Goal: Task Accomplishment & Management: Complete application form

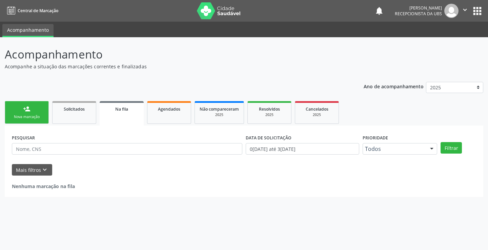
click at [38, 119] on div "Nova marcação" at bounding box center [27, 117] width 34 height 5
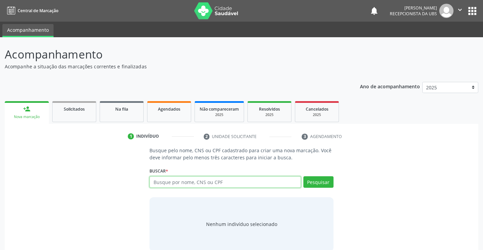
click at [162, 180] on input "text" at bounding box center [224, 183] width 151 height 12
paste input "706407615438489"
type input "706407615438489"
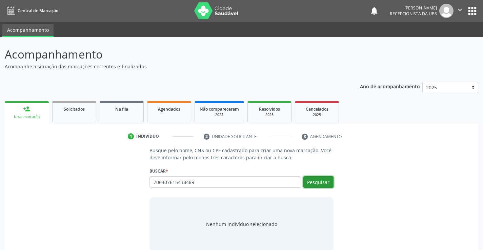
click at [324, 184] on button "Pesquisar" at bounding box center [318, 183] width 30 height 12
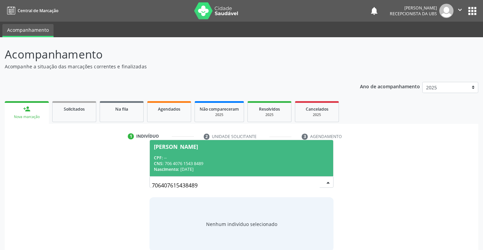
click at [229, 163] on div "CNS: 706 4076 1543 8489" at bounding box center [241, 164] width 175 height 6
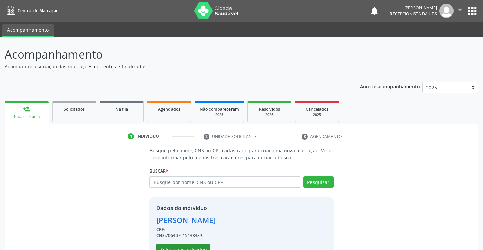
scroll to position [21, 0]
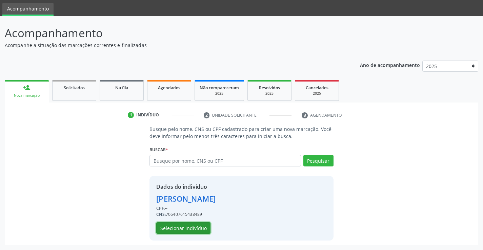
click at [189, 229] on button "Selecionar indivíduo" at bounding box center [183, 229] width 54 height 12
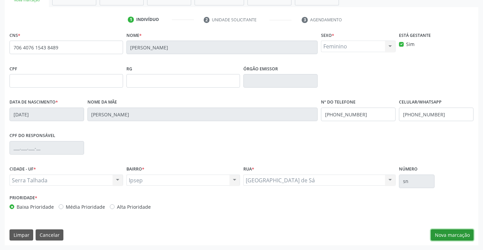
click at [447, 236] on button "Nova marcação" at bounding box center [452, 236] width 43 height 12
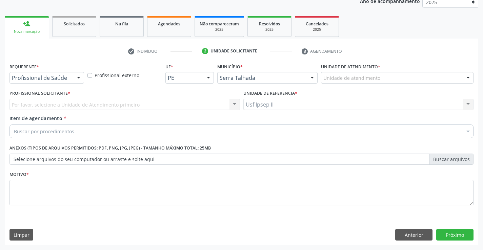
scroll to position [85, 0]
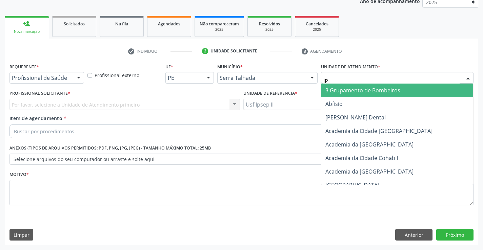
type input "IPS"
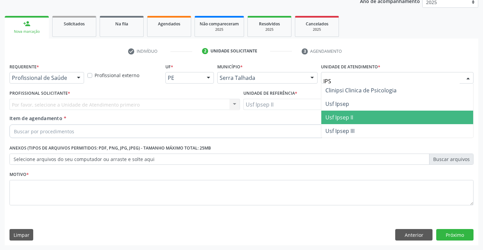
click at [353, 120] on span "Usf Ipsep II" at bounding box center [397, 118] width 152 height 14
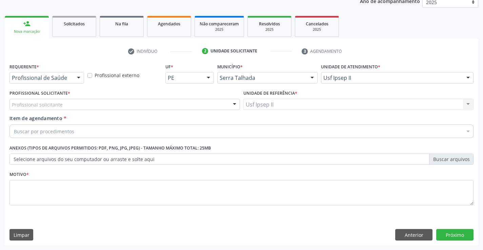
click at [118, 105] on div "Profissional solicitante" at bounding box center [124, 105] width 230 height 12
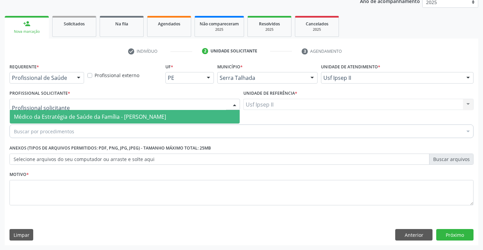
click at [117, 115] on span "Médico da Estratégia de Saúde da Família - [PERSON_NAME]" at bounding box center [90, 116] width 152 height 7
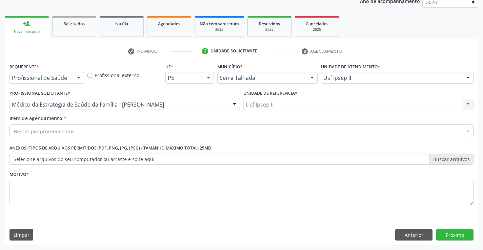
click at [103, 134] on div "Buscar por procedimentos" at bounding box center [241, 132] width 464 height 14
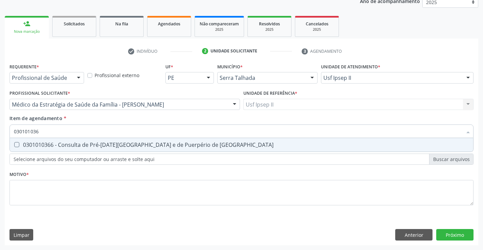
type input "0301010366"
click at [150, 149] on span "0301010366 - Consulta de Pré-Natal de Gestante e de Puerpério de Alto Risco" at bounding box center [241, 145] width 463 height 14
checkbox Risco "true"
click at [122, 188] on div "Requerente * Profissional de Saúde Profissional de Saúde Paciente Nenhum result…" at bounding box center [241, 139] width 464 height 154
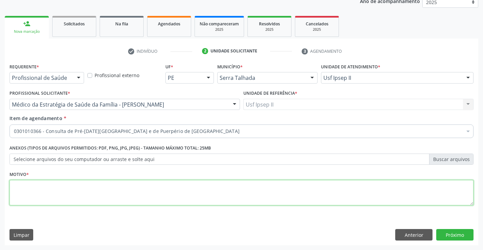
type textarea "A"
type textarea "GESTA"
click at [450, 232] on button "Próximo" at bounding box center [454, 235] width 37 height 12
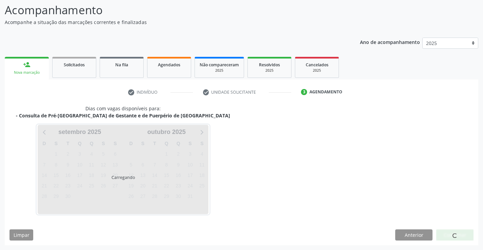
scroll to position [44, 0]
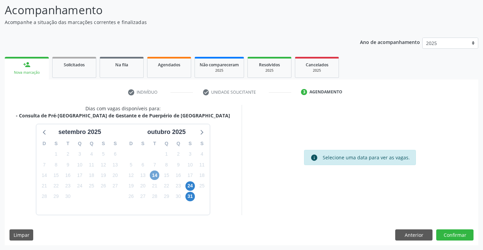
click at [156, 178] on span "14" at bounding box center [154, 175] width 9 height 9
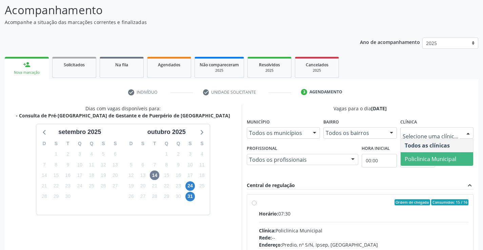
click at [430, 154] on span "Policlinica Municipal" at bounding box center [437, 159] width 73 height 14
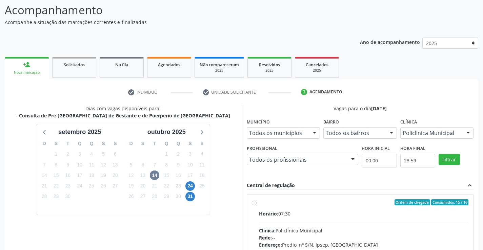
click at [326, 163] on div "Todos os profissionais" at bounding box center [303, 160] width 112 height 12
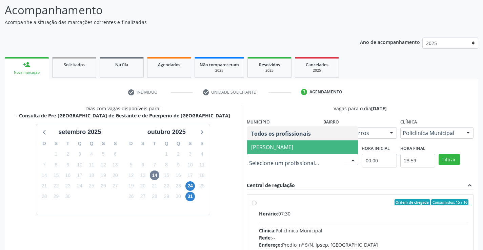
click at [293, 146] on span "Joao Vitor Torres de Lima" at bounding box center [272, 147] width 42 height 7
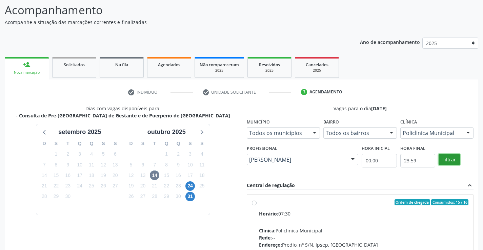
click at [449, 161] on button "Filtrar" at bounding box center [449, 160] width 21 height 12
click at [257, 206] on input "Ordem de chegada Consumidos: 15 / 16 Horário: 07:30 Clínica: Policlinica Munici…" at bounding box center [254, 203] width 5 height 6
radio input "true"
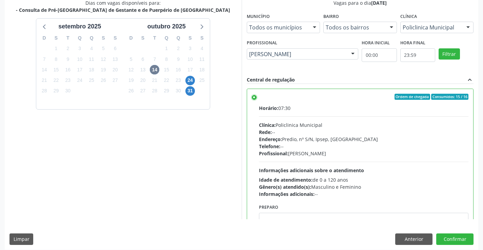
scroll to position [155, 0]
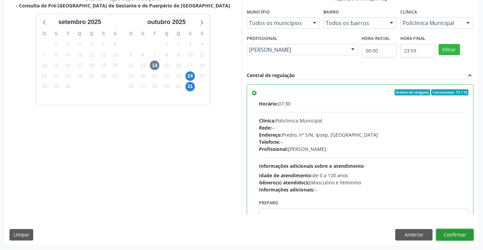
click at [446, 237] on button "Confirmar" at bounding box center [454, 235] width 37 height 12
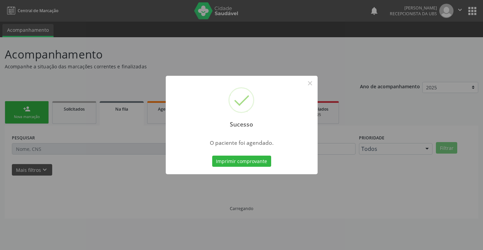
scroll to position [0, 0]
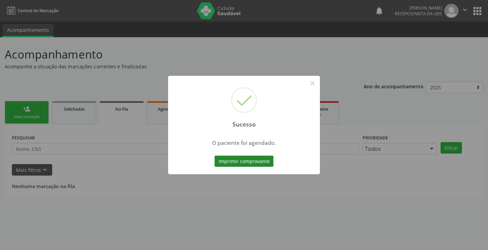
click at [223, 160] on button "Imprimir comprovante" at bounding box center [244, 162] width 59 height 12
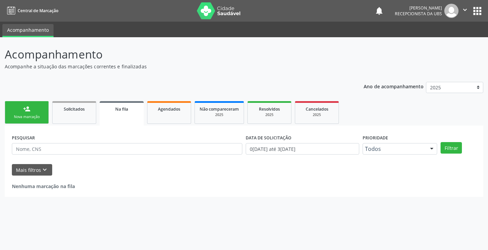
click at [32, 110] on link "person_add Nova marcação" at bounding box center [27, 112] width 44 height 23
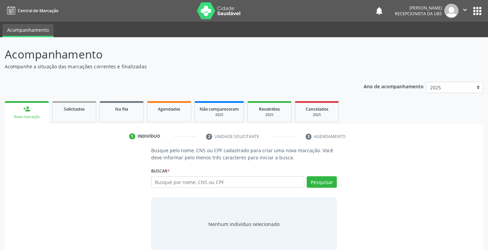
click at [24, 106] on div "person_add" at bounding box center [26, 108] width 7 height 7
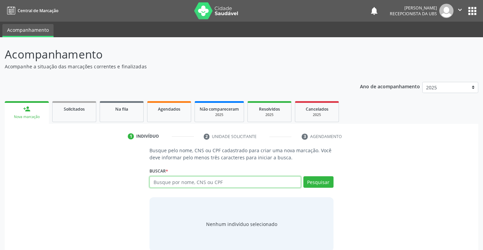
click at [176, 182] on input "text" at bounding box center [224, 183] width 151 height 12
click at [165, 117] on link "Agendados" at bounding box center [169, 111] width 44 height 21
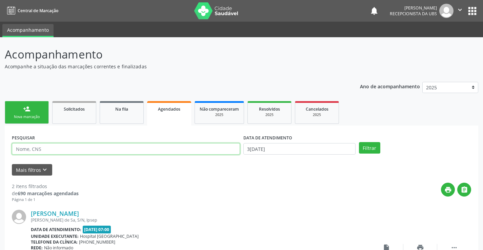
click at [143, 148] on input "text" at bounding box center [126, 149] width 228 height 12
paste input "898005192200352"
type input "898005192200352"
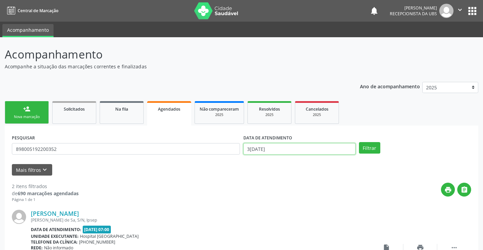
click at [310, 151] on input "30/09/2025" at bounding box center [299, 149] width 112 height 12
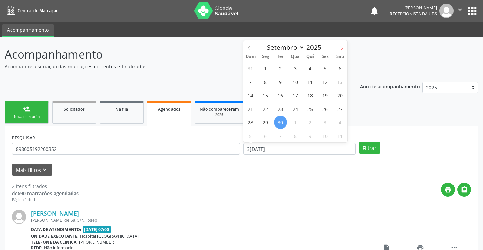
click at [339, 49] on span at bounding box center [342, 46] width 12 height 12
select select "9"
click at [294, 69] on span "1" at bounding box center [295, 68] width 13 height 13
type input "01/10/2025"
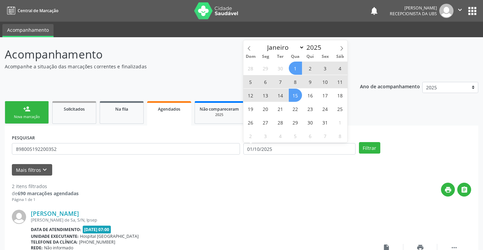
click at [291, 100] on span "15" at bounding box center [295, 95] width 13 height 13
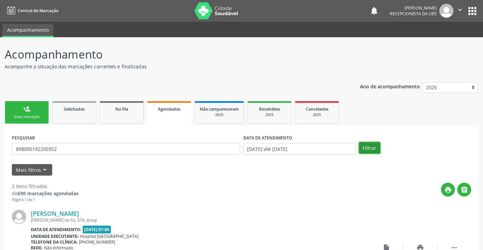
click at [369, 147] on button "Filtrar" at bounding box center [369, 148] width 21 height 12
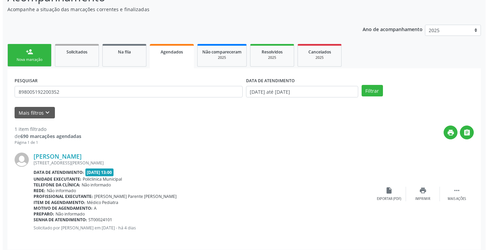
scroll to position [62, 0]
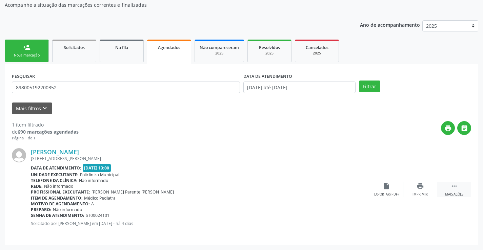
click at [454, 186] on icon "" at bounding box center [453, 186] width 7 height 7
click at [387, 188] on icon "cancel" at bounding box center [386, 186] width 7 height 7
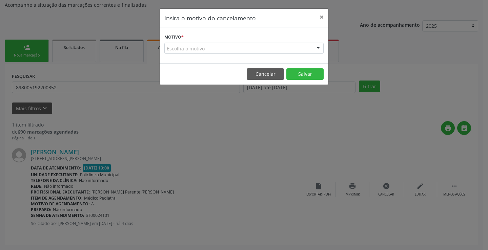
click at [286, 52] on div "Escolha o motivo" at bounding box center [243, 49] width 159 height 12
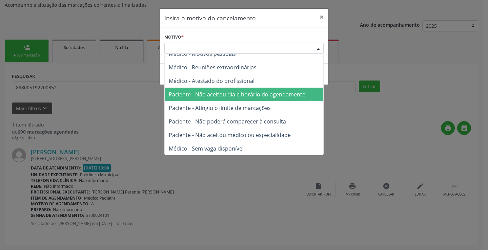
scroll to position [34, 0]
click at [232, 95] on span "Paciente - Não aceitou dia e horário do agendamento" at bounding box center [237, 93] width 137 height 7
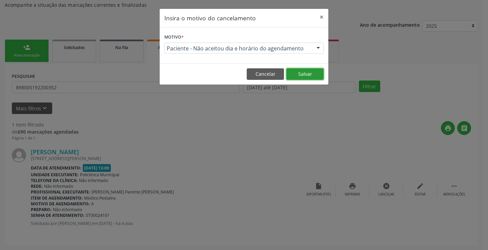
click at [302, 74] on button "Salvar" at bounding box center [304, 74] width 37 height 12
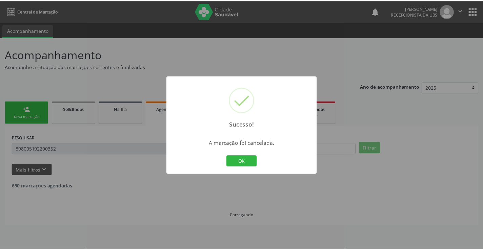
scroll to position [0, 0]
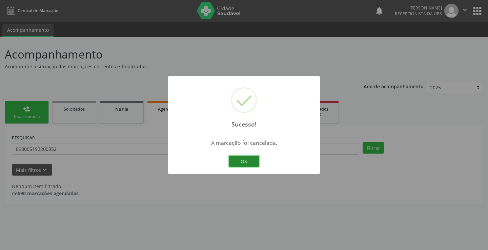
click at [242, 162] on button "OK" at bounding box center [244, 162] width 30 height 12
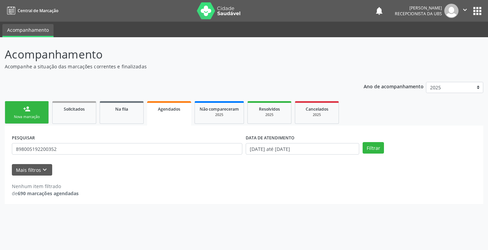
click at [29, 116] on div "Nova marcação" at bounding box center [27, 117] width 34 height 5
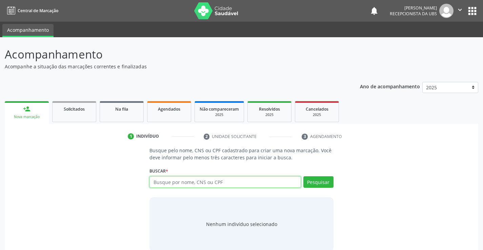
click at [171, 187] on input "text" at bounding box center [224, 183] width 151 height 12
paste input "703403282934012"
type input "703403282934012"
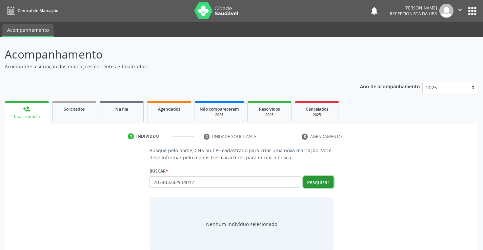
click at [323, 184] on button "Pesquisar" at bounding box center [318, 183] width 30 height 12
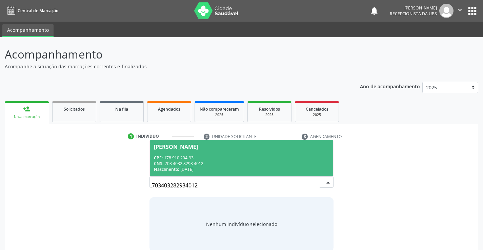
click at [231, 161] on div "CNS: 703 4032 8293 4012" at bounding box center [241, 164] width 175 height 6
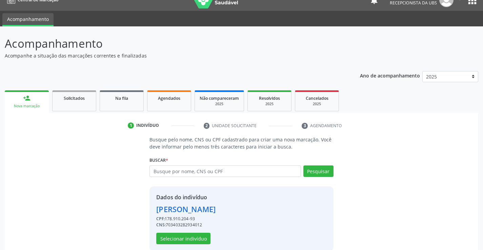
scroll to position [21, 0]
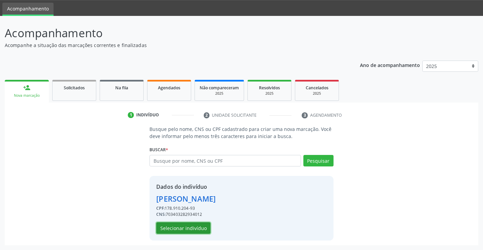
click at [197, 227] on button "Selecionar indivíduo" at bounding box center [183, 229] width 54 height 12
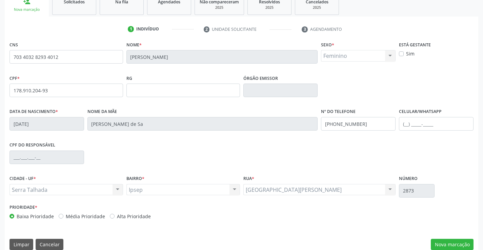
scroll to position [117, 0]
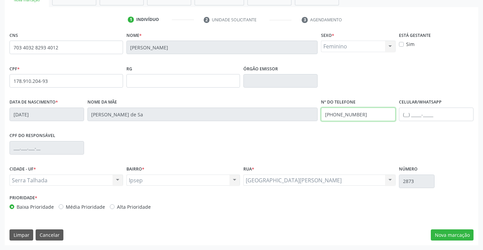
click at [356, 117] on input "(87) 99806-1157" at bounding box center [358, 115] width 75 height 14
type input "(87) 99638-9881"
click at [362, 150] on div "CPF do responsável" at bounding box center [241, 148] width 467 height 34
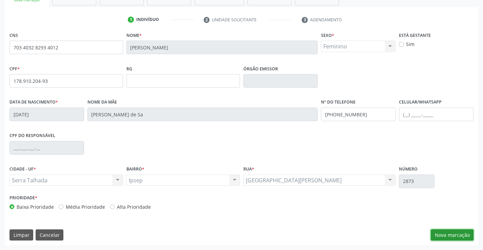
click at [444, 237] on button "Nova marcação" at bounding box center [452, 236] width 43 height 12
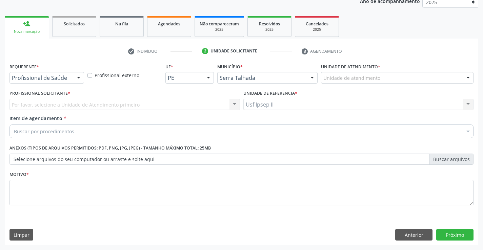
scroll to position [85, 0]
click at [425, 77] on div "Unidade de atendimento" at bounding box center [397, 78] width 152 height 12
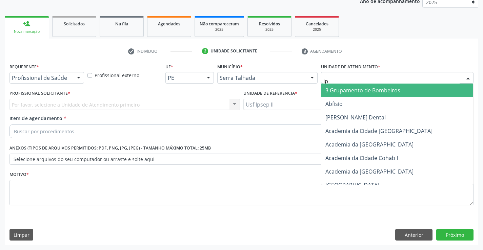
type input "ips"
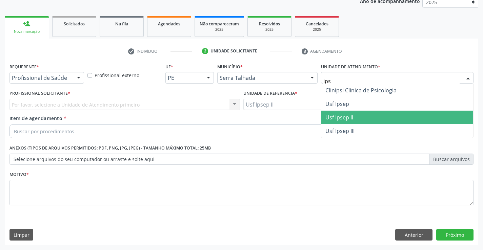
click at [388, 116] on span "Usf Ipsep II" at bounding box center [397, 118] width 152 height 14
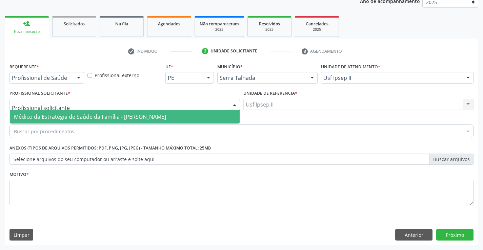
click at [157, 102] on div at bounding box center [124, 105] width 230 height 12
click at [129, 110] on input "text" at bounding box center [119, 108] width 214 height 14
click at [122, 121] on span "Médico da Estratégia de Saúde da Família - [PERSON_NAME]" at bounding box center [90, 116] width 152 height 7
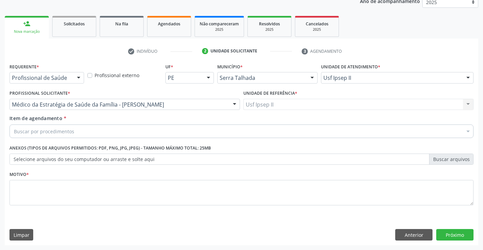
click at [97, 135] on div "Buscar por procedimentos" at bounding box center [241, 132] width 464 height 14
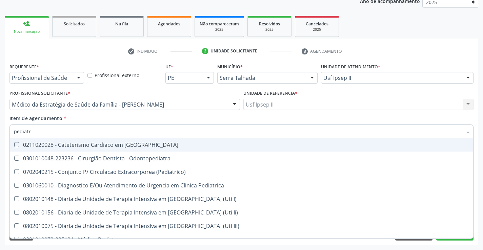
type input "pediatra"
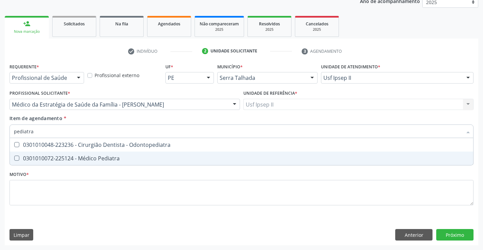
click at [106, 163] on span "0301010072-225124 - Médico Pediatra" at bounding box center [241, 159] width 463 height 14
checkbox Pediatra "true"
click at [86, 200] on div "Requerente * Profissional de Saúde Profissional de Saúde Paciente Nenhum result…" at bounding box center [241, 139] width 464 height 154
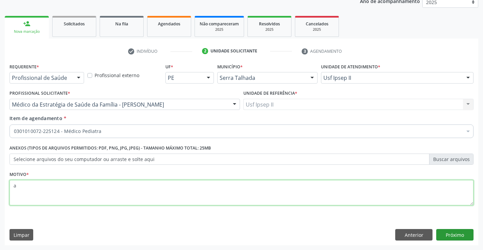
type textarea "a"
click at [453, 237] on button "Próximo" at bounding box center [454, 235] width 37 height 12
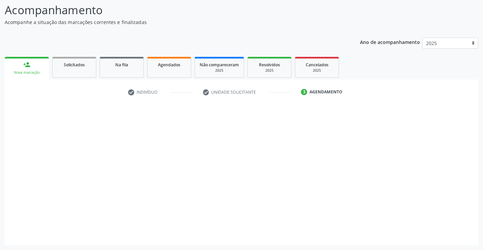
scroll to position [44, 0]
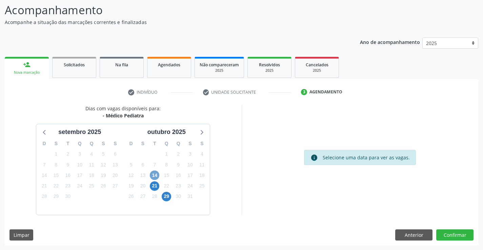
click at [153, 175] on span "14" at bounding box center [154, 175] width 9 height 9
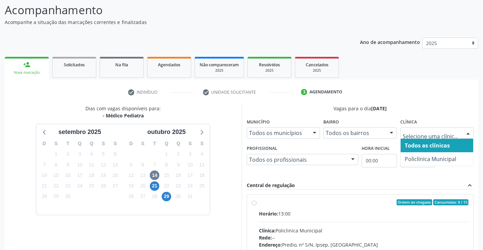
click at [413, 154] on span "Policlinica Municipal" at bounding box center [437, 159] width 73 height 14
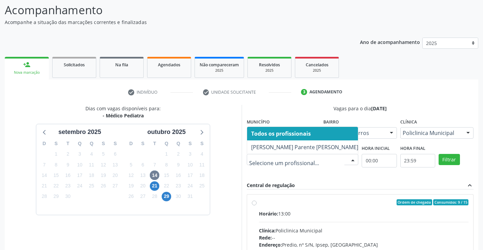
click at [299, 149] on span "Bianca de Oliveira Parente Bezerra" at bounding box center [304, 147] width 107 height 7
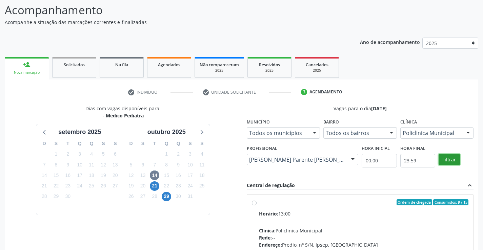
drag, startPoint x: 451, startPoint y: 159, endPoint x: 317, endPoint y: 200, distance: 140.6
click at [451, 159] on button "Filtrar" at bounding box center [449, 160] width 21 height 12
click at [285, 222] on hr at bounding box center [364, 222] width 210 height 0
click at [257, 206] on input "Ordem de chegada Consumidos: 9 / 15 Horário: 13:00 Clínica: Policlinica Municip…" at bounding box center [254, 203] width 5 height 6
radio input "true"
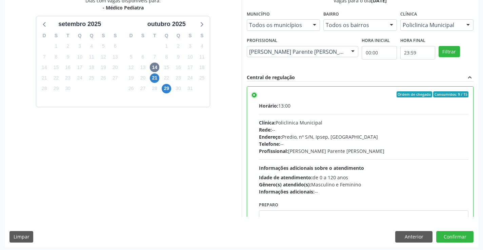
scroll to position [155, 0]
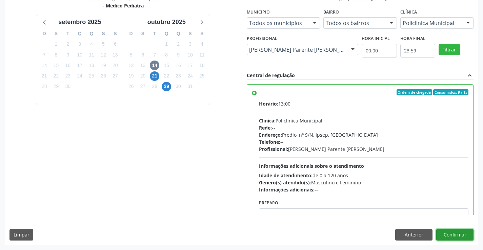
click at [448, 235] on button "Confirmar" at bounding box center [454, 235] width 37 height 12
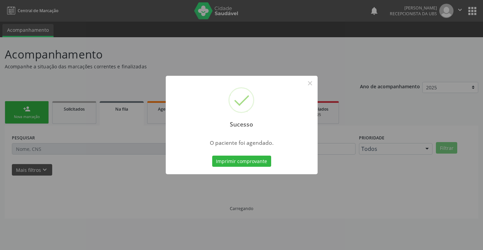
scroll to position [0, 0]
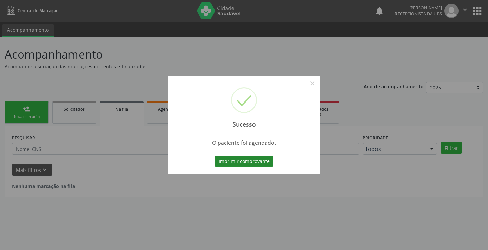
click at [248, 163] on button "Imprimir comprovante" at bounding box center [244, 162] width 59 height 12
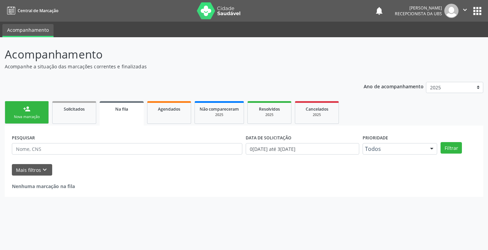
click at [35, 119] on div "Nova marcação" at bounding box center [27, 117] width 34 height 5
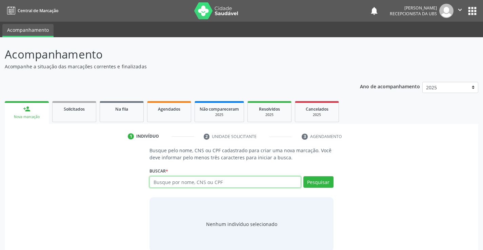
click at [159, 186] on input "text" at bounding box center [224, 183] width 151 height 12
paste input "702801157233965"
type input "702801157233965"
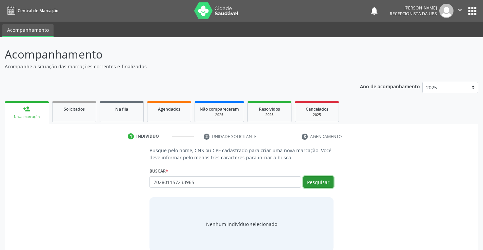
click at [313, 182] on button "Pesquisar" at bounding box center [318, 183] width 30 height 12
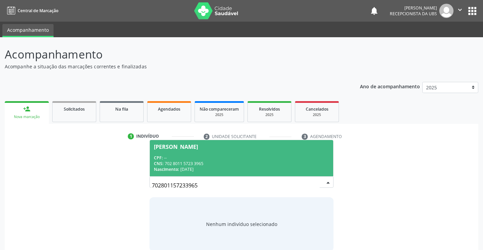
click at [216, 168] on div "Nascimento: 03/01/1995" at bounding box center [241, 170] width 175 height 6
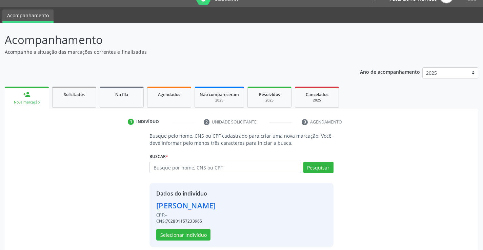
scroll to position [21, 0]
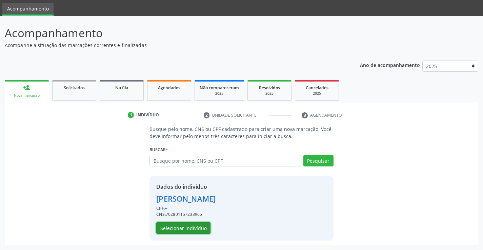
click at [195, 225] on button "Selecionar indivíduo" at bounding box center [183, 229] width 54 height 12
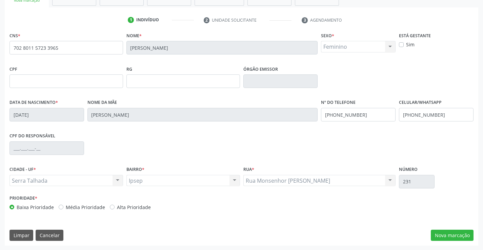
scroll to position [117, 0]
click at [436, 231] on button "Nova marcação" at bounding box center [452, 236] width 43 height 12
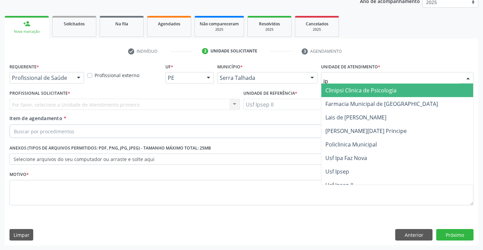
type input "ips"
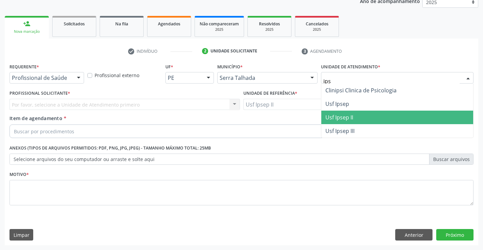
click at [347, 114] on span "Usf Ipsep II" at bounding box center [339, 117] width 28 height 7
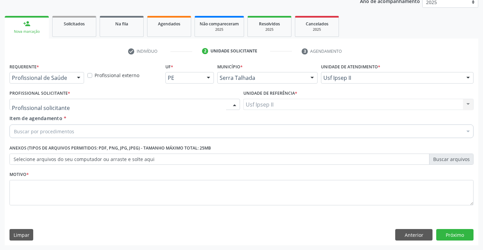
click at [131, 107] on div at bounding box center [124, 105] width 230 height 12
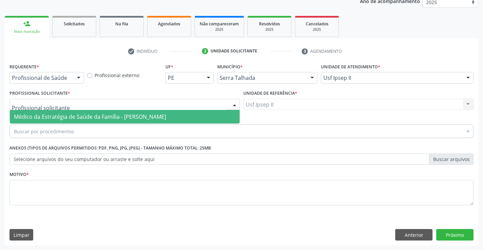
click at [129, 111] on span "Médico da Estratégia de Saúde da Família - [PERSON_NAME]" at bounding box center [125, 117] width 230 height 14
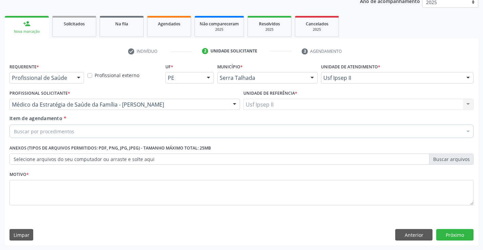
click at [123, 132] on div "Buscar por procedimentos" at bounding box center [241, 132] width 464 height 14
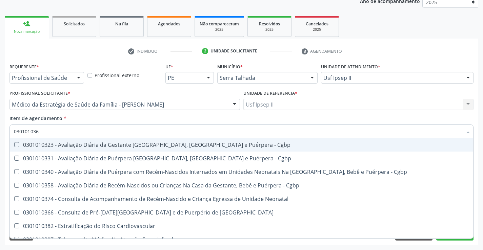
type input "0301010366"
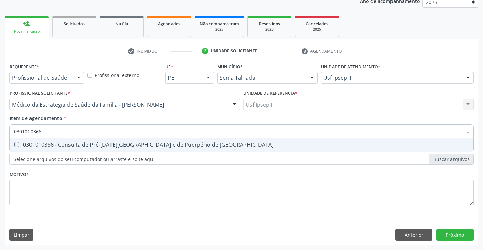
click at [133, 142] on div "0301010366 - Consulta de Pré-Natal de Gestante e de Puerpério de Alto Risco" at bounding box center [241, 144] width 455 height 5
checkbox Risco "true"
click at [109, 189] on div "Requerente * Profissional de Saúde Profissional de Saúde Paciente Nenhum result…" at bounding box center [241, 139] width 464 height 154
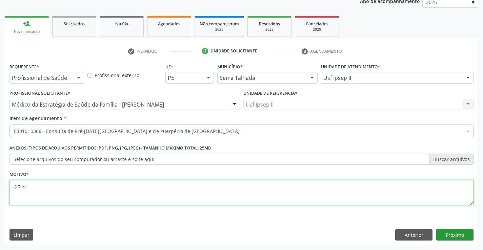
type textarea "gesta"
click at [466, 235] on button "Próximo" at bounding box center [454, 235] width 37 height 12
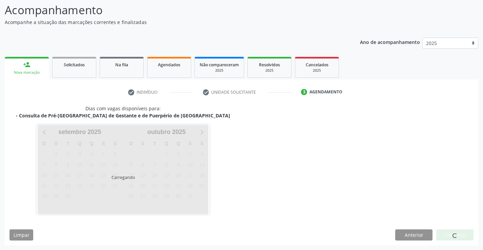
scroll to position [44, 0]
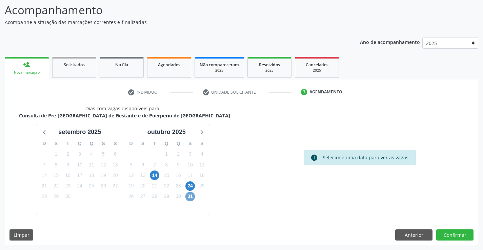
click at [190, 196] on span "31" at bounding box center [189, 196] width 9 height 9
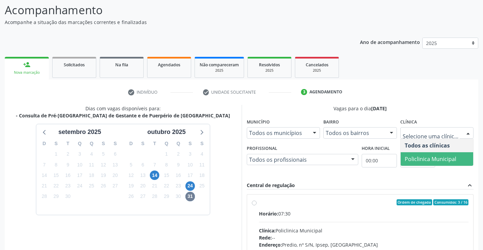
click at [423, 152] on span "Policlinica Municipal" at bounding box center [437, 159] width 73 height 14
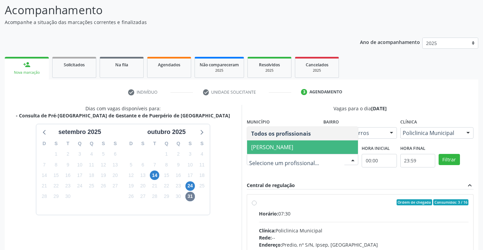
click at [277, 148] on span "Joao Vitor Torres de Lima" at bounding box center [272, 147] width 42 height 7
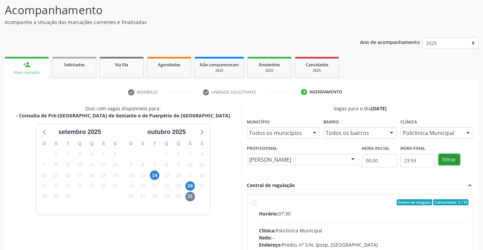
click at [451, 161] on button "Filtrar" at bounding box center [449, 160] width 21 height 12
click at [341, 206] on label "Ordem de chegada Consumidos: 3 / 16 Horário: 07:30 Clínica: Policlinica Municip…" at bounding box center [364, 252] width 210 height 104
click at [257, 206] on input "Ordem de chegada Consumidos: 3 / 16 Horário: 07:30 Clínica: Policlinica Municip…" at bounding box center [254, 203] width 5 height 6
radio input "true"
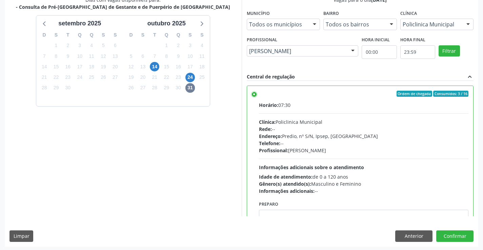
scroll to position [155, 0]
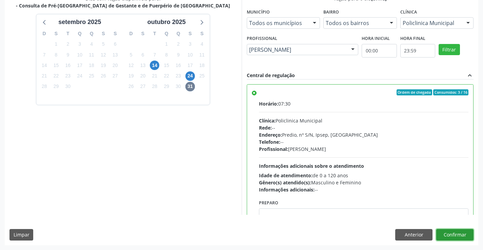
click at [466, 230] on button "Confirmar" at bounding box center [454, 235] width 37 height 12
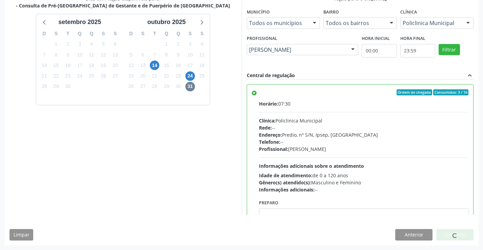
scroll to position [0, 0]
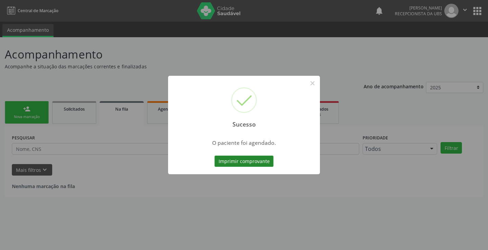
click at [236, 162] on button "Imprimir comprovante" at bounding box center [244, 162] width 59 height 12
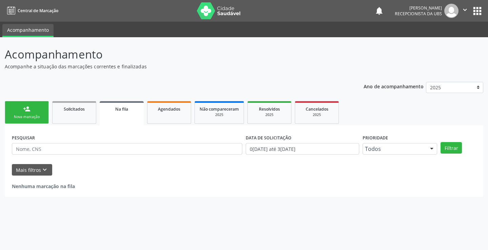
click at [32, 113] on link "person_add Nova marcação" at bounding box center [27, 112] width 44 height 23
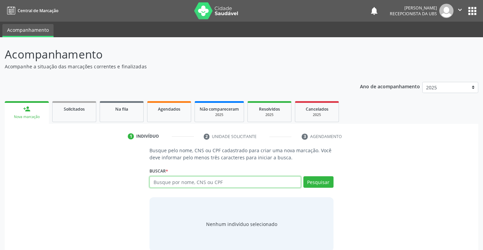
click at [207, 184] on input "text" at bounding box center [224, 183] width 151 height 12
paste input "706507311736896"
type input "706507311736896"
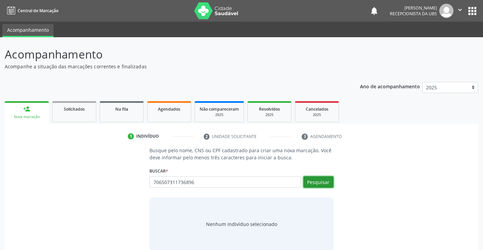
click at [321, 184] on button "Pesquisar" at bounding box center [318, 183] width 30 height 12
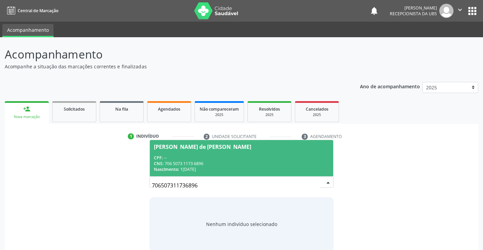
click at [250, 167] on div "Nascimento: 17/07/1971" at bounding box center [241, 170] width 175 height 6
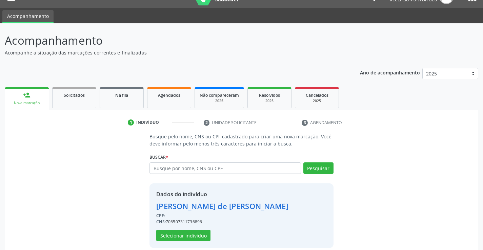
scroll to position [21, 0]
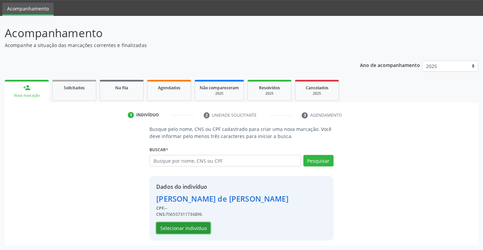
click at [185, 232] on button "Selecionar indivíduo" at bounding box center [183, 229] width 54 height 12
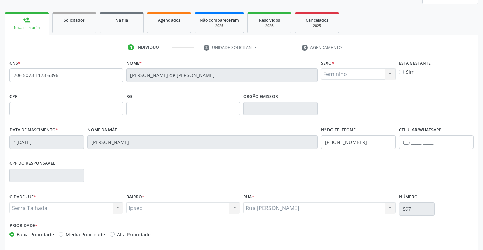
scroll to position [117, 0]
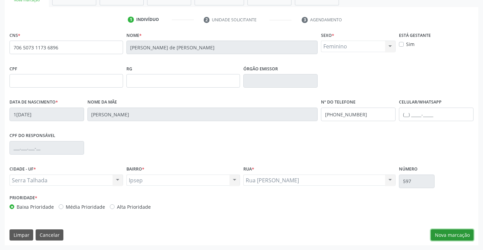
click at [434, 230] on button "Nova marcação" at bounding box center [452, 236] width 43 height 12
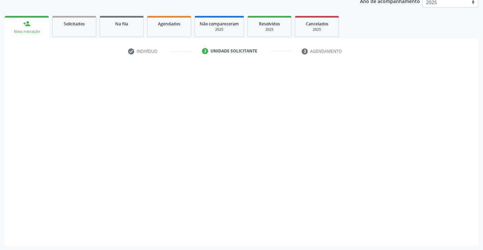
scroll to position [85, 0]
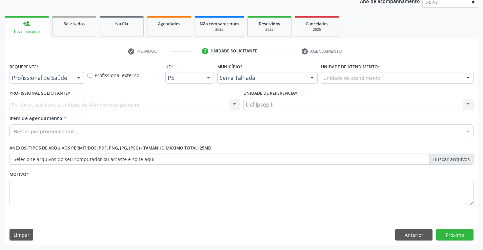
click at [408, 79] on div "Unidade de atendimento" at bounding box center [397, 78] width 152 height 12
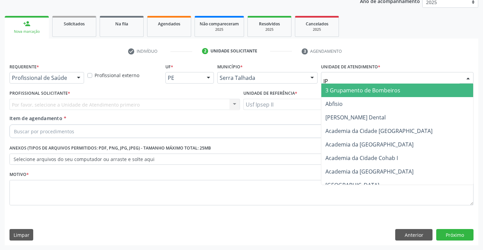
type input "IPS"
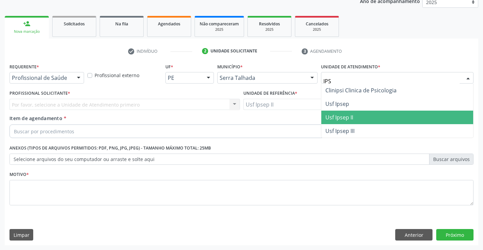
click at [375, 118] on span "Usf Ipsep II" at bounding box center [397, 118] width 152 height 14
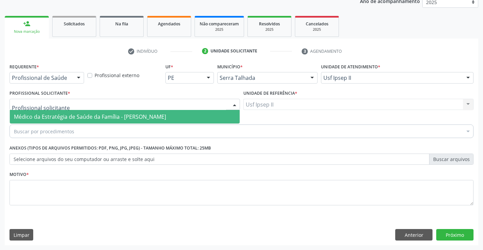
click at [143, 104] on div at bounding box center [124, 105] width 230 height 12
click at [141, 115] on span "Médico da Estratégia de Saúde da Família - [PERSON_NAME]" at bounding box center [90, 116] width 152 height 7
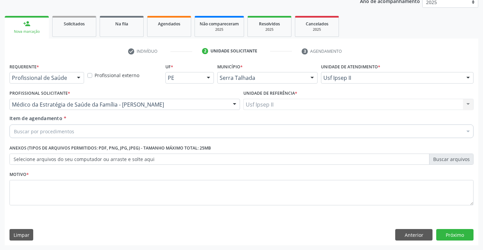
click at [114, 131] on div "Buscar por procedimentos" at bounding box center [241, 132] width 464 height 14
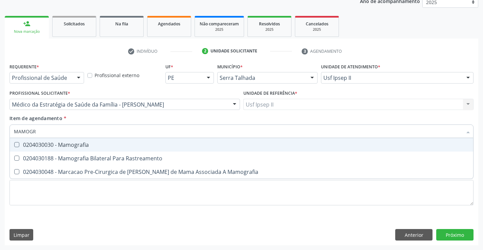
type input "MAMOGRA"
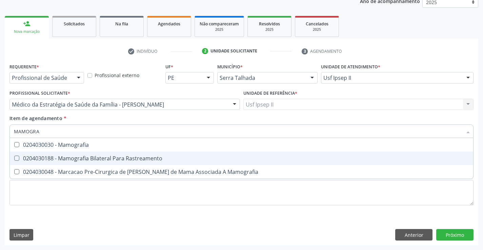
click at [111, 159] on div "0204030188 - Mamografia Bilateral Para Rastreamento" at bounding box center [241, 158] width 455 height 5
checkbox Rastreamento "true"
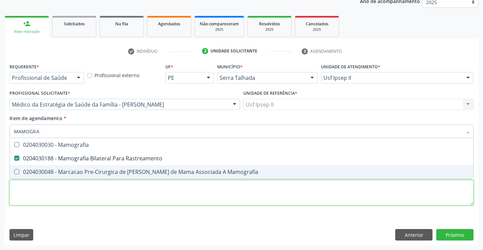
click at [81, 198] on div "Requerente * Profissional de Saúde Profissional de Saúde Paciente Nenhum result…" at bounding box center [241, 139] width 464 height 154
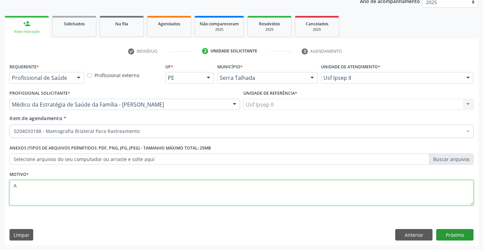
type textarea "A"
click at [465, 230] on button "Próximo" at bounding box center [454, 235] width 37 height 12
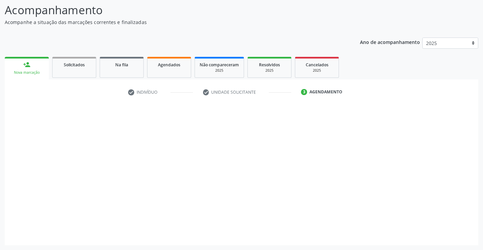
scroll to position [44, 0]
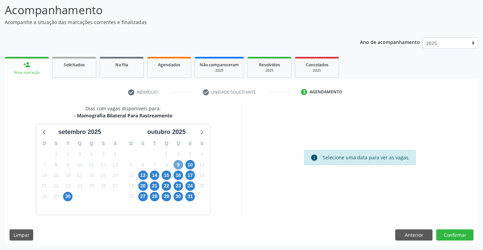
click at [180, 164] on span "9" at bounding box center [178, 164] width 9 height 9
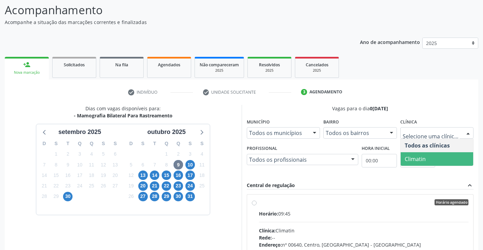
click at [420, 159] on span "Climatin" at bounding box center [415, 159] width 21 height 7
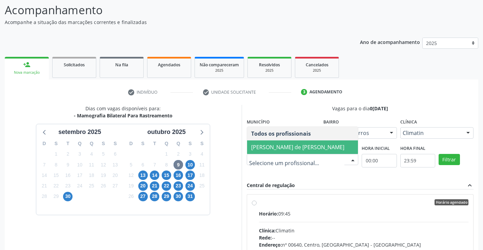
click at [294, 144] on span "[PERSON_NAME] de [PERSON_NAME]" at bounding box center [297, 147] width 93 height 7
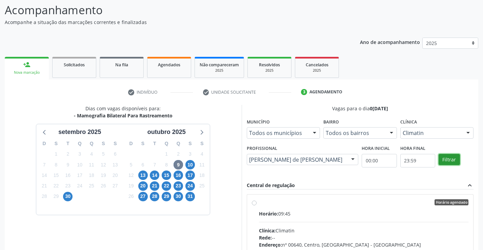
click at [443, 163] on button "Filtrar" at bounding box center [449, 160] width 21 height 12
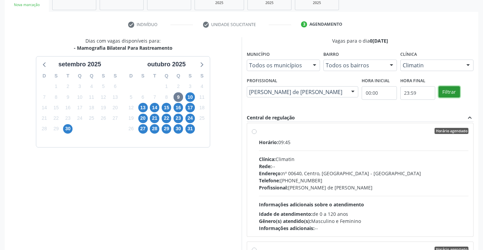
scroll to position [0, 0]
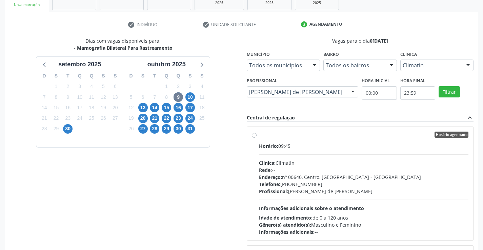
click at [325, 188] on div "Profissional: [PERSON_NAME] de [PERSON_NAME]" at bounding box center [364, 191] width 210 height 7
click at [257, 138] on input "Horário agendado Horário: 09:45 Clínica: Climatin Rede: -- Endereço: nº 00640, …" at bounding box center [254, 135] width 5 height 6
radio input "true"
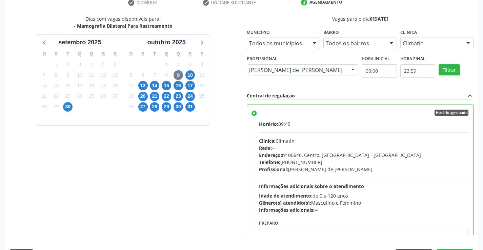
scroll to position [155, 0]
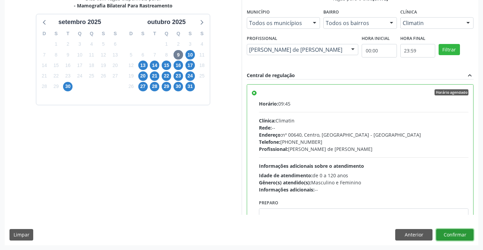
click at [451, 236] on button "Confirmar" at bounding box center [454, 235] width 37 height 12
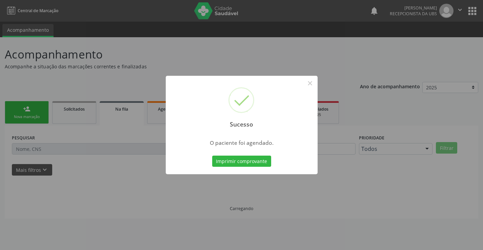
scroll to position [0, 0]
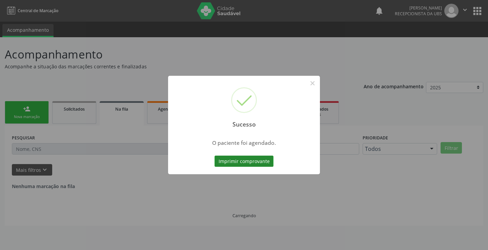
click at [258, 159] on button "Imprimir comprovante" at bounding box center [244, 162] width 59 height 12
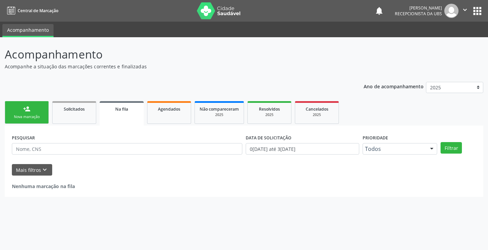
click at [25, 111] on div "person_add" at bounding box center [26, 108] width 7 height 7
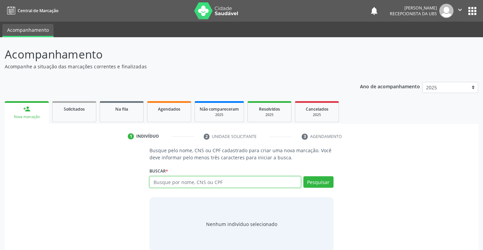
click at [182, 185] on input "text" at bounding box center [224, 183] width 151 height 12
paste input "706802216343923"
type input "706802216343923"
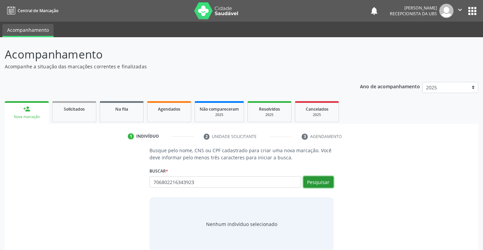
click at [326, 178] on button "Pesquisar" at bounding box center [318, 183] width 30 height 12
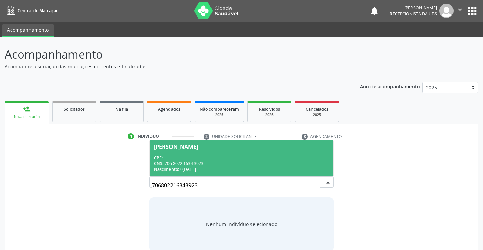
click at [241, 154] on span "[PERSON_NAME] CPF: -- CNS: 706 8022 1634 3923 Nascimento: [DATE]" at bounding box center [241, 158] width 183 height 36
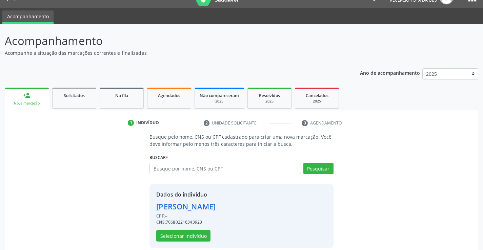
scroll to position [21, 0]
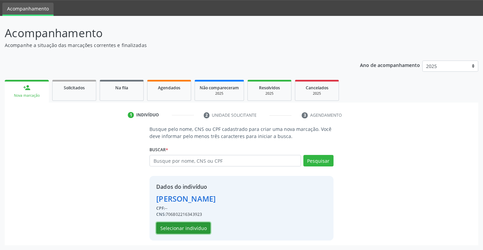
click at [189, 229] on button "Selecionar indivíduo" at bounding box center [183, 229] width 54 height 12
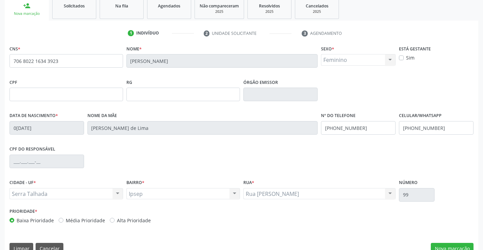
scroll to position [117, 0]
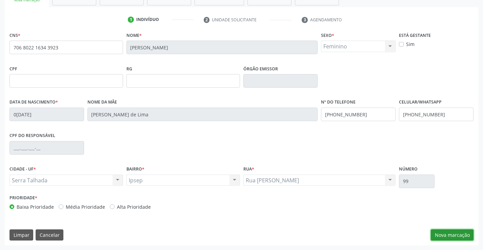
click at [448, 231] on button "Nova marcação" at bounding box center [452, 236] width 43 height 12
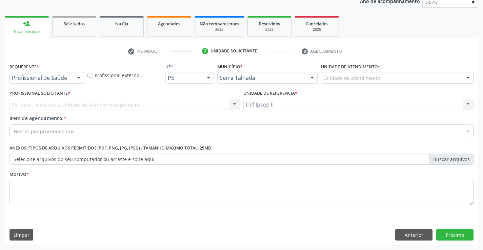
scroll to position [85, 0]
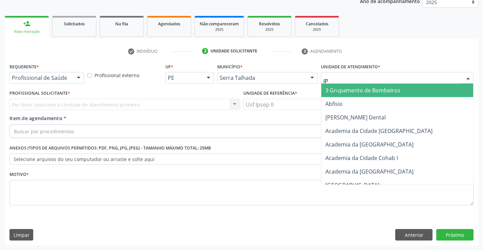
type input "IPS"
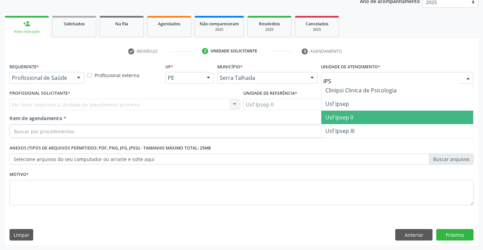
click at [348, 113] on span "Usf Ipsep II" at bounding box center [397, 118] width 152 height 14
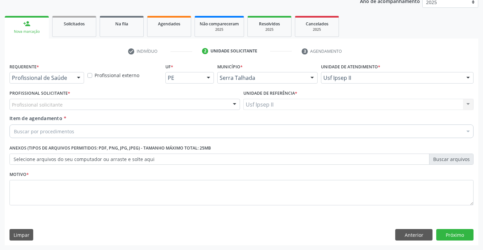
click at [79, 103] on div "Profissional solicitante" at bounding box center [124, 105] width 230 height 12
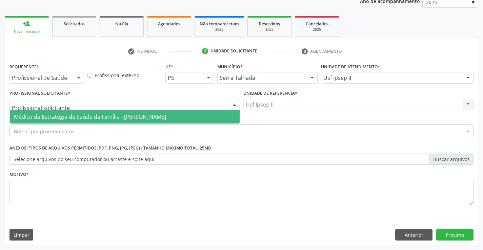
click at [68, 116] on span "Médico da Estratégia de Saúde da Família - [PERSON_NAME]" at bounding box center [90, 116] width 152 height 7
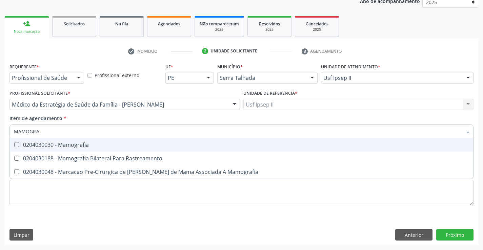
type input "MAMOGRAF"
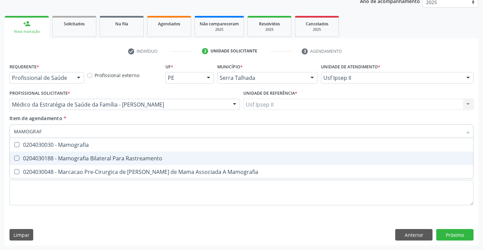
click at [95, 157] on div "0204030188 - Mamografia Bilateral Para Rastreamento" at bounding box center [241, 158] width 455 height 5
checkbox Rastreamento "true"
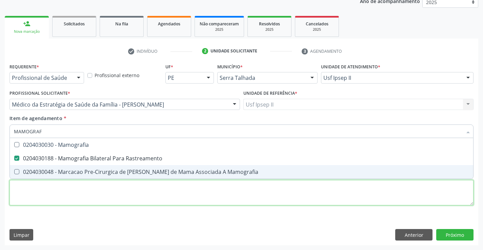
click at [50, 200] on div "Requerente * Profissional de Saúde Profissional de Saúde Paciente Nenhum result…" at bounding box center [241, 139] width 464 height 154
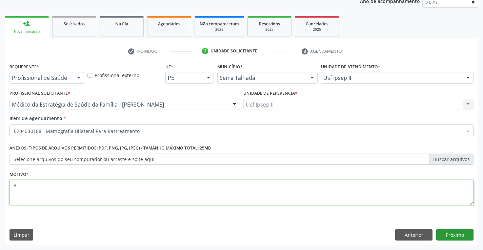
type textarea "A"
click at [450, 239] on button "Próximo" at bounding box center [454, 235] width 37 height 12
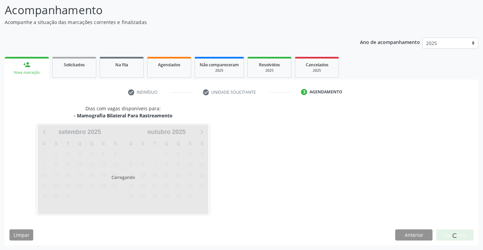
scroll to position [44, 0]
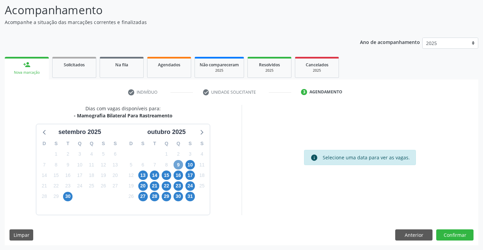
click at [180, 165] on span "9" at bounding box center [178, 164] width 9 height 9
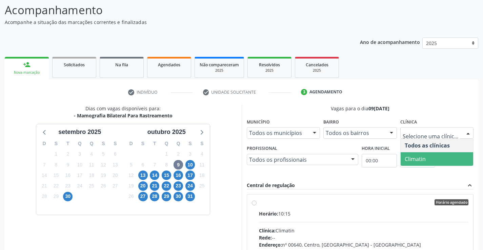
click at [419, 158] on span "Climatin" at bounding box center [415, 159] width 21 height 7
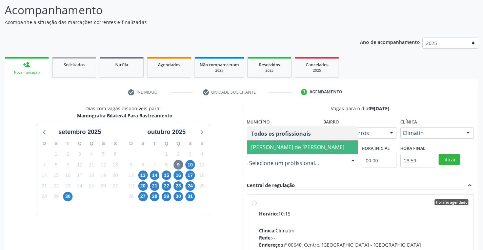
click at [286, 144] on span "[PERSON_NAME] de [PERSON_NAME]" at bounding box center [297, 147] width 93 height 7
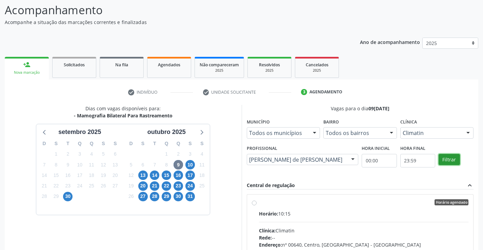
click at [453, 157] on button "Filtrar" at bounding box center [449, 160] width 21 height 12
click at [383, 213] on div "Horário: 10:15" at bounding box center [364, 213] width 210 height 7
click at [257, 206] on input "Horário agendado Horário: 10:15 Clínica: Climatin Rede: -- Endereço: nº 00640, …" at bounding box center [254, 203] width 5 height 6
radio input "true"
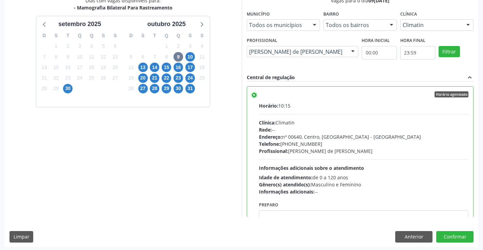
scroll to position [155, 0]
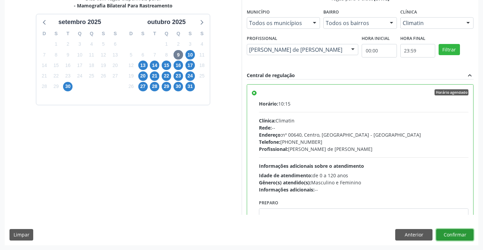
click at [441, 230] on button "Confirmar" at bounding box center [454, 235] width 37 height 12
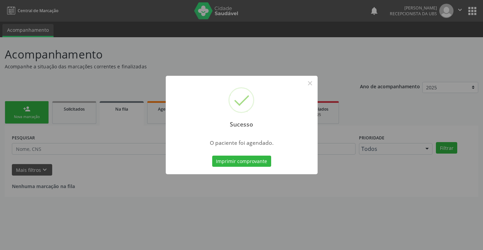
scroll to position [0, 0]
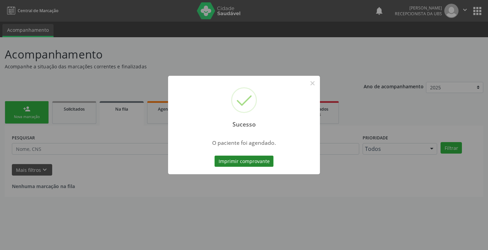
click at [238, 159] on button "Imprimir comprovante" at bounding box center [244, 162] width 59 height 12
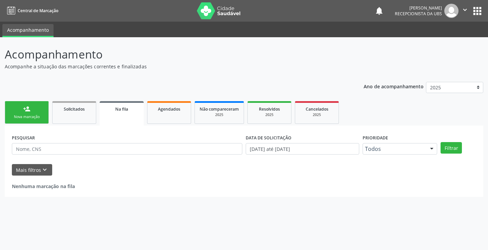
click at [34, 120] on div "Nova marcação" at bounding box center [27, 117] width 34 height 5
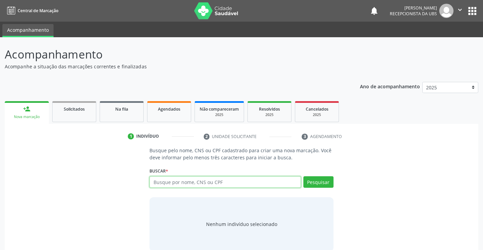
click at [200, 184] on input "text" at bounding box center [224, 183] width 151 height 12
paste input "700004498269807"
type input "700004498269807"
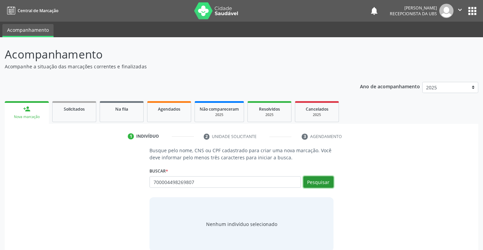
click at [312, 182] on button "Pesquisar" at bounding box center [318, 183] width 30 height 12
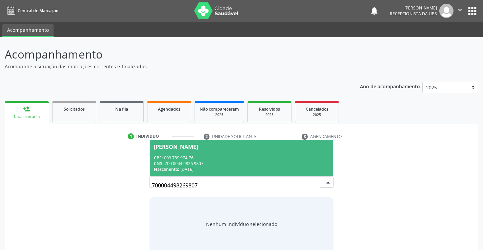
click at [269, 160] on div "CPF: 009.789.974-76" at bounding box center [241, 158] width 175 height 6
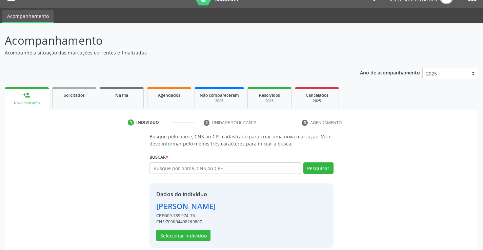
scroll to position [21, 0]
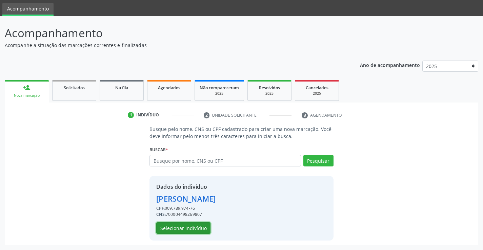
click at [191, 227] on button "Selecionar indivíduo" at bounding box center [183, 229] width 54 height 12
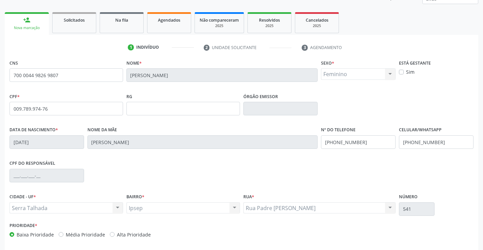
scroll to position [117, 0]
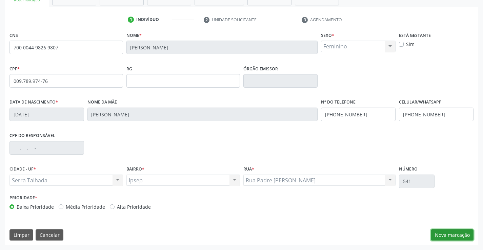
click at [435, 241] on button "Nova marcação" at bounding box center [452, 236] width 43 height 12
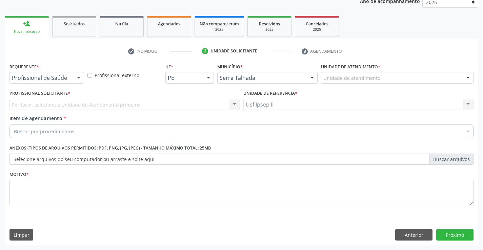
scroll to position [85, 0]
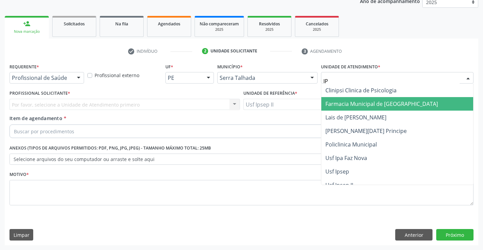
type input "IPS"
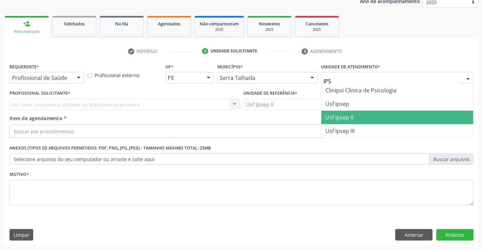
click at [347, 116] on span "Usf Ipsep II" at bounding box center [339, 117] width 28 height 7
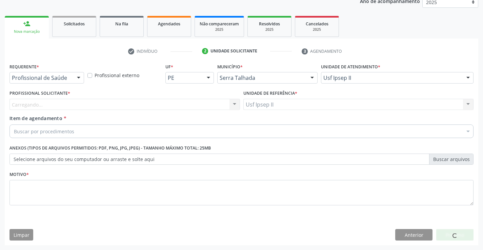
click at [111, 110] on div "Carregando... Nenhum resultado encontrado para: " " Não há nenhuma opção para s…" at bounding box center [124, 105] width 230 height 12
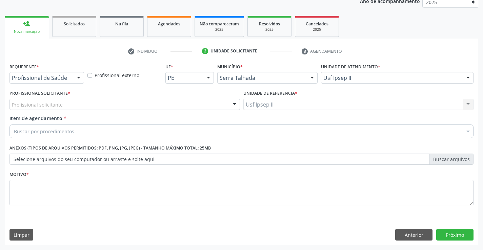
click at [112, 109] on div "Profissional solicitante" at bounding box center [124, 105] width 230 height 12
type input "M"
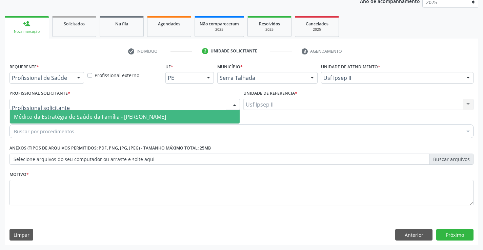
click at [117, 116] on span "Médico da Estratégia de Saúde da Família - [PERSON_NAME]" at bounding box center [90, 116] width 152 height 7
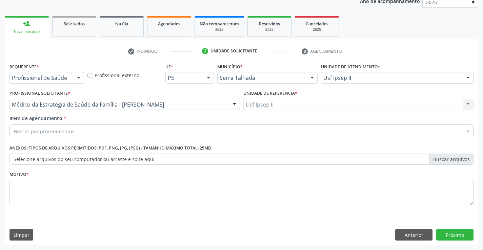
click at [85, 136] on div "Buscar por procedimentos" at bounding box center [241, 132] width 464 height 14
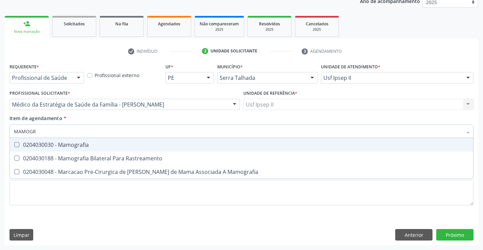
type input "MAMOGRA"
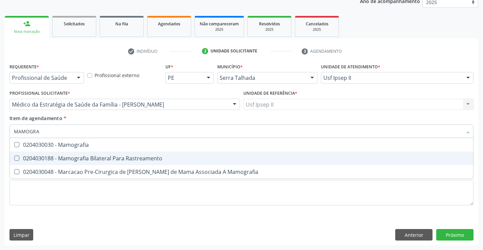
click at [90, 159] on div "0204030188 - Mamografia Bilateral Para Rastreamento" at bounding box center [241, 158] width 455 height 5
checkbox Rastreamento "true"
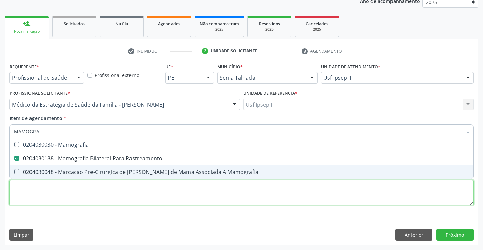
click at [66, 193] on div "Requerente * Profissional de Saúde Profissional de Saúde Paciente Nenhum result…" at bounding box center [241, 139] width 464 height 154
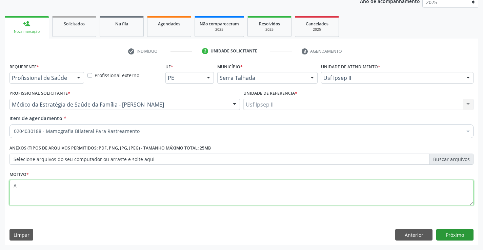
type textarea "A"
click at [458, 233] on button "Próximo" at bounding box center [454, 235] width 37 height 12
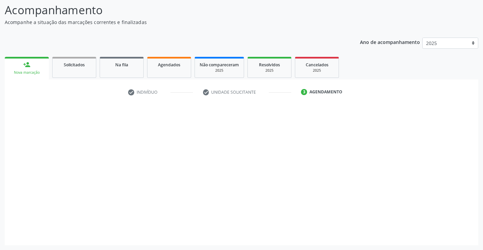
scroll to position [44, 0]
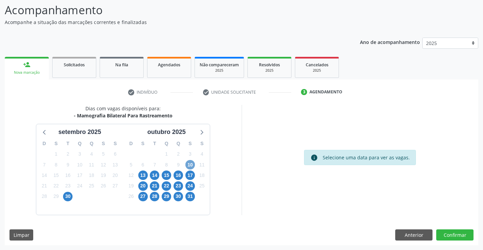
click at [188, 167] on span "10" at bounding box center [189, 164] width 9 height 9
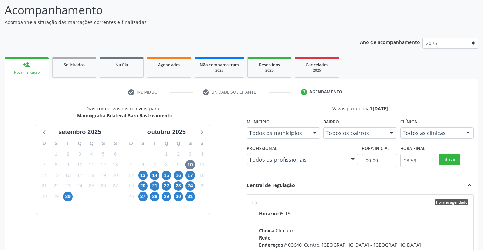
click at [448, 139] on fieldset "Clínica Todos as clínicas Todos as clínicas Climatin Nenhum resultado encontrad…" at bounding box center [437, 130] width 74 height 26
click at [427, 139] on div "Todos as clínicas Todos as clínicas Climatin Nenhum resultado encontrado para: …" at bounding box center [437, 133] width 74 height 12
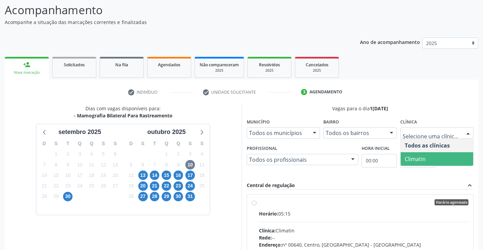
click at [416, 155] on span "Climatin" at bounding box center [437, 159] width 73 height 14
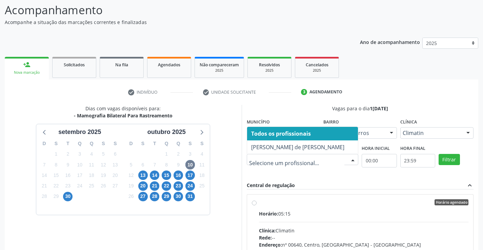
click at [339, 164] on div at bounding box center [303, 160] width 112 height 12
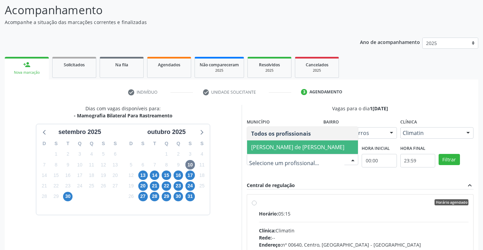
click at [299, 144] on span "Ana Carolina Barboza de Andrada Melo Lyra" at bounding box center [297, 147] width 93 height 7
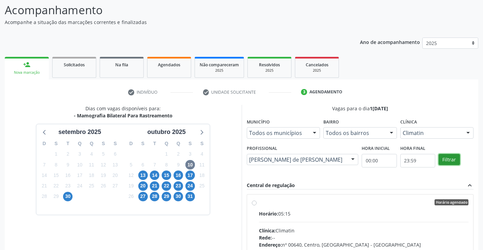
click at [454, 164] on button "Filtrar" at bounding box center [449, 160] width 21 height 12
click at [373, 204] on div "Horário agendado" at bounding box center [364, 203] width 210 height 6
click at [257, 204] on input "Horário agendado Horário: 05:15 Clínica: Climatin Rede: -- Endereço: nº 00640, …" at bounding box center [254, 203] width 5 height 6
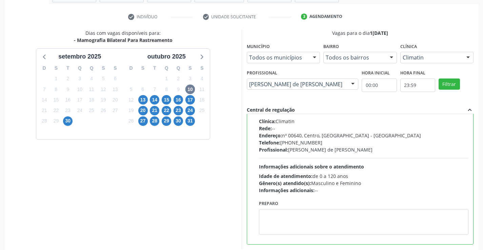
scroll to position [136, 0]
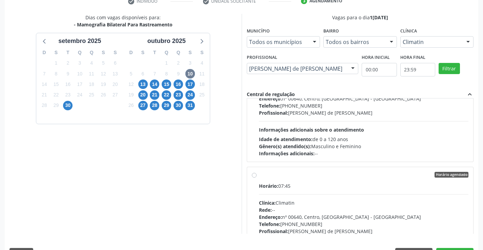
drag, startPoint x: 319, startPoint y: 140, endPoint x: 315, endPoint y: 146, distance: 6.8
click at [319, 140] on div "Idade de atendimento: de 0 a 120 anos" at bounding box center [364, 139] width 210 height 7
click at [257, 59] on input "Horário agendado Horário: 07:15 Clínica: Climatin Rede: -- Endereço: nº 00640, …" at bounding box center [254, 56] width 5 height 6
radio input "false"
radio input "true"
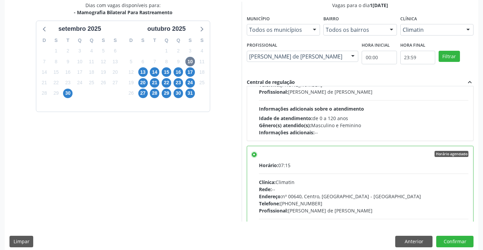
scroll to position [155, 0]
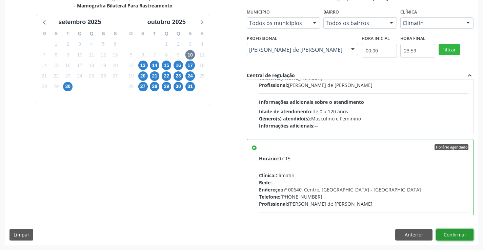
click at [449, 238] on button "Confirmar" at bounding box center [454, 235] width 37 height 12
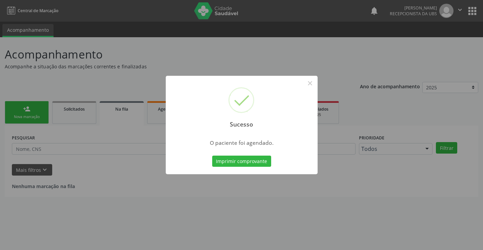
scroll to position [0, 0]
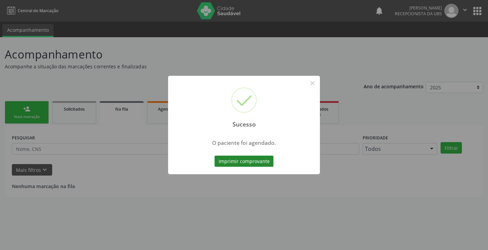
click at [264, 163] on button "Imprimir comprovante" at bounding box center [244, 162] width 59 height 12
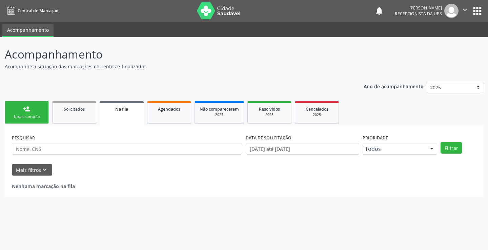
click at [38, 107] on link "person_add Nova marcação" at bounding box center [27, 112] width 44 height 23
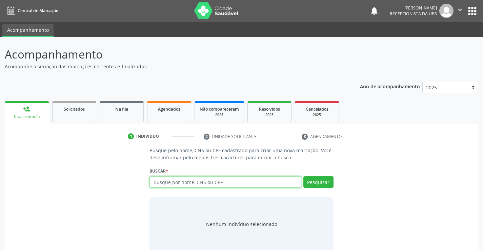
click at [183, 179] on input "text" at bounding box center [224, 183] width 151 height 12
paste input "898003712956241"
type input "898003712956241"
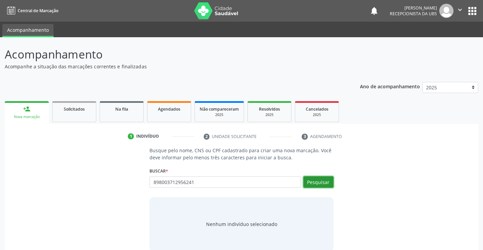
click at [308, 179] on button "Pesquisar" at bounding box center [318, 183] width 30 height 12
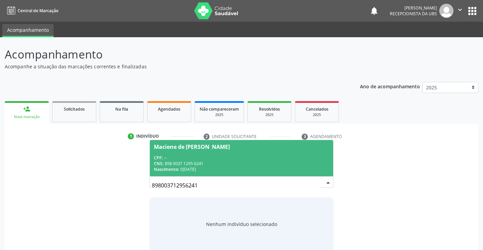
click at [213, 161] on div "CNS: 898 0037 1295 6241" at bounding box center [241, 164] width 175 height 6
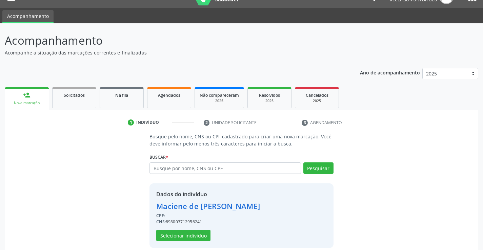
scroll to position [21, 0]
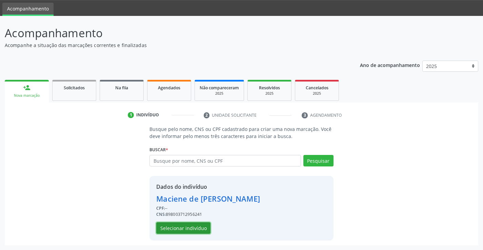
click at [191, 225] on button "Selecionar indivíduo" at bounding box center [183, 229] width 54 height 12
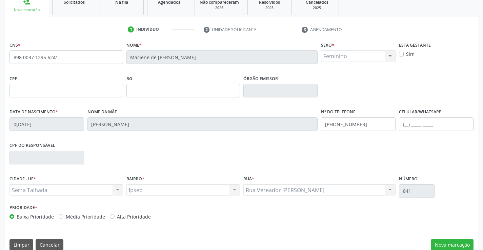
scroll to position [117, 0]
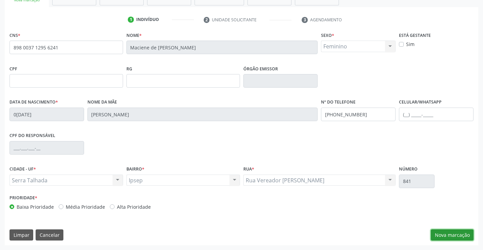
click at [457, 241] on button "Nova marcação" at bounding box center [452, 236] width 43 height 12
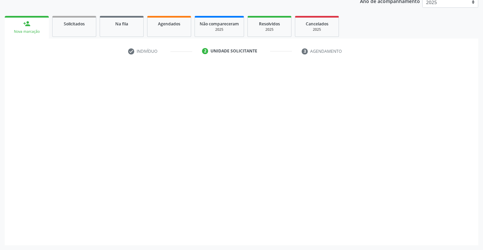
scroll to position [85, 0]
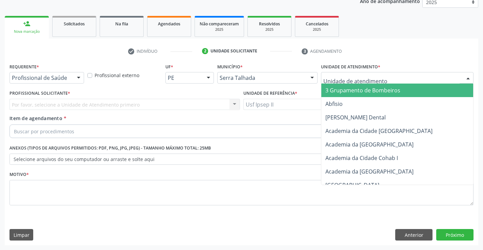
click at [405, 82] on div at bounding box center [397, 78] width 152 height 12
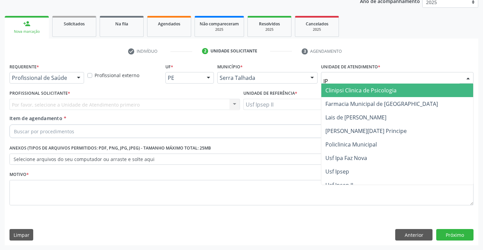
type input "IPS"
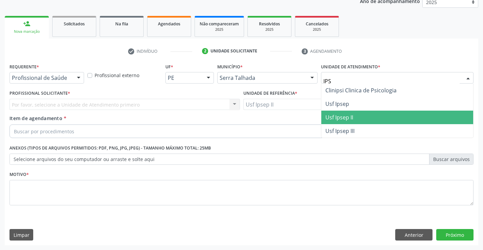
click at [342, 113] on span "Usf Ipsep II" at bounding box center [397, 118] width 152 height 14
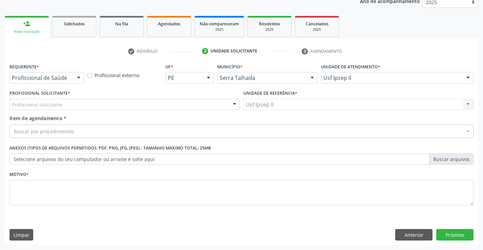
click at [117, 102] on div "Profissional solicitante Médico da Estratégia de Saúde da Família - [PERSON_NAM…" at bounding box center [124, 105] width 230 height 12
click at [111, 103] on div "Profissional solicitante" at bounding box center [124, 105] width 230 height 12
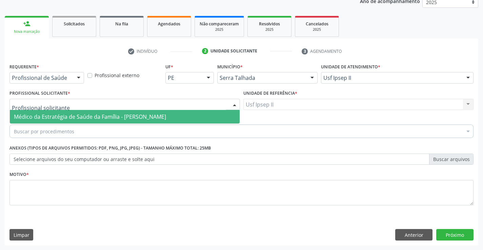
click at [97, 114] on span "Médico da Estratégia de Saúde da Família - [PERSON_NAME]" at bounding box center [90, 116] width 152 height 7
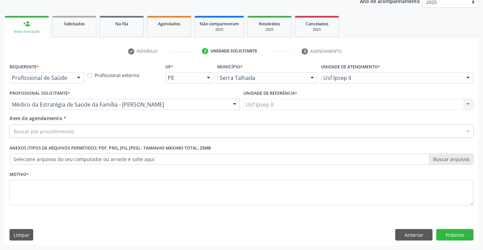
click at [87, 132] on div "Buscar por procedimentos" at bounding box center [241, 132] width 464 height 14
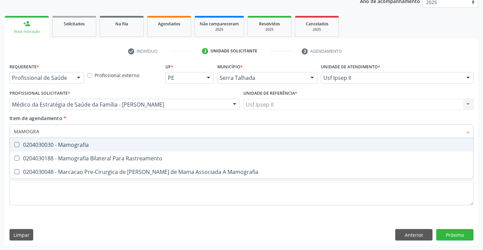
type input "MAMOGRAF"
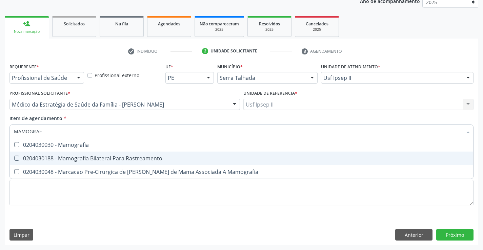
click at [88, 161] on div "0204030188 - Mamografia Bilateral Para Rastreamento" at bounding box center [241, 158] width 455 height 5
checkbox Rastreamento "true"
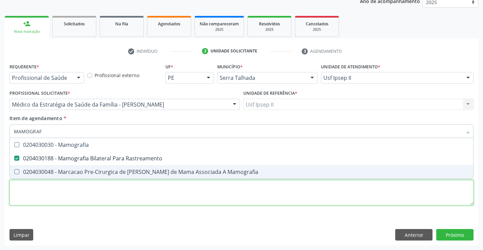
click at [72, 190] on div "Requerente * Profissional de Saúde Profissional de Saúde Paciente Nenhum result…" at bounding box center [241, 139] width 464 height 154
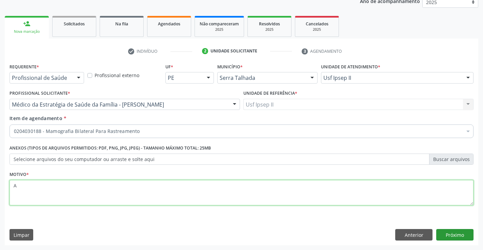
type textarea "A"
click at [450, 234] on button "Próximo" at bounding box center [454, 235] width 37 height 12
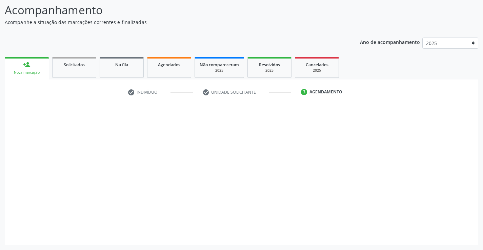
scroll to position [44, 0]
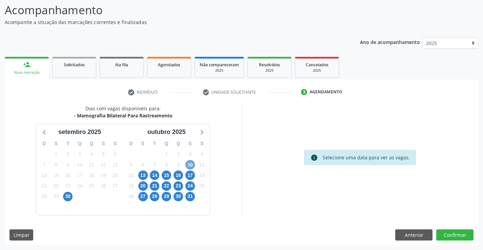
click at [190, 169] on span "10" at bounding box center [189, 164] width 9 height 9
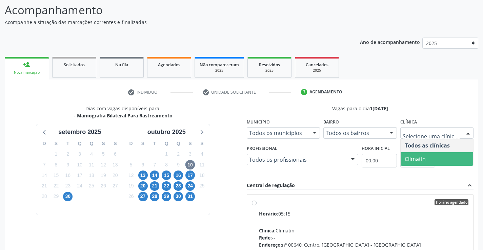
click at [423, 152] on span "Climatin" at bounding box center [437, 159] width 73 height 14
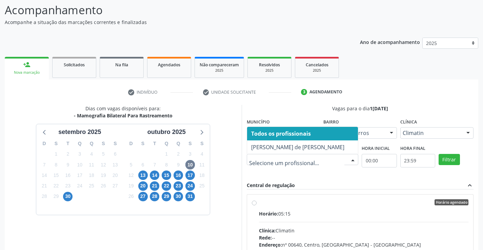
click at [294, 148] on span "Ana Carolina Barboza de Andrada Melo Lyra" at bounding box center [302, 148] width 111 height 14
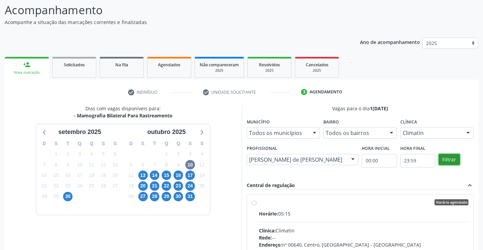
click at [450, 158] on button "Filtrar" at bounding box center [449, 160] width 21 height 12
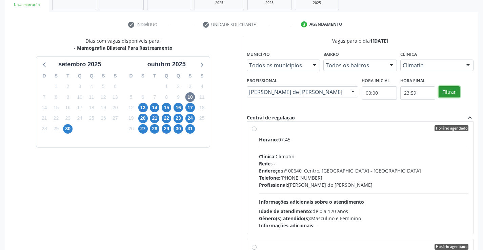
scroll to position [474, 0]
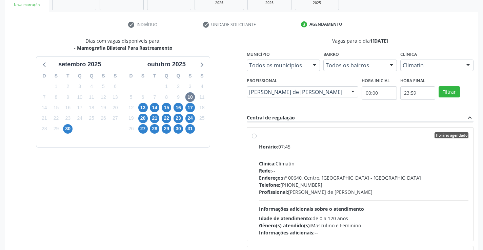
click at [295, 190] on div "Profissional: Ana Carolina Barboza de Andrada Melo Lyra" at bounding box center [364, 192] width 210 height 7
click at [257, 139] on input "Horário agendado Horário: 07:45 Clínica: Climatin Rede: -- Endereço: nº 00640, …" at bounding box center [254, 135] width 5 height 6
radio input "true"
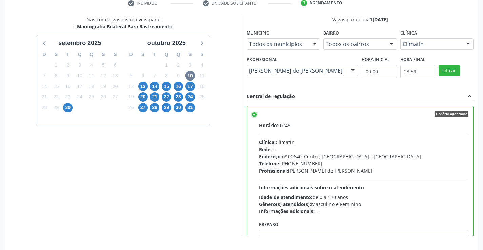
scroll to position [155, 0]
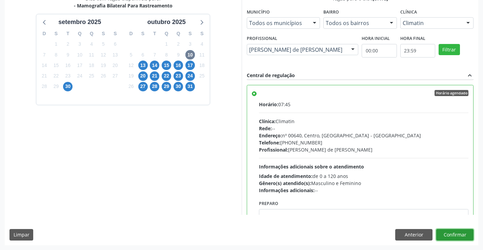
click at [449, 240] on button "Confirmar" at bounding box center [454, 235] width 37 height 12
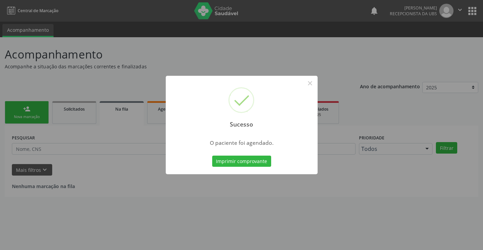
scroll to position [0, 0]
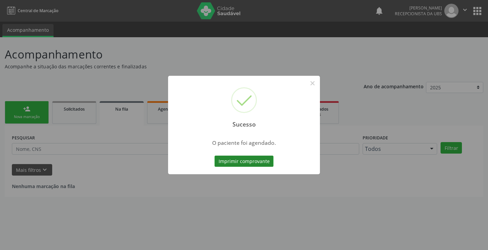
click at [253, 162] on button "Imprimir comprovante" at bounding box center [244, 162] width 59 height 12
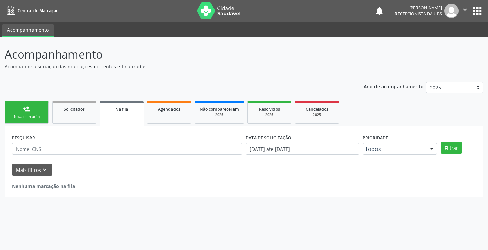
click at [25, 115] on div "Nova marcação" at bounding box center [27, 117] width 34 height 5
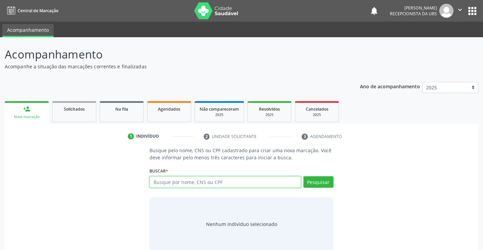
click at [189, 182] on input "text" at bounding box center [224, 183] width 151 height 12
paste input "700508909548452"
type input "700508909548452"
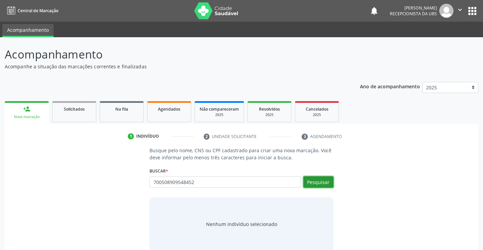
click at [309, 183] on button "Pesquisar" at bounding box center [318, 183] width 30 height 12
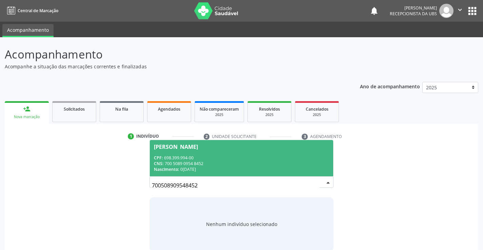
click at [225, 155] on span "Eneide Aparecida de Souza CPF: 698.399.994-00 CNS: 700 5089 0954 8452 Nasciment…" at bounding box center [241, 158] width 183 height 36
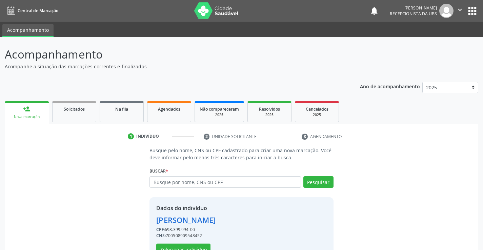
scroll to position [21, 0]
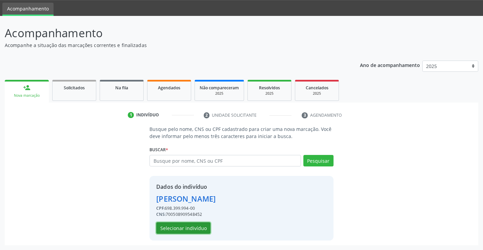
click at [193, 229] on button "Selecionar indivíduo" at bounding box center [183, 229] width 54 height 12
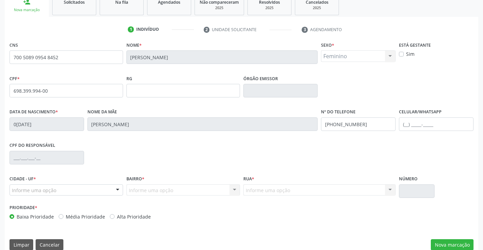
scroll to position [117, 0]
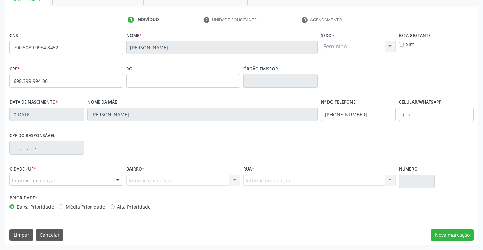
click at [109, 182] on div "Informe uma opção" at bounding box center [66, 181] width 114 height 12
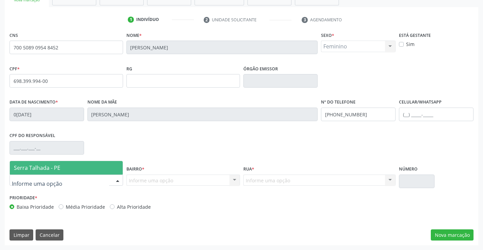
click at [87, 163] on span "Serra Talhada - PE" at bounding box center [66, 168] width 113 height 14
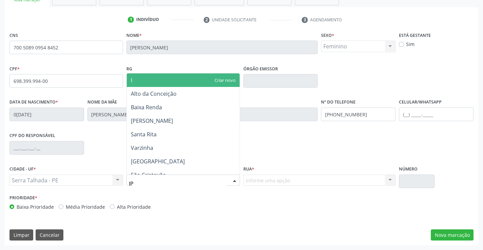
type input "IPS"
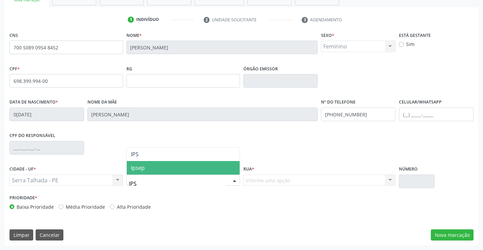
click at [168, 168] on span "Ipsep" at bounding box center [183, 168] width 113 height 14
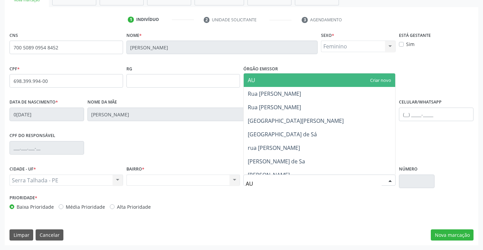
type input "AUG"
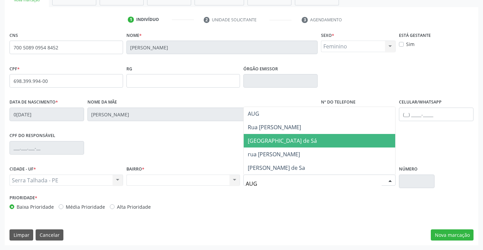
click at [290, 143] on span "Rua Augusto Alípio de Sá" at bounding box center [282, 140] width 69 height 7
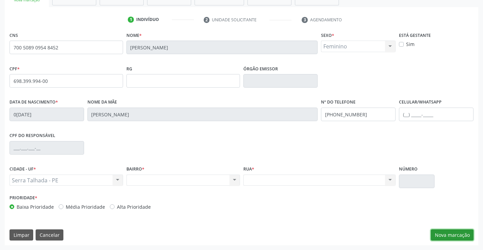
click at [459, 238] on button "Nova marcação" at bounding box center [452, 236] width 43 height 12
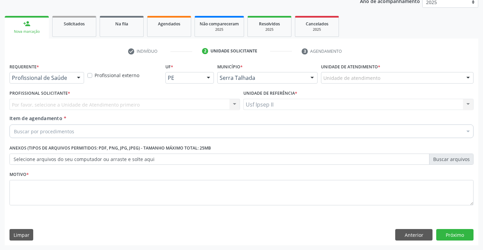
scroll to position [85, 0]
click at [340, 74] on div "Unidade de atendimento" at bounding box center [397, 78] width 152 height 12
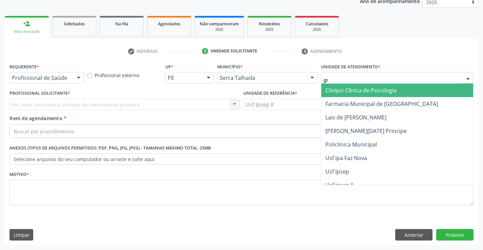
type input "IPS"
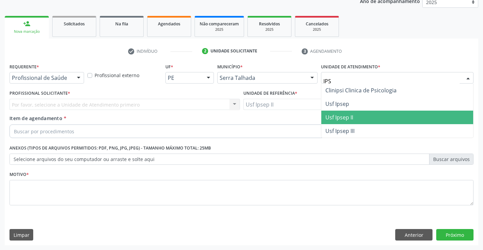
click at [337, 116] on span "Usf Ipsep II" at bounding box center [339, 117] width 28 height 7
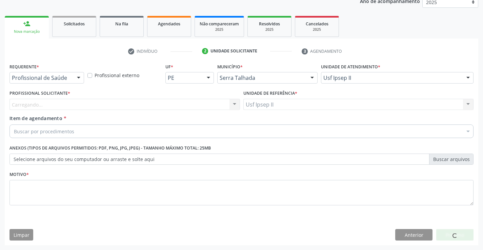
click at [176, 104] on div "Carregando... Nenhum resultado encontrado para: " " Não há nenhuma opção para s…" at bounding box center [124, 105] width 230 height 12
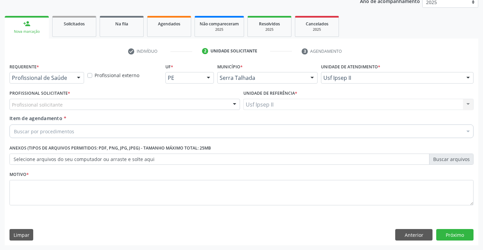
click at [176, 104] on div "Profissional solicitante" at bounding box center [124, 105] width 230 height 12
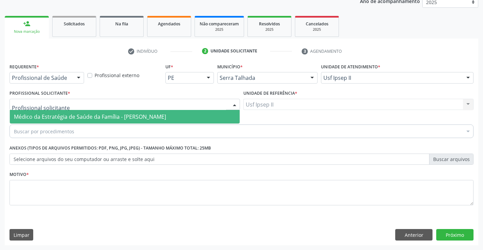
click at [156, 116] on span "Médico da Estratégia de Saúde da Família - [PERSON_NAME]" at bounding box center [90, 116] width 152 height 7
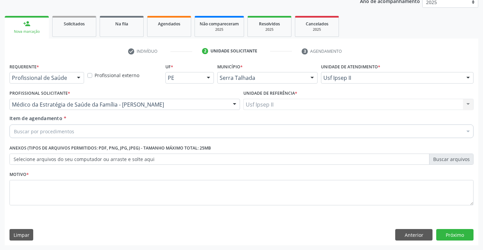
click at [146, 128] on div "Buscar por procedimentos" at bounding box center [241, 132] width 464 height 14
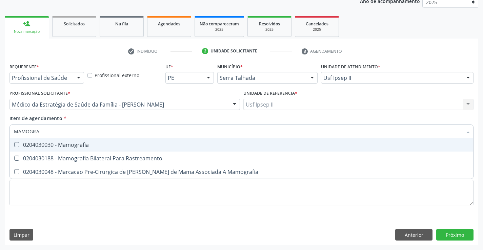
type input "MAMOGRAF"
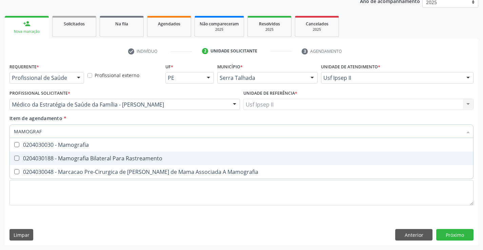
click at [129, 154] on span "0204030188 - Mamografia Bilateral Para Rastreamento" at bounding box center [241, 159] width 463 height 14
checkbox Rastreamento "true"
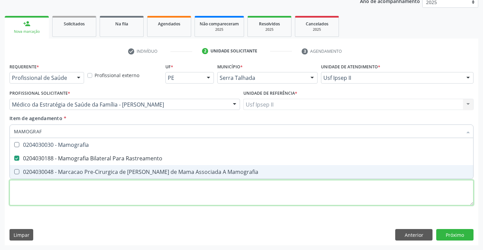
drag, startPoint x: 72, startPoint y: 197, endPoint x: 255, endPoint y: 238, distance: 187.3
click at [72, 197] on div "Requerente * Profissional de Saúde Profissional de Saúde Paciente Nenhum result…" at bounding box center [241, 139] width 464 height 154
type textarea "A"
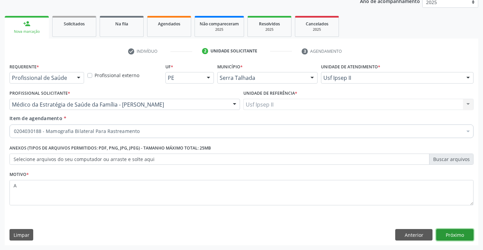
click at [441, 237] on button "Próximo" at bounding box center [454, 235] width 37 height 12
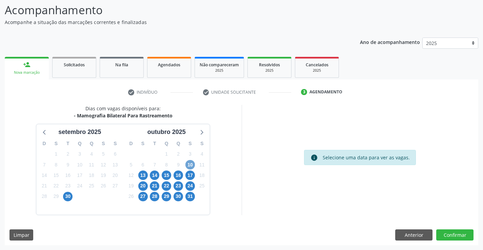
click at [188, 161] on span "10" at bounding box center [189, 164] width 9 height 9
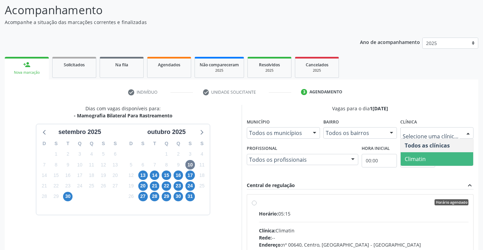
click at [428, 155] on span "Climatin" at bounding box center [437, 159] width 73 height 14
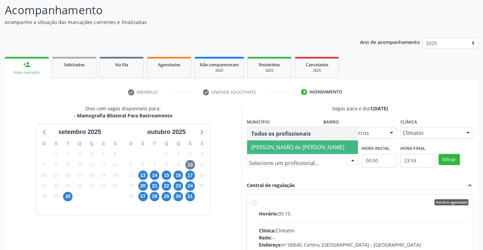
click at [281, 144] on span "Ana Carolina Barboza de Andrada Melo Lyra" at bounding box center [297, 147] width 93 height 7
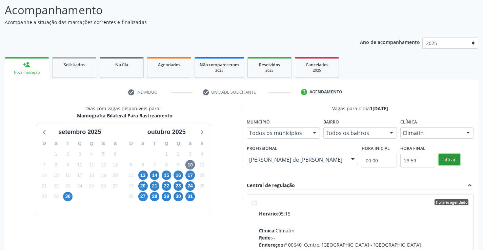
click at [453, 158] on button "Filtrar" at bounding box center [449, 160] width 21 height 12
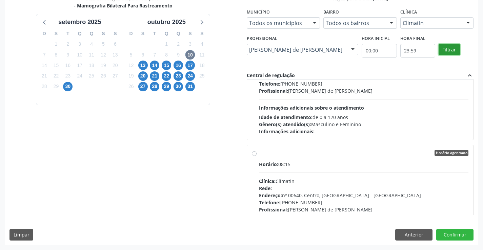
scroll to position [474, 0]
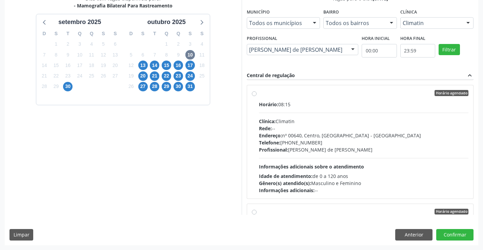
click at [348, 167] on span "Informações adicionais sobre o atendimento" at bounding box center [311, 167] width 105 height 6
click at [257, 96] on input "Horário agendado Horário: 08:15 Clínica: Climatin Rede: -- Endereço: nº 00640, …" at bounding box center [254, 93] width 5 height 6
radio input "true"
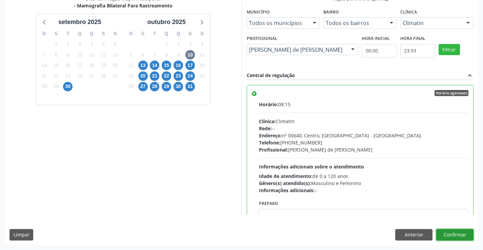
drag, startPoint x: 450, startPoint y: 237, endPoint x: 436, endPoint y: 243, distance: 15.0
click at [450, 237] on button "Confirmar" at bounding box center [454, 235] width 37 height 12
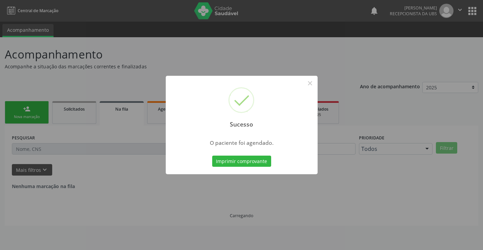
scroll to position [0, 0]
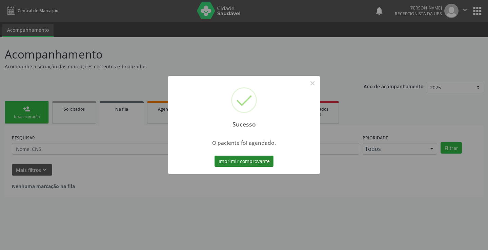
click at [262, 159] on button "Imprimir comprovante" at bounding box center [244, 162] width 59 height 12
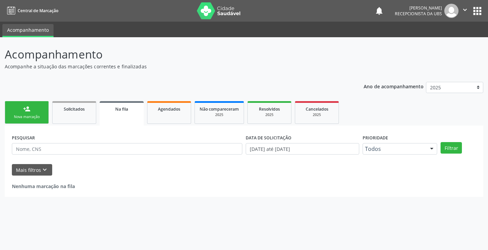
click at [28, 116] on div "Nova marcação" at bounding box center [27, 117] width 34 height 5
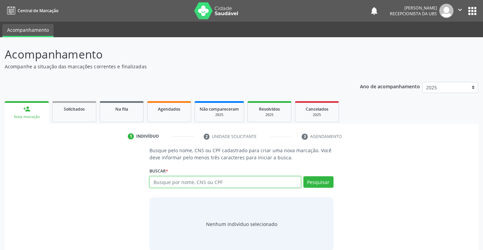
click at [179, 182] on input "text" at bounding box center [224, 183] width 151 height 12
paste input "700006496240900"
type input "700006496240900"
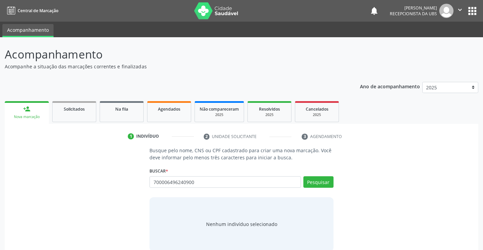
click at [325, 176] on div "Buscar * Busque por nome, CNS ou CPF Nenhum resultado encontrado para: " " Não …" at bounding box center [241, 179] width 184 height 26
click at [321, 182] on button "Pesquisar" at bounding box center [318, 183] width 30 height 12
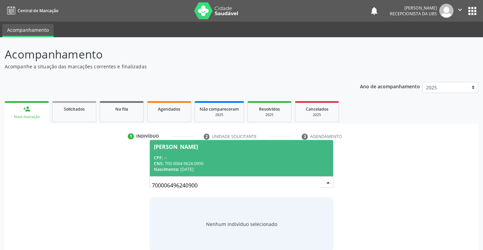
click at [219, 159] on div "CPF: --" at bounding box center [241, 158] width 175 height 6
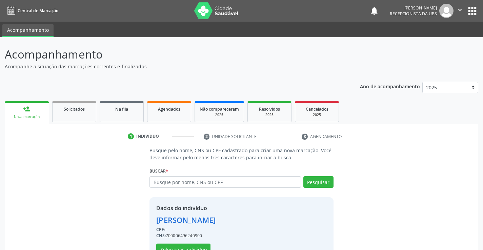
scroll to position [21, 0]
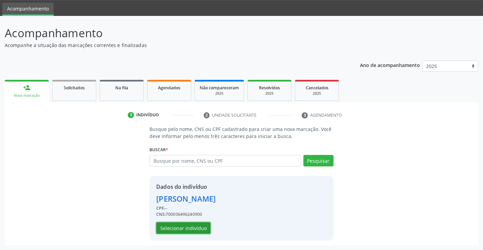
click at [191, 227] on button "Selecionar indivíduo" at bounding box center [183, 229] width 54 height 12
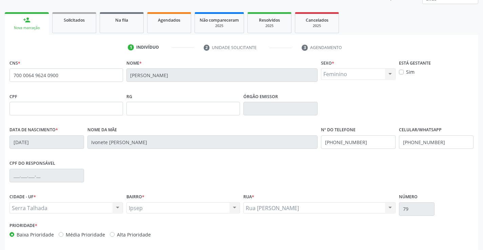
scroll to position [117, 0]
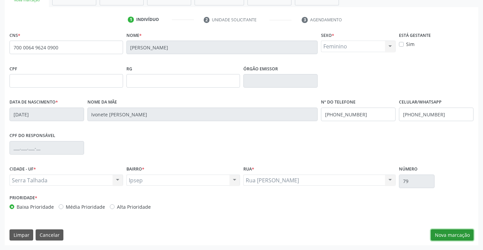
click at [435, 232] on button "Nova marcação" at bounding box center [452, 236] width 43 height 12
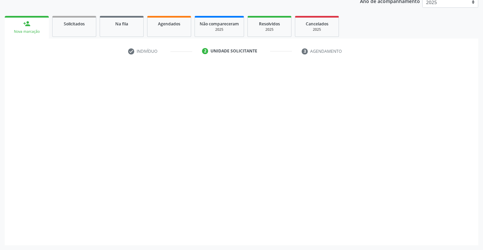
scroll to position [85, 0]
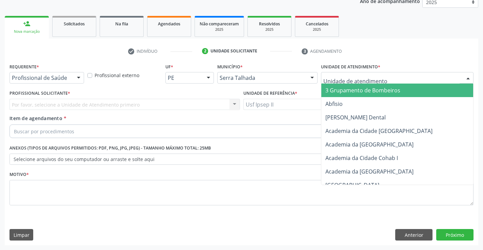
click at [374, 83] on div at bounding box center [397, 78] width 152 height 12
type input "IPS"
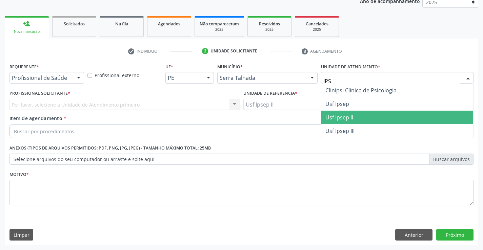
click at [354, 111] on span "Usf Ipsep II" at bounding box center [397, 118] width 152 height 14
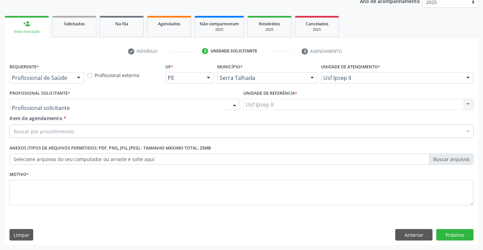
click at [121, 104] on div at bounding box center [124, 105] width 230 height 12
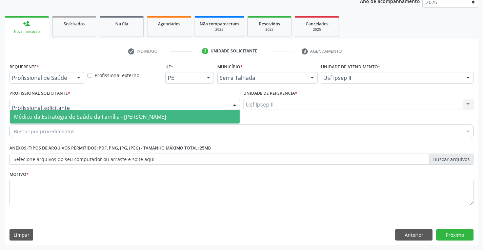
click at [113, 115] on span "Médico da Estratégia de Saúde da Família - [PERSON_NAME]" at bounding box center [90, 116] width 152 height 7
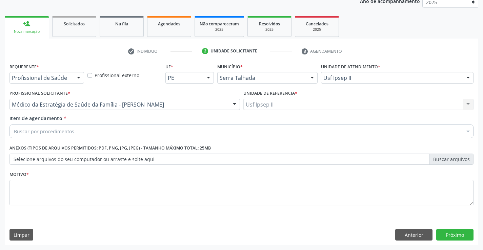
click at [99, 129] on div "Buscar por procedimentos" at bounding box center [241, 132] width 464 height 14
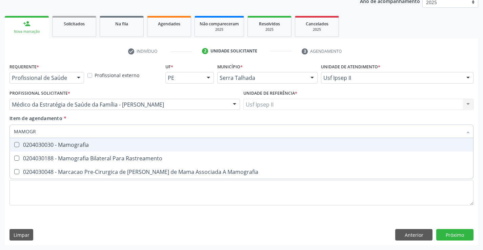
type input "MAMOGRA"
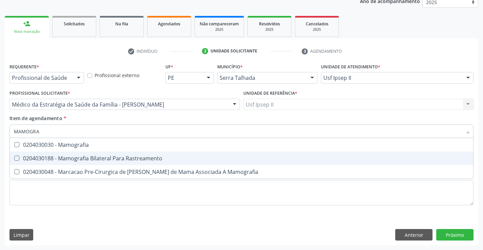
click at [108, 161] on div "0204030188 - Mamografia Bilateral Para Rastreamento" at bounding box center [241, 158] width 455 height 5
checkbox Rastreamento "true"
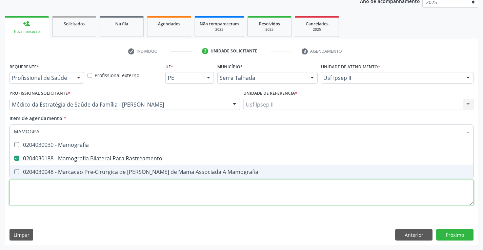
click at [99, 196] on div "Requerente * Profissional de Saúde Profissional de Saúde Paciente Nenhum result…" at bounding box center [241, 139] width 464 height 154
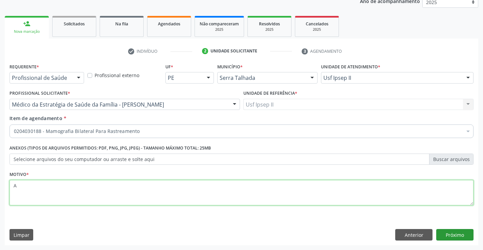
type textarea "A"
click at [440, 232] on button "Próximo" at bounding box center [454, 235] width 37 height 12
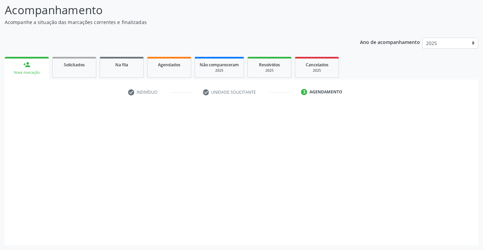
scroll to position [44, 0]
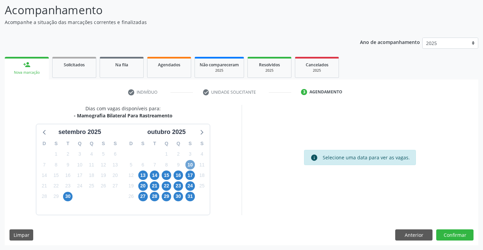
click at [192, 165] on span "10" at bounding box center [189, 164] width 9 height 9
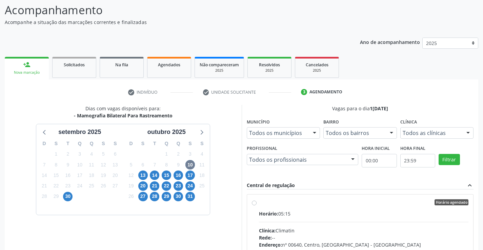
click at [444, 137] on div "Todos as clínicas" at bounding box center [437, 133] width 74 height 12
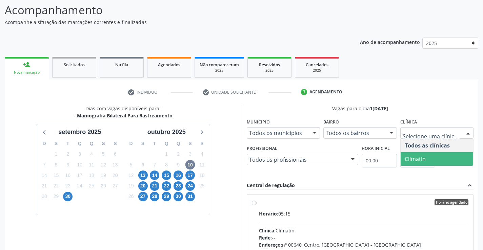
click at [422, 157] on span "Climatin" at bounding box center [415, 159] width 21 height 7
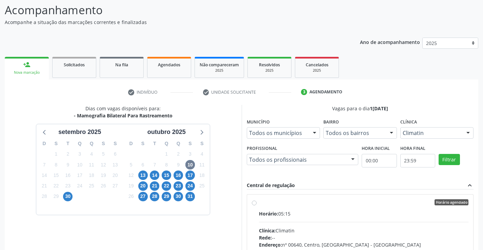
click at [345, 166] on fieldset "Profissional Todos os profissionais Todos os profissionais Ana Carolina Barboza…" at bounding box center [303, 157] width 112 height 26
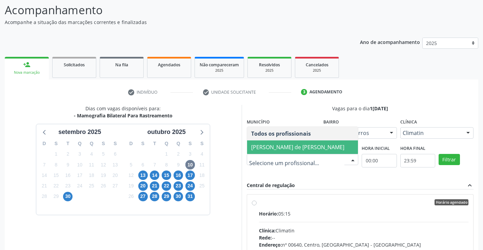
click at [299, 145] on span "Ana Carolina Barboza de Andrada Melo Lyra" at bounding box center [297, 147] width 93 height 7
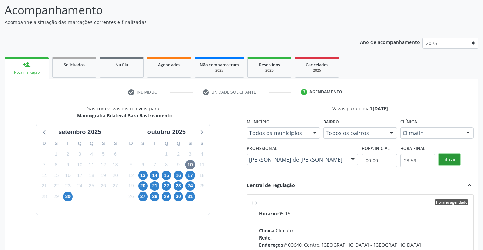
click at [451, 160] on button "Filtrar" at bounding box center [449, 160] width 21 height 12
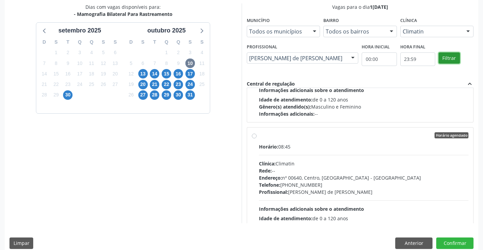
scroll to position [542, 0]
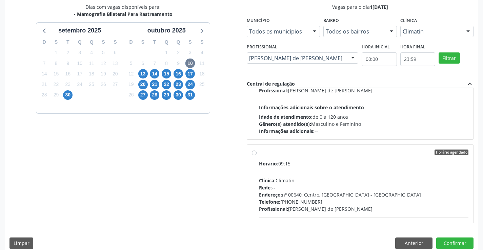
click at [317, 187] on div "Rede: --" at bounding box center [364, 187] width 210 height 7
click at [257, 156] on input "Horário agendado Horário: 09:15 Clínica: Climatin Rede: -- Endereço: nº 00640, …" at bounding box center [254, 153] width 5 height 6
radio input "true"
click at [447, 246] on button "Confirmar" at bounding box center [454, 244] width 37 height 12
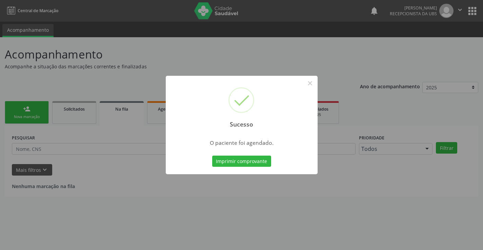
scroll to position [0, 0]
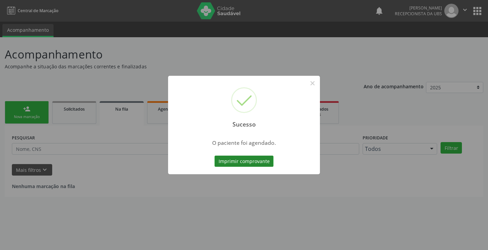
click at [265, 161] on button "Imprimir comprovante" at bounding box center [244, 162] width 59 height 12
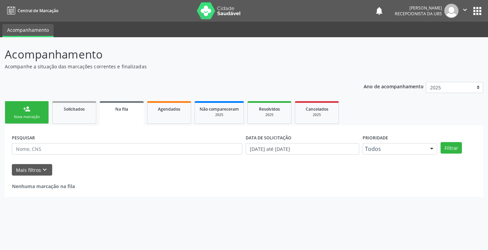
click at [26, 114] on link "person_add Nova marcação" at bounding box center [27, 112] width 44 height 23
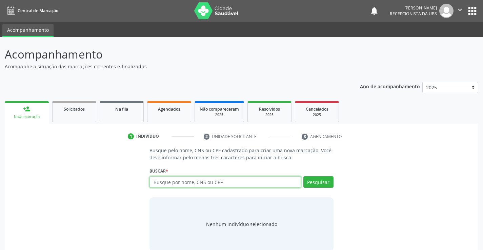
click at [168, 178] on input "text" at bounding box center [224, 183] width 151 height 12
paste input "700502320798552"
type input "700502320798552"
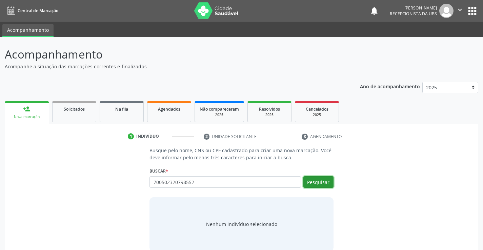
click at [310, 185] on button "Pesquisar" at bounding box center [318, 183] width 30 height 12
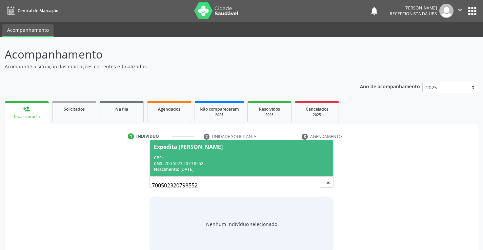
click at [235, 162] on div "CNS: 700 5023 2079 8552" at bounding box center [241, 164] width 175 height 6
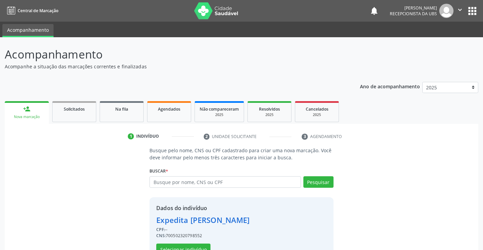
scroll to position [21, 0]
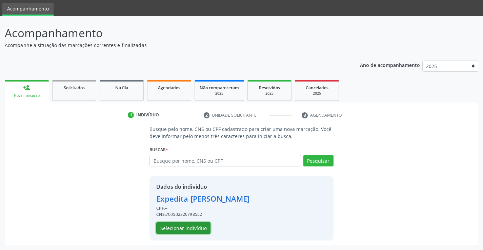
click at [196, 229] on button "Selecionar indivíduo" at bounding box center [183, 229] width 54 height 12
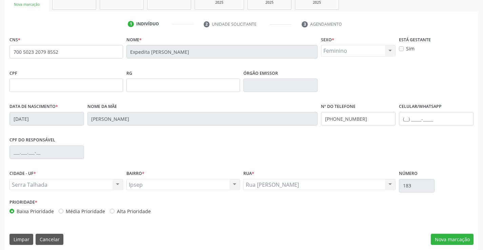
scroll to position [117, 0]
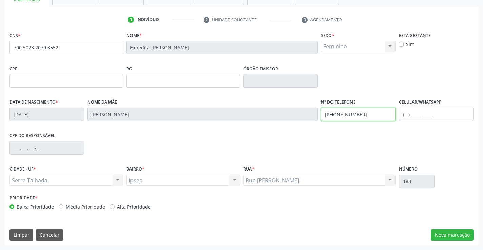
click at [360, 118] on input "(87) 99638-1225" at bounding box center [358, 115] width 75 height 14
type input "(87) 98806-1466"
click at [380, 144] on div "CPF do responsável" at bounding box center [241, 148] width 467 height 34
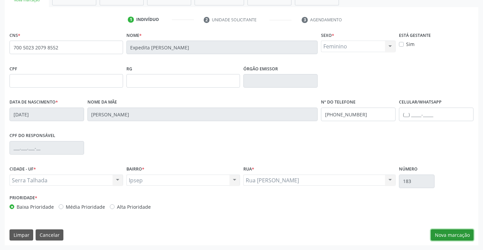
click at [440, 236] on button "Nova marcação" at bounding box center [452, 236] width 43 height 12
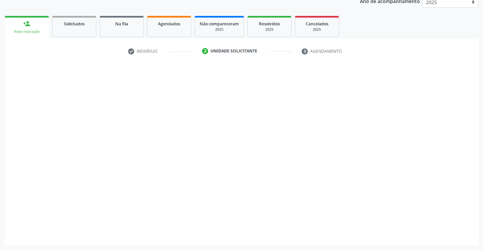
scroll to position [85, 0]
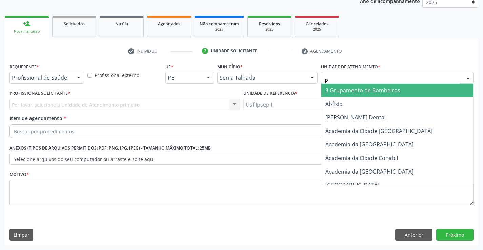
type input "IPS"
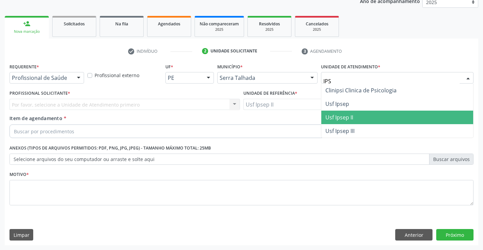
click at [343, 120] on span "Usf Ipsep II" at bounding box center [339, 117] width 28 height 7
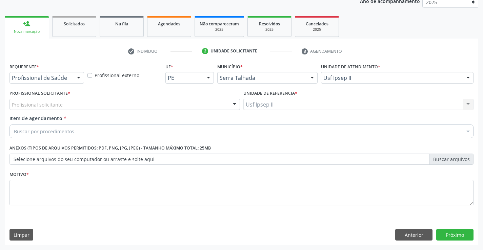
click at [144, 105] on div "Profissional solicitante" at bounding box center [124, 105] width 230 height 12
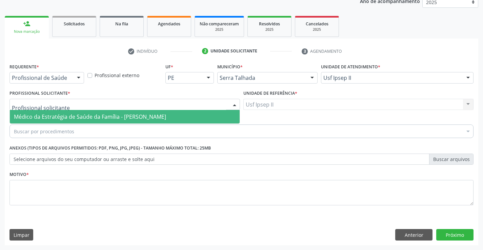
click at [138, 113] on span "Médico da Estratégia de Saúde da Família - [PERSON_NAME]" at bounding box center [125, 117] width 230 height 14
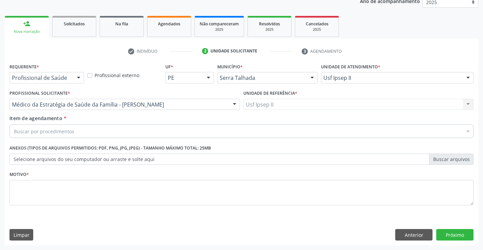
click at [128, 129] on div "Buscar por procedimentos" at bounding box center [241, 132] width 464 height 14
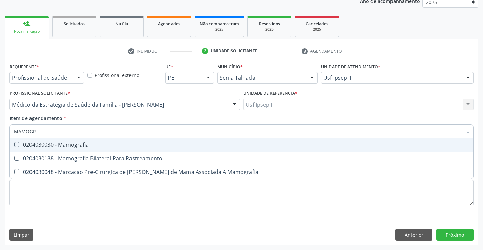
type input "MAMOGRA"
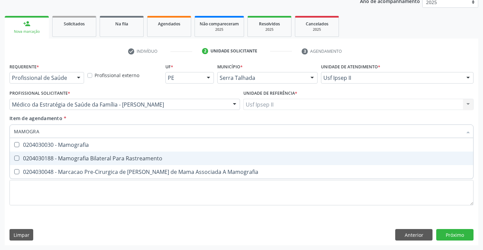
click at [155, 156] on div "0204030188 - Mamografia Bilateral Para Rastreamento" at bounding box center [241, 158] width 455 height 5
checkbox Rastreamento "true"
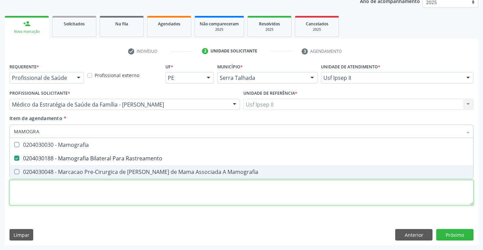
click at [103, 184] on div "Requerente * Profissional de Saúde Profissional de Saúde Paciente Nenhum result…" at bounding box center [241, 139] width 464 height 154
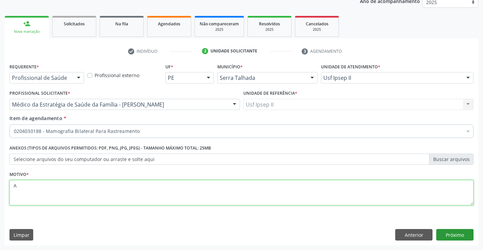
type textarea "A"
click at [457, 233] on button "Próximo" at bounding box center [454, 235] width 37 height 12
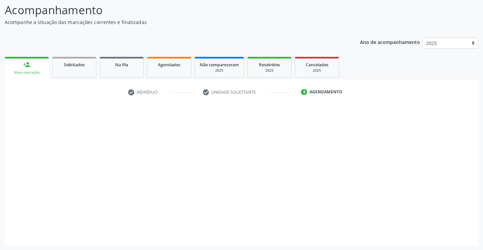
scroll to position [44, 0]
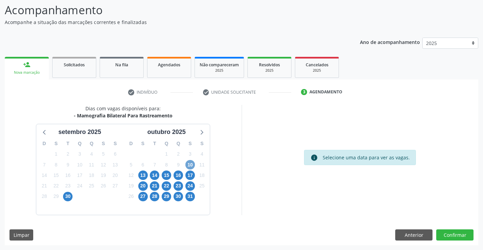
click at [192, 164] on span "10" at bounding box center [189, 164] width 9 height 9
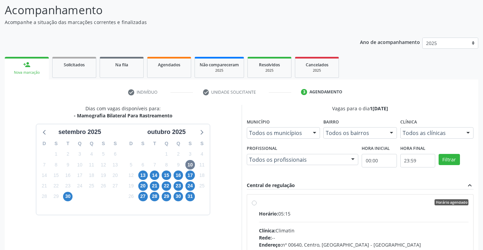
click at [446, 128] on div "Todos as clínicas" at bounding box center [437, 133] width 74 height 12
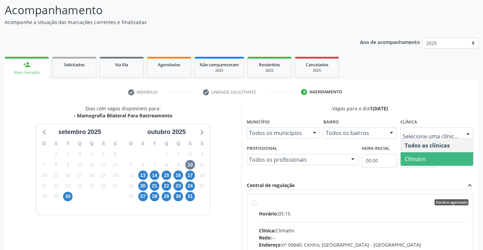
click at [423, 155] on span "Climatin" at bounding box center [437, 159] width 73 height 14
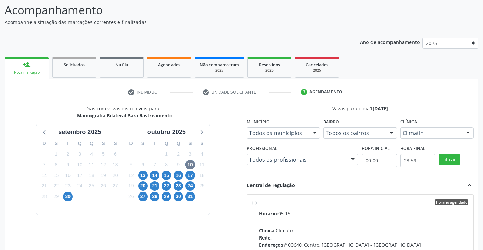
click at [346, 159] on div "Todos os profissionais" at bounding box center [303, 160] width 112 height 12
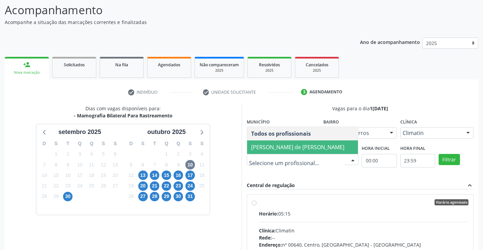
click at [325, 144] on span "Ana Carolina Barboza de Andrada Melo Lyra" at bounding box center [297, 147] width 93 height 7
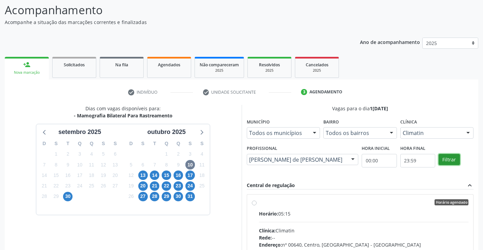
click at [446, 159] on button "Filtrar" at bounding box center [449, 160] width 21 height 12
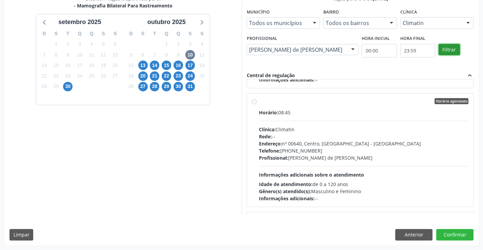
scroll to position [474, 0]
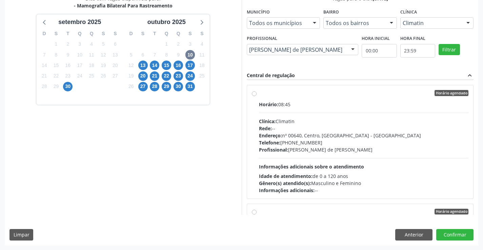
click at [327, 167] on span "Informações adicionais sobre o atendimento" at bounding box center [311, 167] width 105 height 6
click at [257, 96] on input "Horário agendado Horário: 08:45 Clínica: Climatin Rede: -- Endereço: nº 00640, …" at bounding box center [254, 93] width 5 height 6
radio input "true"
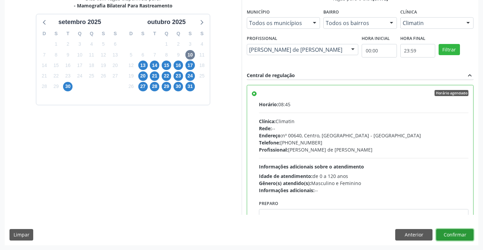
click at [444, 232] on button "Confirmar" at bounding box center [454, 235] width 37 height 12
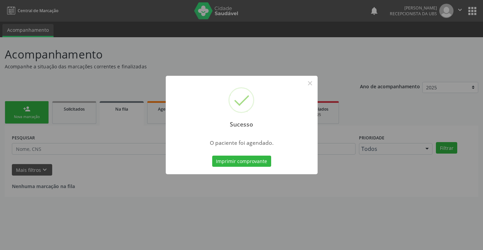
scroll to position [0, 0]
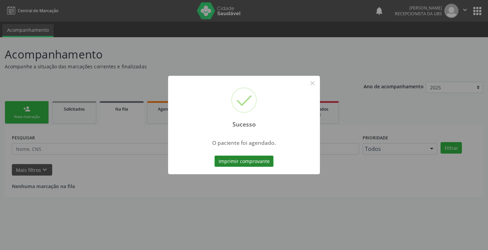
click at [261, 165] on button "Imprimir comprovante" at bounding box center [244, 162] width 59 height 12
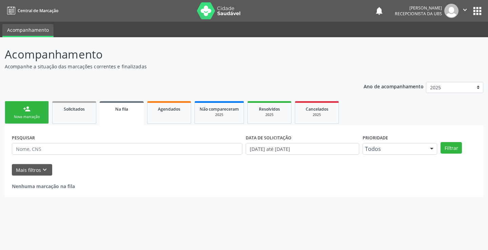
click at [38, 119] on div "Nova marcação" at bounding box center [27, 117] width 34 height 5
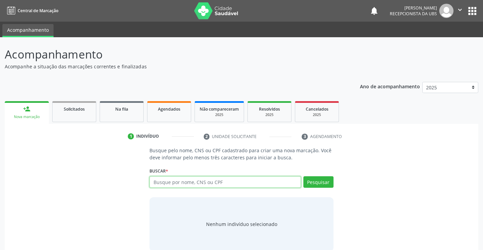
click at [212, 184] on input "text" at bounding box center [224, 183] width 151 height 12
paste input "704807029741641"
type input "704807029741641"
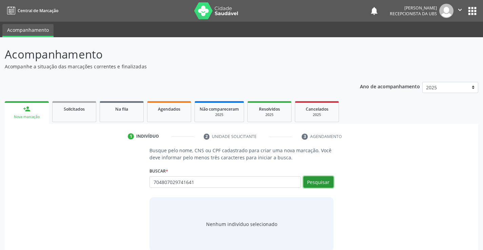
click at [309, 181] on button "Pesquisar" at bounding box center [318, 183] width 30 height 12
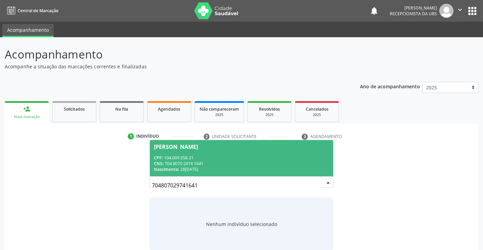
click at [291, 154] on span "Lúcia Helena dos Santos CPF: 104.009.358-21 CNS: 704 8070 2974 1641 Nascimento:…" at bounding box center [241, 158] width 183 height 36
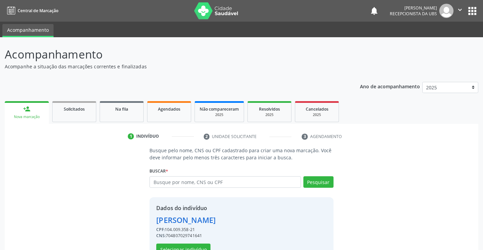
scroll to position [21, 0]
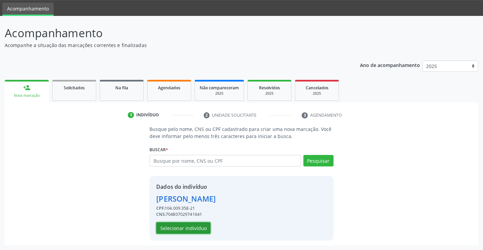
click at [189, 229] on button "Selecionar indivíduo" at bounding box center [183, 229] width 54 height 12
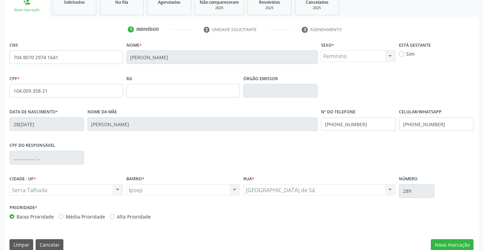
scroll to position [117, 0]
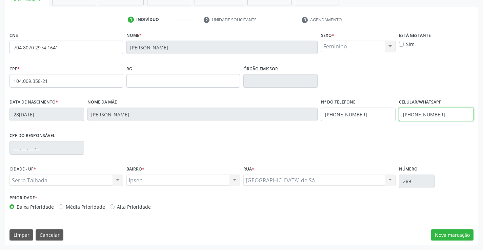
click at [425, 114] on input "(87) 99806-1157" at bounding box center [436, 115] width 75 height 14
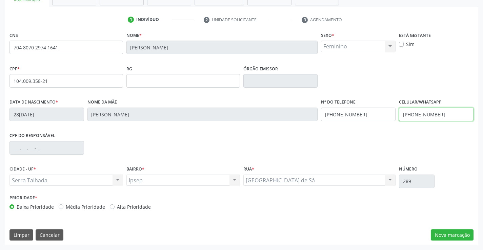
click at [425, 114] on input "(87) 99806-1157" at bounding box center [436, 115] width 75 height 14
type input "[PHONE_NUMBER]"
click at [449, 231] on button "Nova marcação" at bounding box center [452, 236] width 43 height 12
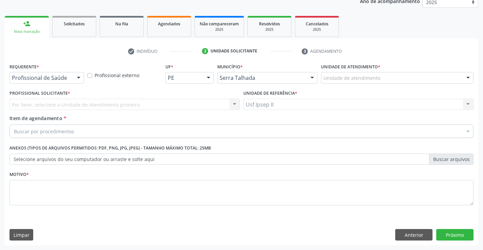
scroll to position [85, 0]
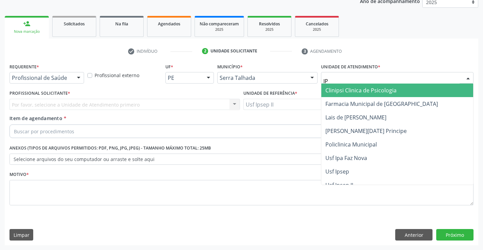
type input "IPS"
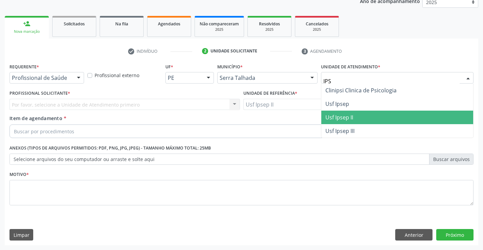
click at [351, 115] on span "Usf Ipsep II" at bounding box center [339, 117] width 28 height 7
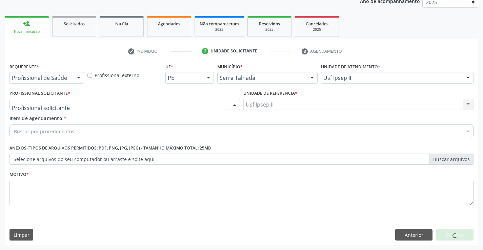
click at [87, 102] on div at bounding box center [124, 105] width 230 height 12
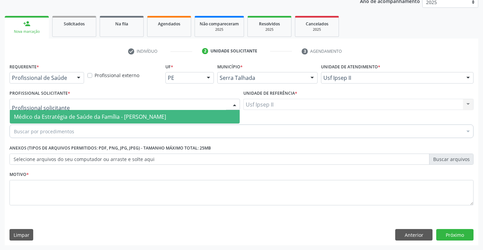
click at [76, 111] on span "Médico da Estratégia de Saúde da Família - [PERSON_NAME]" at bounding box center [125, 117] width 230 height 14
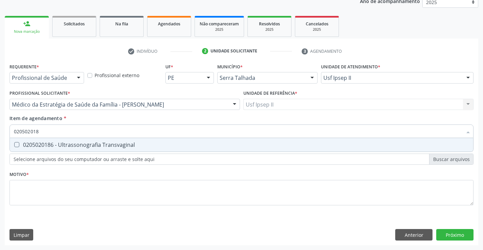
type input "0205020186"
click at [78, 143] on div "0205020186 - Ultrassonografia Transvaginal" at bounding box center [241, 144] width 455 height 5
checkbox Transvaginal "true"
click at [56, 189] on div "Requerente * Profissional de Saúde Profissional de Saúde Paciente Nenhum result…" at bounding box center [241, 139] width 464 height 154
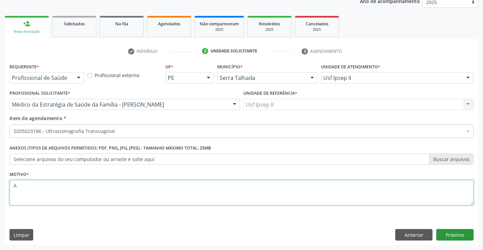
type textarea "A"
click at [458, 235] on button "Próximo" at bounding box center [454, 235] width 37 height 12
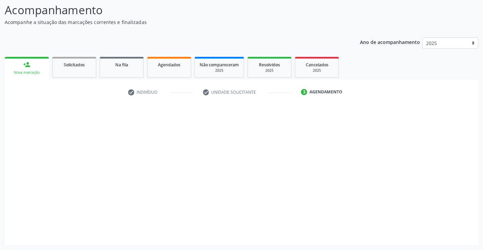
scroll to position [44, 0]
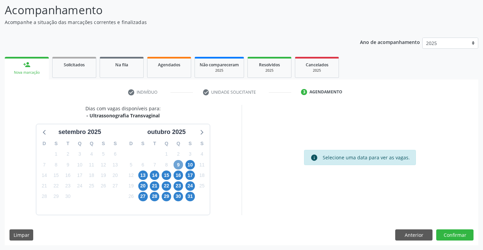
click at [180, 166] on span "9" at bounding box center [178, 164] width 9 height 9
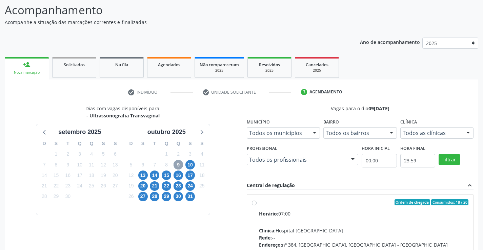
scroll to position [78, 0]
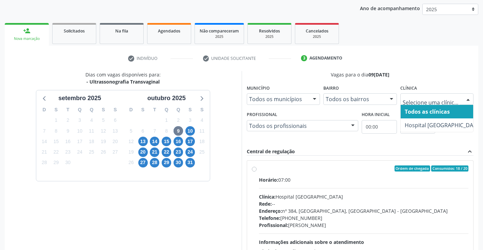
click at [451, 103] on div at bounding box center [437, 100] width 74 height 12
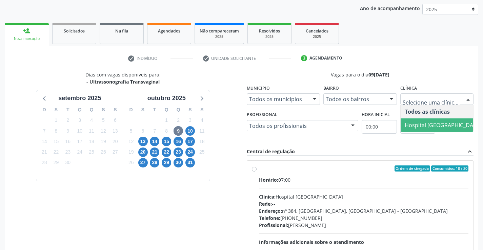
click at [431, 122] on span "Hospital [GEOGRAPHIC_DATA]" at bounding box center [443, 125] width 77 height 7
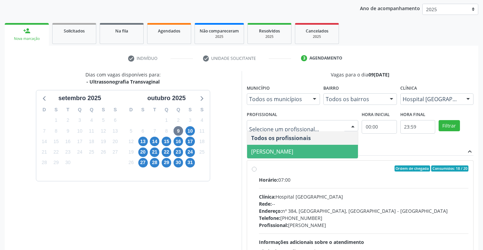
click at [266, 150] on span "Yuri Araujo Magalhaes" at bounding box center [272, 151] width 42 height 7
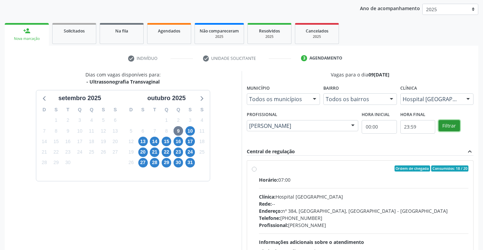
click at [445, 129] on button "Filtrar" at bounding box center [449, 126] width 21 height 12
click at [352, 193] on div "Horário: 07:00 Clínica: Hospital Sao Francisco Rede: -- Endereço: nº 384, Varze…" at bounding box center [364, 223] width 210 height 93
click at [257, 172] on input "Ordem de chegada Consumidos: 18 / 20 Horário: 07:00 Clínica: Hospital Sao Franc…" at bounding box center [254, 169] width 5 height 6
radio input "true"
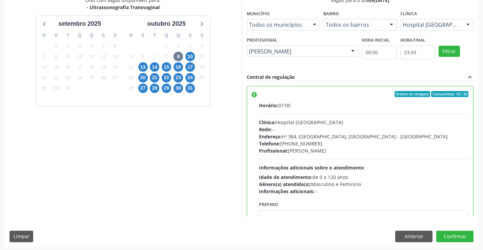
scroll to position [155, 0]
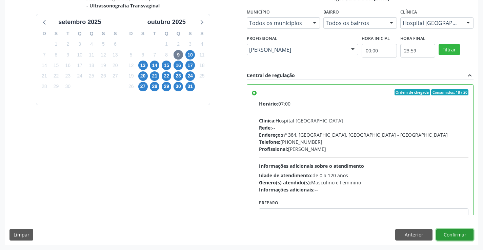
click at [468, 233] on button "Confirmar" at bounding box center [454, 235] width 37 height 12
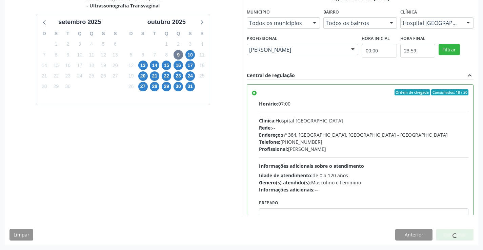
scroll to position [0, 0]
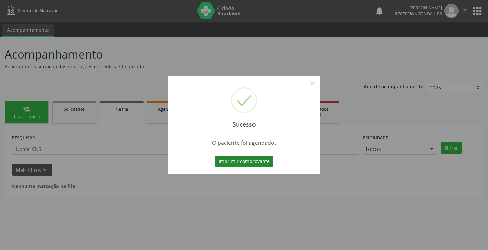
click at [235, 157] on button "Imprimir comprovante" at bounding box center [244, 162] width 59 height 12
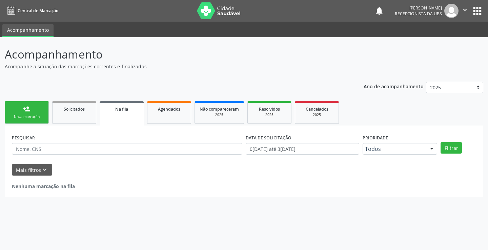
click at [30, 106] on div "person_add" at bounding box center [26, 108] width 7 height 7
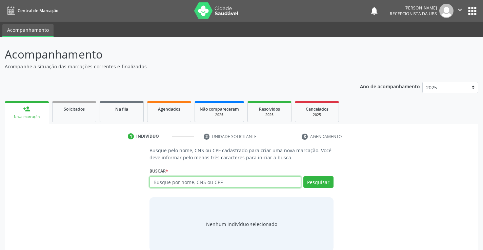
click at [169, 178] on input "text" at bounding box center [224, 183] width 151 height 12
paste input "706204574773865"
type input "706204574773865"
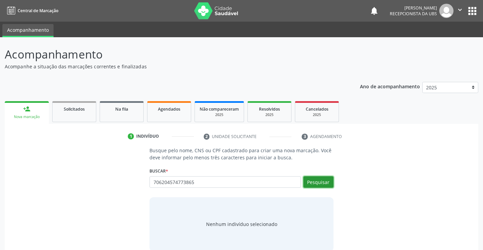
click at [320, 177] on button "Pesquisar" at bounding box center [318, 183] width 30 height 12
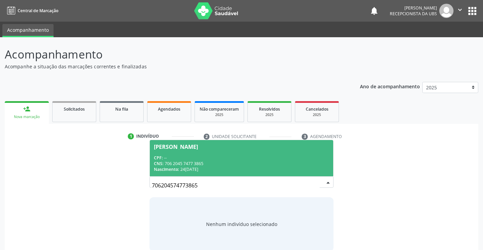
click at [275, 159] on div "CPF: --" at bounding box center [241, 158] width 175 height 6
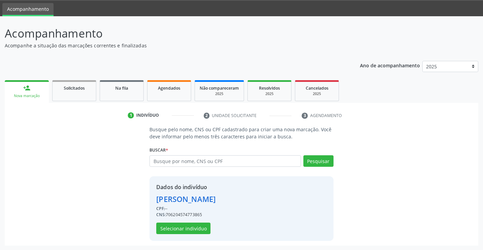
scroll to position [21, 0]
click at [200, 226] on button "Selecionar indivíduo" at bounding box center [183, 229] width 54 height 12
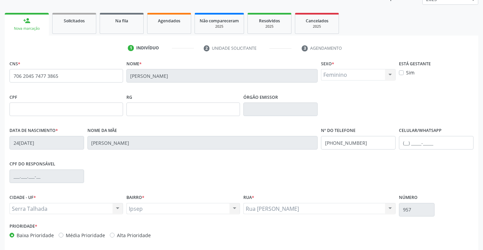
scroll to position [89, 0]
click at [437, 147] on input "text" at bounding box center [436, 143] width 75 height 14
type input "("
type input "(87) 98182-2086"
click at [374, 164] on div "CPF do responsável" at bounding box center [241, 176] width 467 height 34
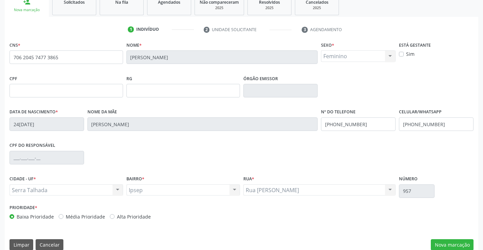
scroll to position [117, 0]
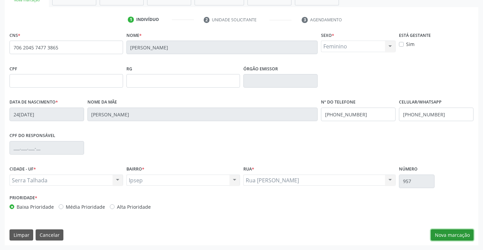
click at [440, 238] on button "Nova marcação" at bounding box center [452, 236] width 43 height 12
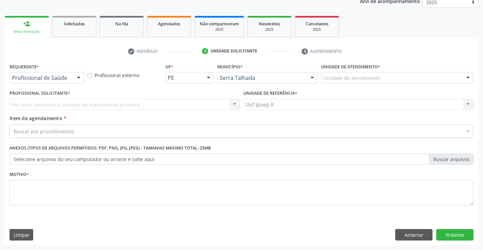
scroll to position [85, 0]
click at [380, 81] on div "Unidade de atendimento" at bounding box center [397, 78] width 152 height 12
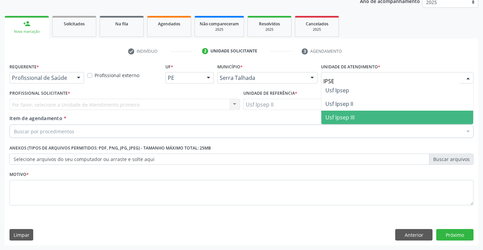
click at [357, 112] on span "Usf Ipsep III" at bounding box center [397, 118] width 152 height 14
type input "IPSE"
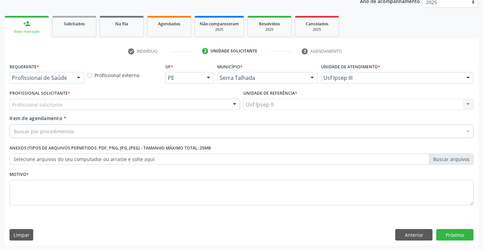
click at [445, 74] on div "Usf Ipsep III" at bounding box center [397, 78] width 152 height 12
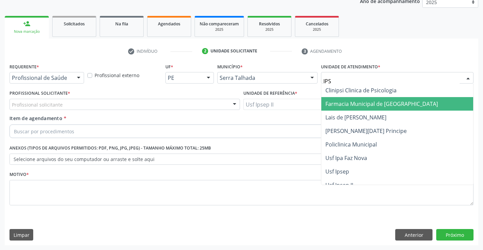
type input "IPSE"
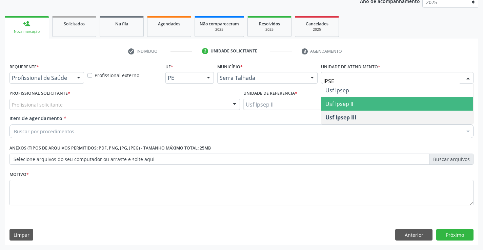
click at [364, 102] on span "Usf Ipsep II" at bounding box center [397, 104] width 152 height 14
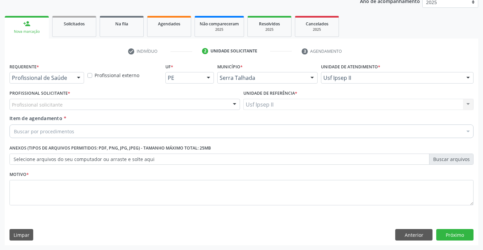
click at [113, 105] on div "Profissional solicitante" at bounding box center [124, 105] width 230 height 12
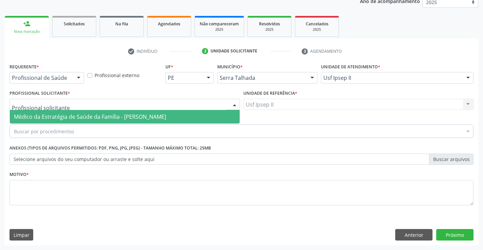
click at [116, 114] on span "Médico da Estratégia de Saúde da Família - [PERSON_NAME]" at bounding box center [90, 116] width 152 height 7
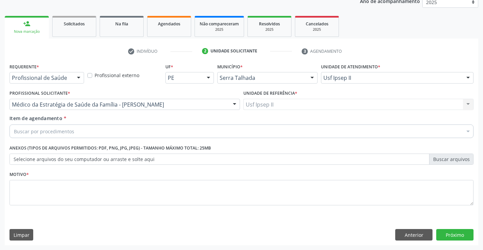
click at [90, 140] on div "Item de agendamento * Buscar por procedimentos Selecionar todos 0304070076 - .Q…" at bounding box center [241, 128] width 467 height 26
click at [93, 137] on div "Buscar por procedimentos" at bounding box center [241, 132] width 464 height 14
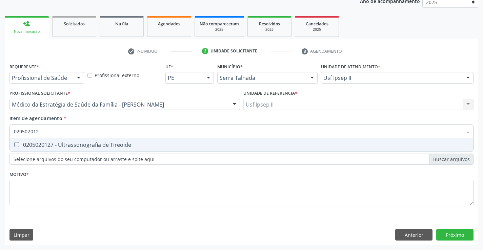
type input "0205020127"
click at [97, 141] on span "0205020127 - Ultrassonografia de Tireoide" at bounding box center [241, 145] width 463 height 14
checkbox Tireoide "true"
click at [70, 189] on div "Requerente * Profissional de Saúde Profissional de Saúde Paciente Nenhum result…" at bounding box center [241, 139] width 464 height 154
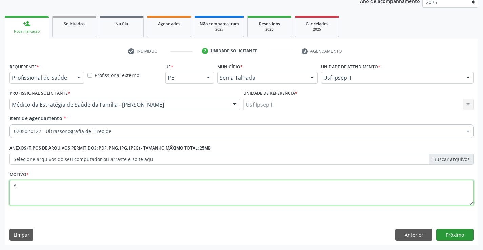
type textarea "A"
click at [444, 232] on button "Próximo" at bounding box center [454, 235] width 37 height 12
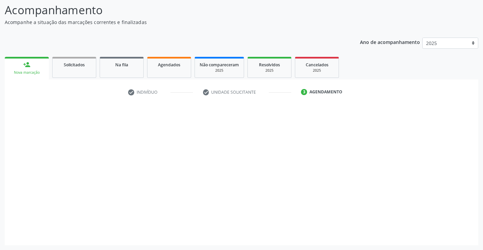
scroll to position [44, 0]
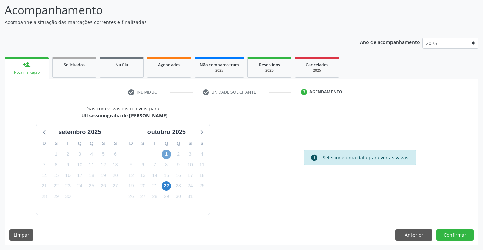
click at [166, 153] on span "1" at bounding box center [166, 154] width 9 height 9
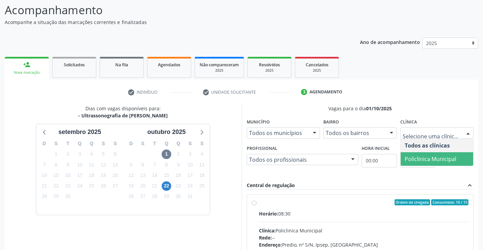
click at [428, 159] on span "Policlinica Municipal" at bounding box center [431, 159] width 52 height 7
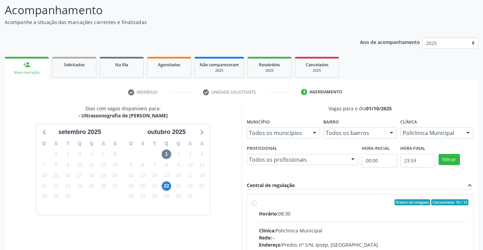
click at [346, 159] on div "Todos os profissionais" at bounding box center [303, 160] width 112 height 12
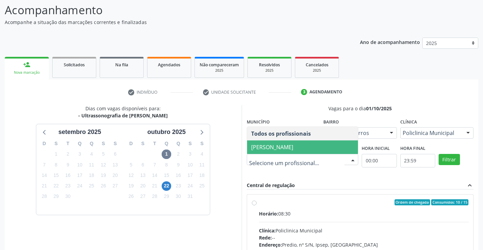
click at [293, 147] on span "Antonio Carlos Brito Pereira de Meneses" at bounding box center [272, 147] width 42 height 7
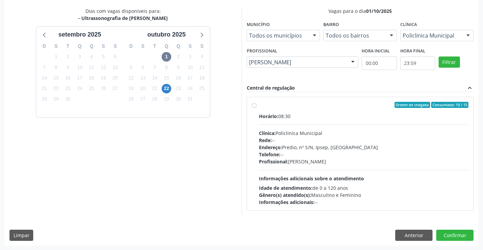
scroll to position [142, 0]
click at [167, 86] on span "22" at bounding box center [166, 88] width 9 height 9
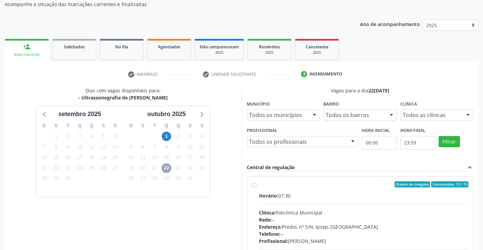
scroll to position [75, 0]
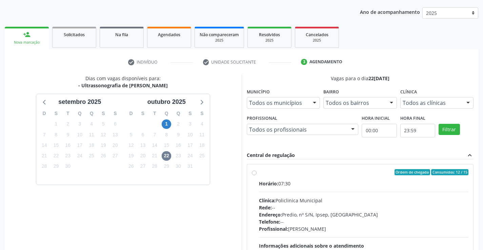
click at [323, 175] on div "Ordem de chegada Consumidos: 12 / 15" at bounding box center [364, 172] width 210 height 6
click at [257, 175] on input "Ordem de chegada Consumidos: 12 / 15 Horário: 07:30 Clínica: Policlinica Munici…" at bounding box center [254, 172] width 5 height 6
radio input "true"
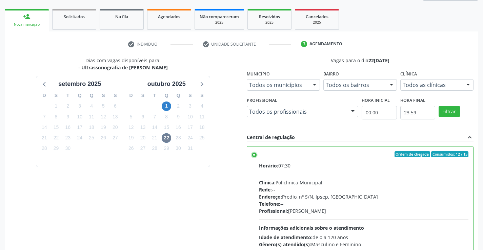
scroll to position [142, 0]
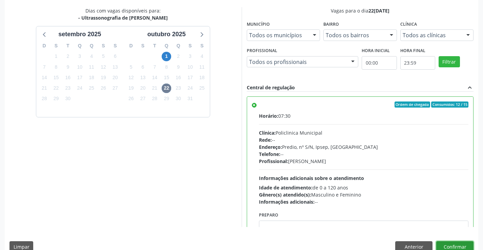
click at [458, 247] on button "Confirmar" at bounding box center [454, 248] width 37 height 12
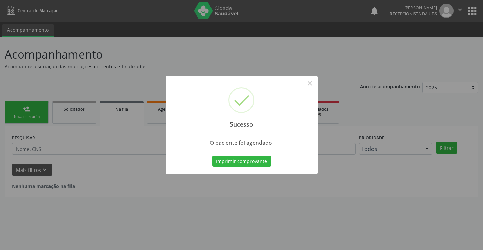
scroll to position [0, 0]
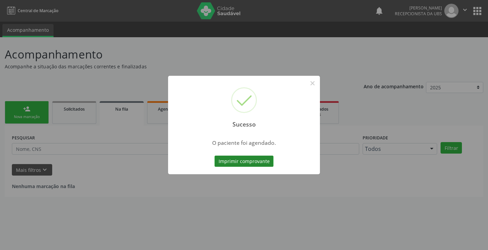
click at [252, 167] on button "Imprimir comprovante" at bounding box center [244, 162] width 59 height 12
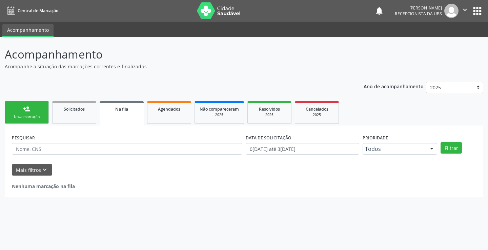
click at [21, 115] on div "Nova marcação" at bounding box center [27, 117] width 34 height 5
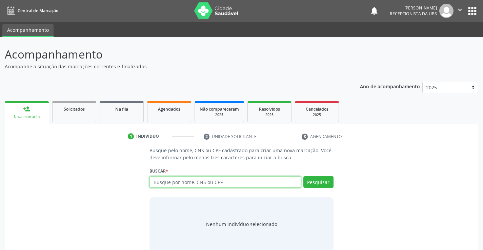
click at [189, 185] on input "text" at bounding box center [224, 183] width 151 height 12
paste input "709203218602331"
type input "709203218602331"
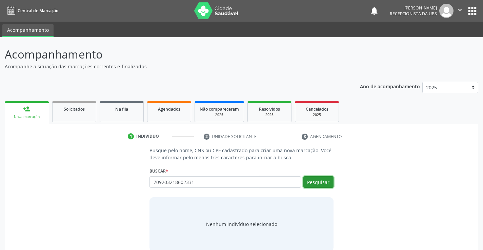
click at [320, 179] on button "Pesquisar" at bounding box center [318, 183] width 30 height 12
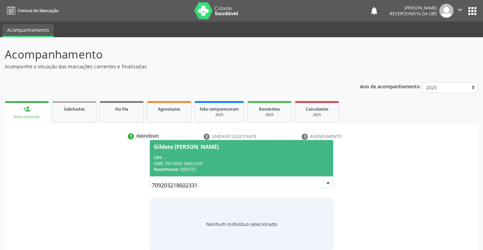
click at [209, 167] on div "Nascimento: 04/07/1975" at bounding box center [241, 170] width 175 height 6
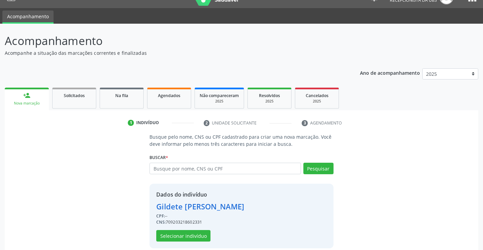
scroll to position [21, 0]
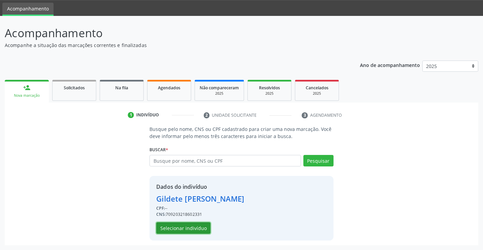
click at [190, 227] on button "Selecionar indivíduo" at bounding box center [183, 229] width 54 height 12
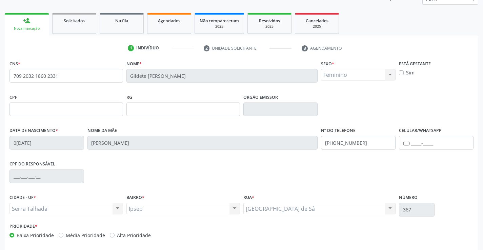
scroll to position [89, 0]
click at [382, 142] on input "(87) 99983-8337" at bounding box center [358, 143] width 75 height 14
type input "(87) 99919-1120"
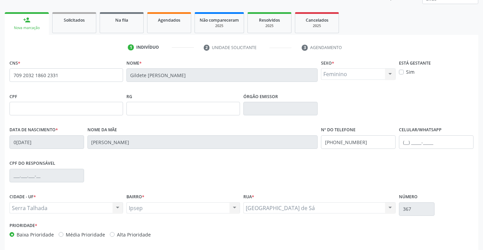
click at [418, 179] on div "CPF do responsável" at bounding box center [241, 176] width 467 height 34
click at [442, 146] on input "text" at bounding box center [436, 143] width 75 height 14
type input "(87) 99983-8337"
click at [424, 170] on div "CPF do responsável" at bounding box center [241, 176] width 467 height 34
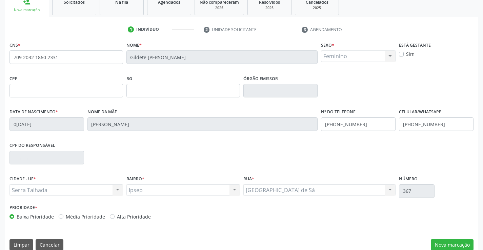
scroll to position [117, 0]
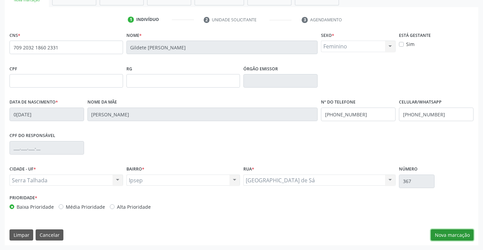
click at [432, 234] on button "Nova marcação" at bounding box center [452, 236] width 43 height 12
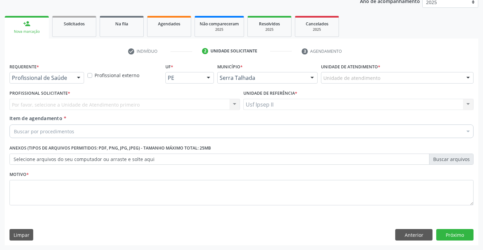
scroll to position [85, 0]
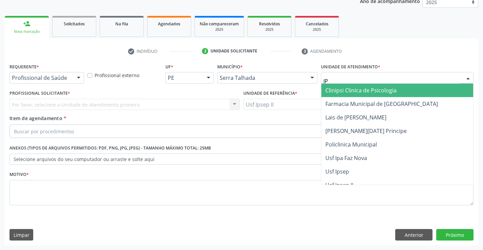
type input "IPS"
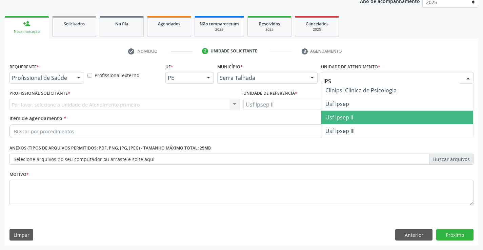
click at [351, 116] on span "Usf Ipsep II" at bounding box center [339, 117] width 28 height 7
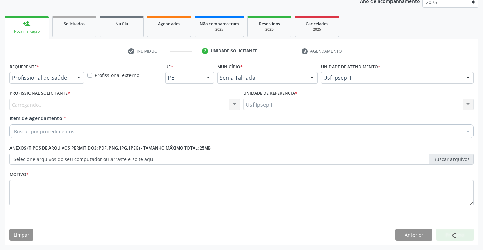
click at [123, 102] on div "Carregando... Nenhum resultado encontrado para: " " Não há nenhuma opção para s…" at bounding box center [124, 105] width 230 height 12
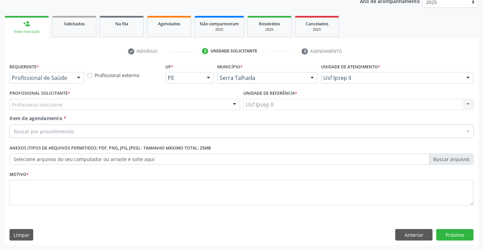
click at [123, 102] on div "Profissional solicitante" at bounding box center [124, 105] width 230 height 12
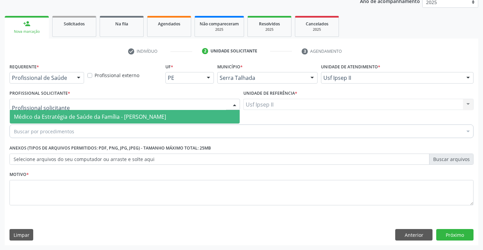
click at [129, 113] on span "Médico da Estratégia de Saúde da Família - [PERSON_NAME]" at bounding box center [90, 116] width 152 height 7
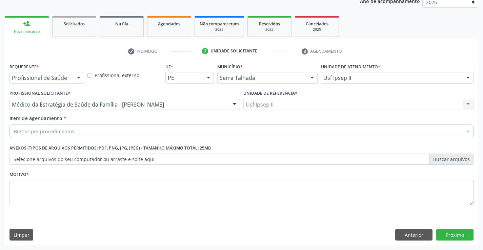
click at [103, 134] on div "Buscar por procedimentos" at bounding box center [241, 132] width 464 height 14
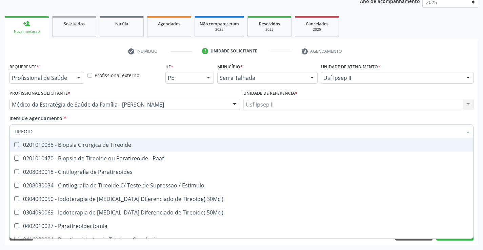
type input "TIREOIDE"
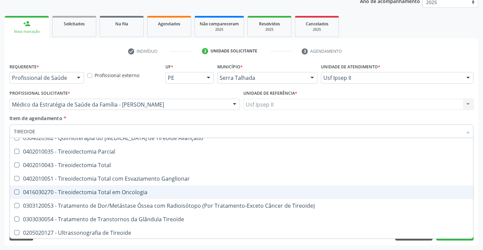
scroll to position [116, 0]
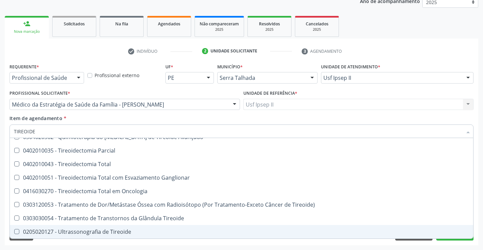
click at [93, 235] on div "0205020127 - Ultrassonografia de Tireoide" at bounding box center [241, 231] width 455 height 5
checkbox Tireoide "true"
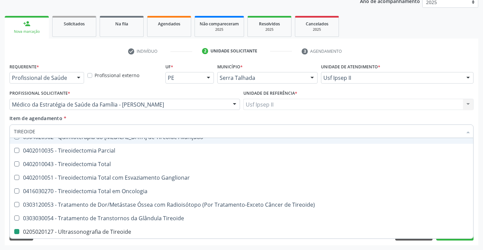
click at [95, 117] on div "Item de agendamento * TIREOIDE Desfazer seleção 0201010038 - Biopsia Cirurgica …" at bounding box center [241, 125] width 464 height 21
checkbox Paaf "true"
checkbox Tireoide "false"
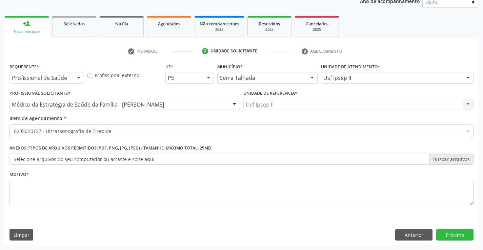
scroll to position [0, 0]
click at [38, 196] on textarea at bounding box center [241, 193] width 464 height 26
type textarea "E"
click at [454, 239] on button "Próximo" at bounding box center [454, 235] width 37 height 12
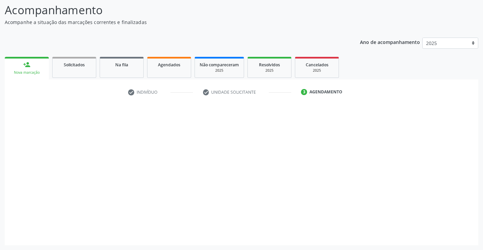
scroll to position [44, 0]
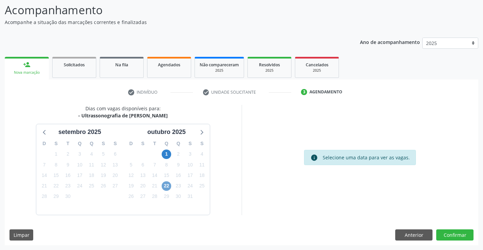
click at [166, 187] on span "22" at bounding box center [166, 186] width 9 height 9
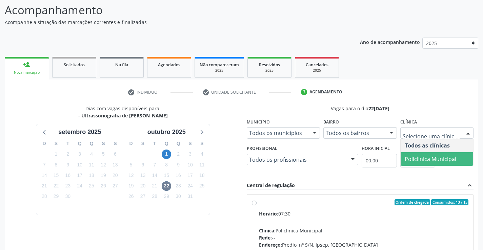
click at [428, 156] on span "Policlinica Municipal" at bounding box center [431, 159] width 52 height 7
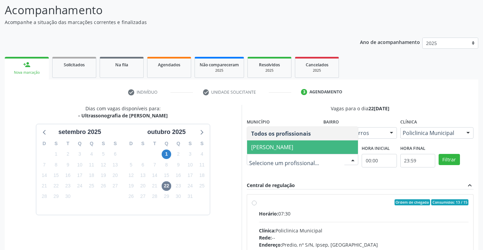
click at [293, 148] on span "Antonio Carlos Brito Pereira de Meneses" at bounding box center [272, 147] width 42 height 7
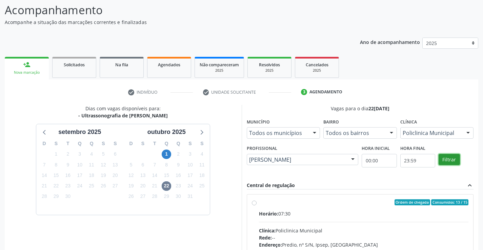
click at [444, 159] on button "Filtrar" at bounding box center [449, 160] width 21 height 12
click at [378, 210] on div "Horário: 07:30" at bounding box center [364, 213] width 210 height 7
click at [257, 206] on input "Ordem de chegada Consumidos: 13 / 15 Horário: 07:30 Clínica: Policlinica Munici…" at bounding box center [254, 203] width 5 height 6
radio input "true"
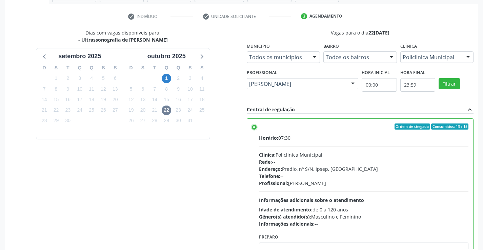
scroll to position [155, 0]
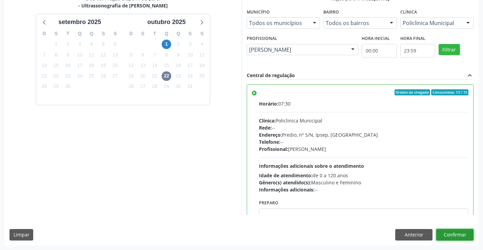
click at [453, 236] on button "Confirmar" at bounding box center [454, 235] width 37 height 12
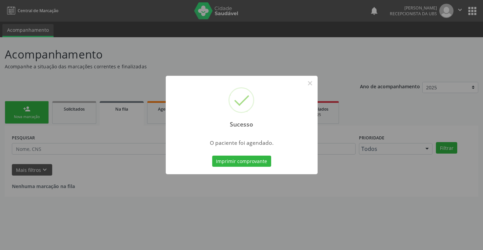
scroll to position [0, 0]
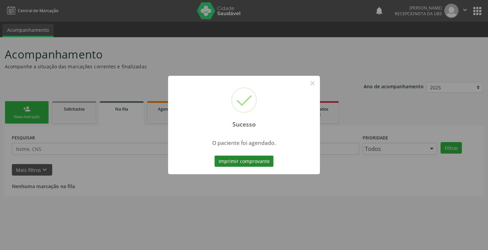
click at [257, 163] on button "Imprimir comprovante" at bounding box center [244, 162] width 59 height 12
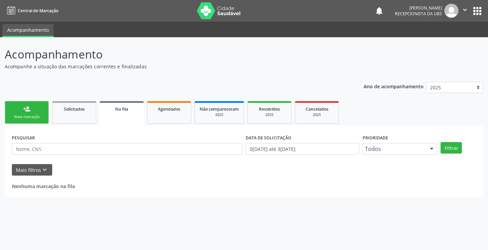
click at [37, 109] on link "person_add Nova marcação" at bounding box center [27, 112] width 44 height 23
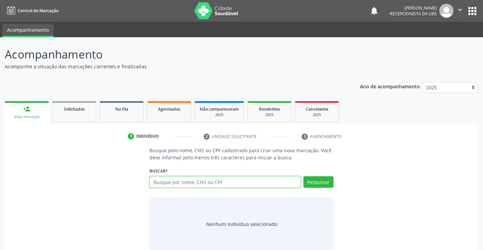
click at [219, 180] on input "text" at bounding box center [224, 183] width 151 height 12
paste input "708004322540228"
type input "708004322540228"
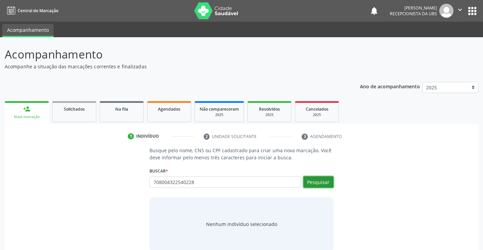
click at [318, 181] on button "Pesquisar" at bounding box center [318, 183] width 30 height 12
type input "708004322540228"
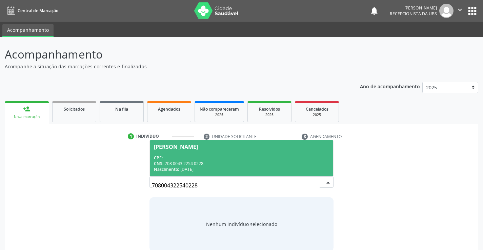
click at [233, 162] on div "CNS: 708 0043 2254 0228" at bounding box center [241, 164] width 175 height 6
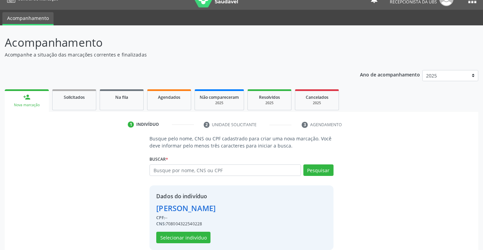
scroll to position [21, 0]
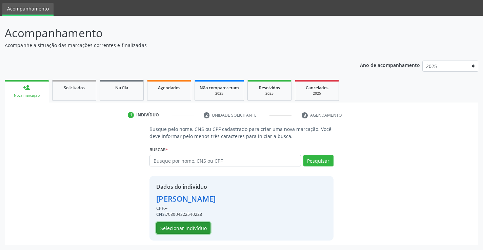
click at [191, 232] on button "Selecionar indivíduo" at bounding box center [183, 229] width 54 height 12
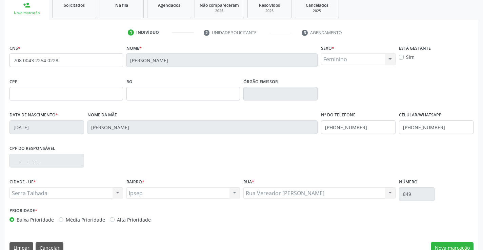
scroll to position [117, 0]
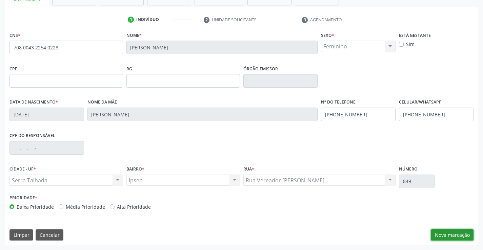
click at [444, 233] on button "Nova marcação" at bounding box center [452, 236] width 43 height 12
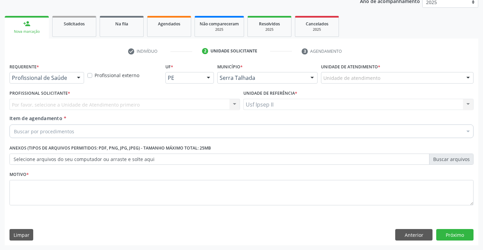
scroll to position [85, 0]
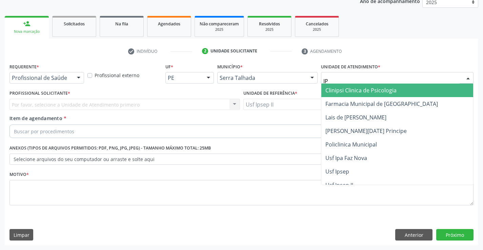
type input "IPS"
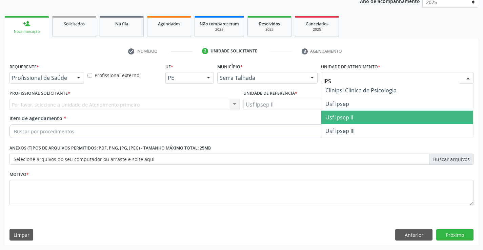
click at [341, 116] on span "Usf Ipsep II" at bounding box center [339, 117] width 28 height 7
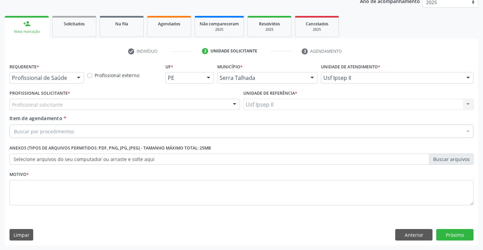
click at [132, 105] on div "Profissional solicitante" at bounding box center [124, 105] width 230 height 12
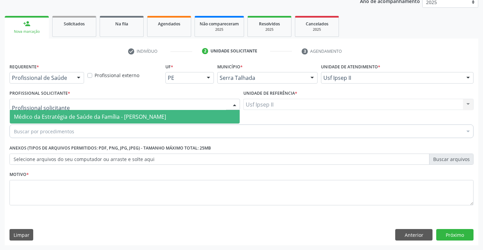
click at [126, 114] on span "Médico da Estratégia de Saúde da Família - [PERSON_NAME]" at bounding box center [90, 116] width 152 height 7
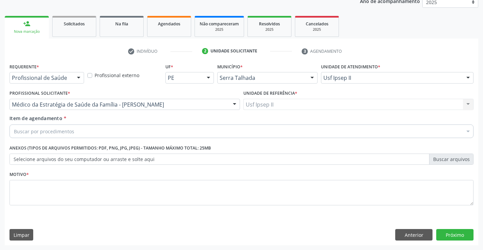
click at [118, 135] on div "Buscar por procedimentos" at bounding box center [241, 132] width 464 height 14
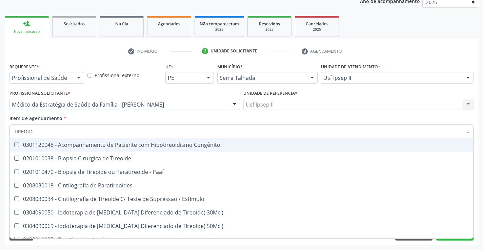
type input "TIREOIDE"
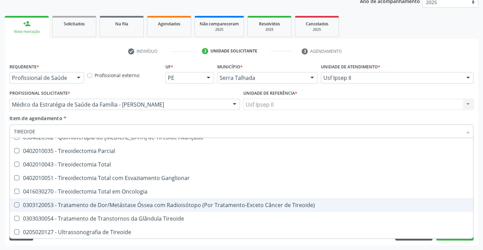
scroll to position [116, 0]
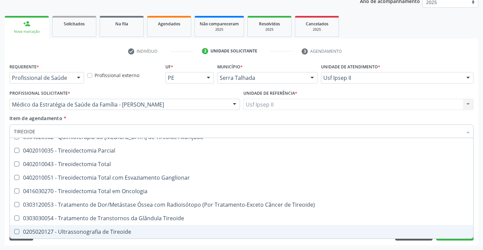
click at [125, 229] on div "0205020127 - Ultrassonografia de Tireoide" at bounding box center [241, 231] width 455 height 5
checkbox Tireoide "true"
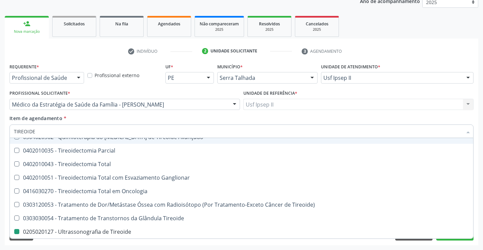
click at [144, 120] on div "Item de agendamento * TIREOIDE Desfazer seleção 0201010038 - Biopsia Cirurgica …" at bounding box center [241, 125] width 464 height 21
checkbox Paaf "true"
checkbox Tireoide "false"
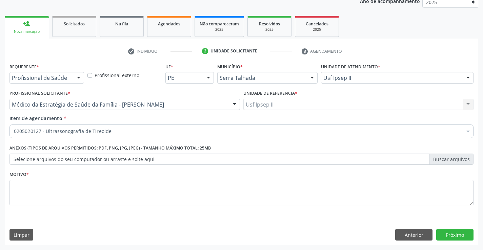
scroll to position [0, 0]
click at [73, 188] on textarea at bounding box center [241, 193] width 464 height 26
type textarea "E"
click at [441, 238] on button "Próximo" at bounding box center [454, 235] width 37 height 12
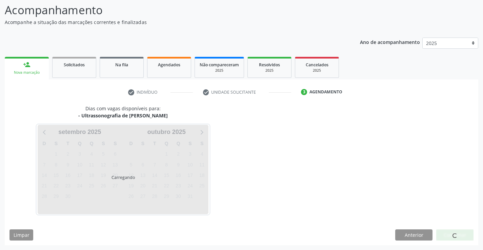
scroll to position [44, 0]
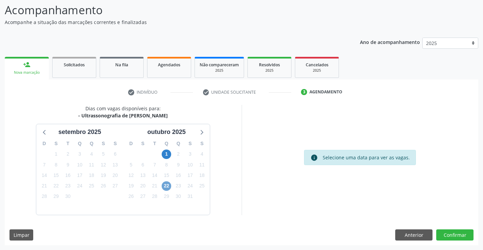
click at [165, 186] on span "22" at bounding box center [166, 186] width 9 height 9
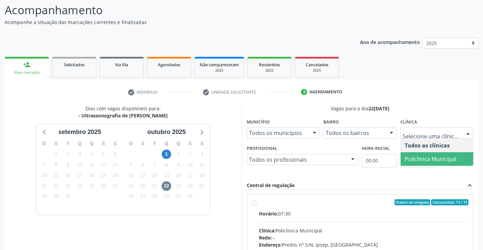
click at [414, 155] on span "Policlinica Municipal" at bounding box center [437, 159] width 73 height 14
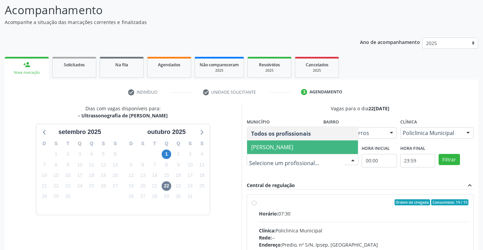
click at [293, 149] on span "Antonio Carlos Brito Pereira de Meneses" at bounding box center [272, 147] width 42 height 7
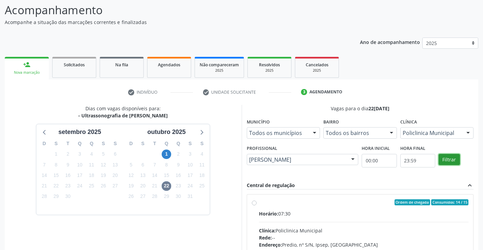
click at [455, 163] on button "Filtrar" at bounding box center [449, 160] width 21 height 12
click at [413, 207] on label "Ordem de chegada Consumidos: 14 / 15 Horário: 07:30 Clínica: Policlinica Munici…" at bounding box center [364, 252] width 210 height 104
click at [257, 206] on input "Ordem de chegada Consumidos: 14 / 15 Horário: 07:30 Clínica: Policlinica Munici…" at bounding box center [254, 203] width 5 height 6
radio input "true"
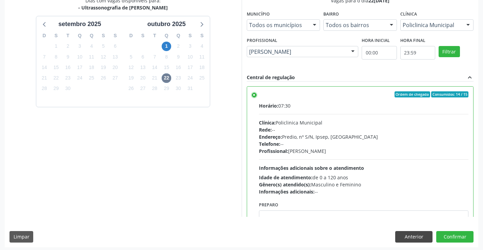
scroll to position [155, 0]
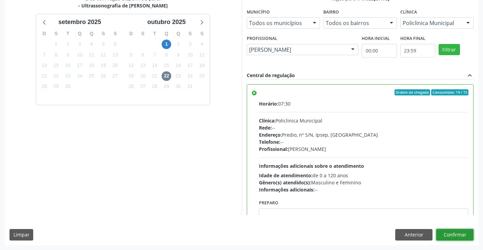
click at [444, 232] on button "Confirmar" at bounding box center [454, 235] width 37 height 12
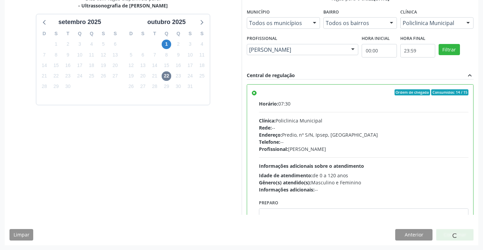
scroll to position [0, 0]
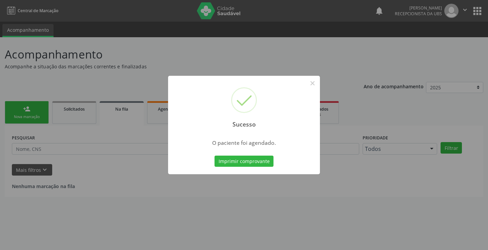
click at [238, 155] on div "Imprimir comprovante Cancel" at bounding box center [244, 162] width 62 height 14
click at [237, 157] on button "Imprimir comprovante" at bounding box center [244, 162] width 59 height 12
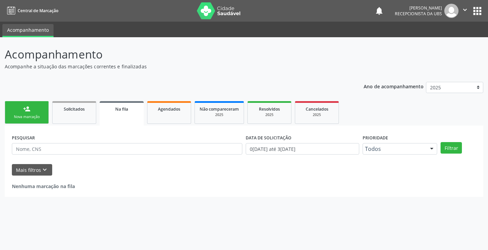
click at [42, 113] on link "person_add Nova marcação" at bounding box center [27, 112] width 44 height 23
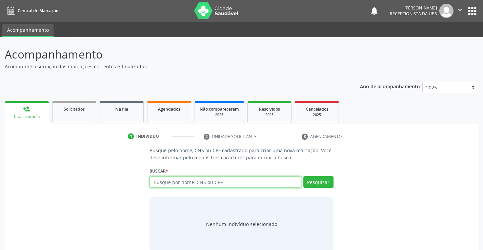
click at [171, 180] on input "text" at bounding box center [224, 183] width 151 height 12
paste input "898005967481062"
type input "898005967481062"
click at [321, 188] on div "Pesquisar" at bounding box center [317, 185] width 33 height 16
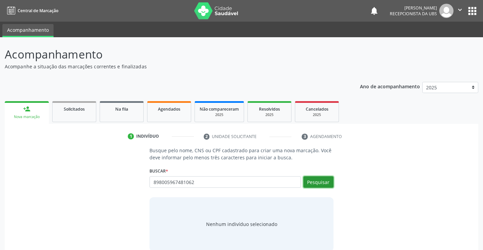
click at [323, 185] on button "Pesquisar" at bounding box center [318, 183] width 30 height 12
type input "898005967481062"
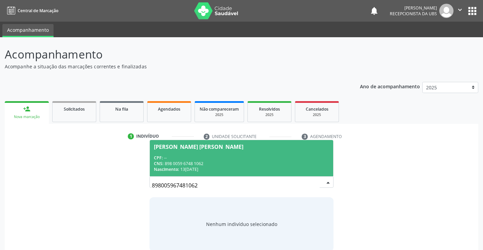
click at [182, 151] on span "Ana Vitória Feitosa Barbosa CPF: -- CNS: 898 0059 6748 1062 Nascimento: 13/04/2…" at bounding box center [241, 158] width 183 height 36
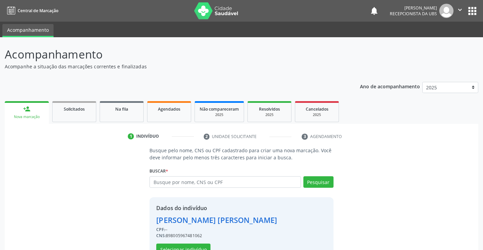
scroll to position [21, 0]
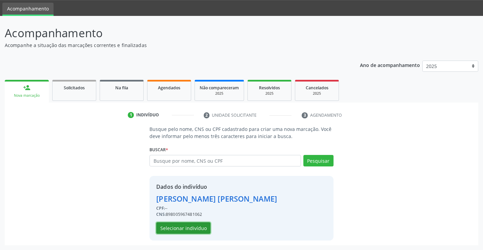
click at [179, 225] on button "Selecionar indivíduo" at bounding box center [183, 229] width 54 height 12
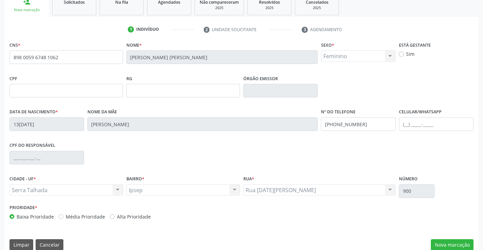
scroll to position [117, 0]
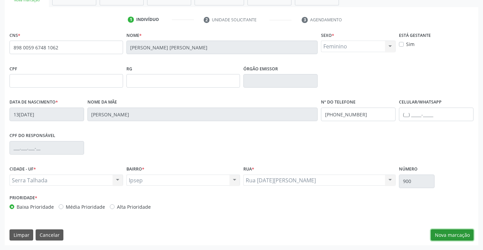
click at [446, 234] on button "Nova marcação" at bounding box center [452, 236] width 43 height 12
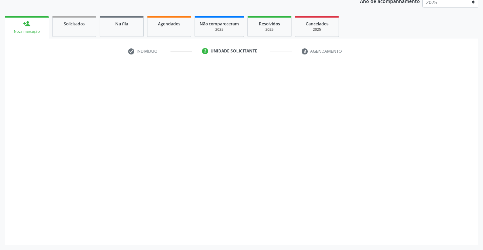
scroll to position [85, 0]
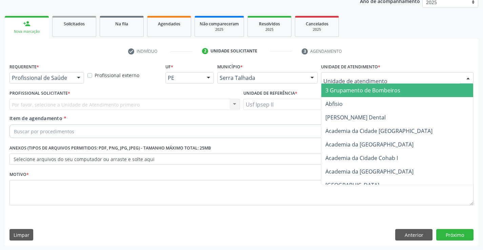
click at [349, 83] on div "3 Grupamento de Bombeiros Abfisio Abimael Lira Atelie Dental Academia da Cidade…" at bounding box center [397, 78] width 152 height 12
type input "IPS"
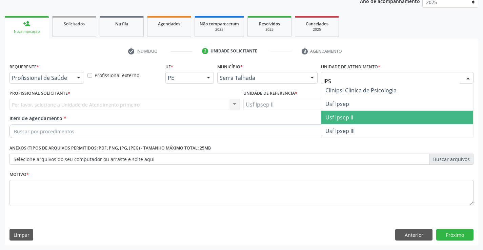
click at [348, 118] on span "Usf Ipsep II" at bounding box center [339, 117] width 28 height 7
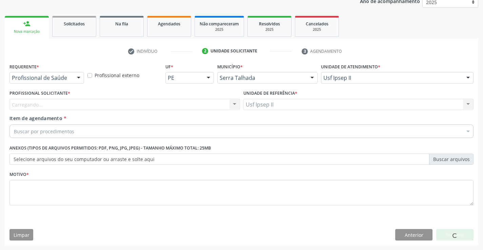
click at [92, 106] on div "Carregando... Nenhum resultado encontrado para: " " Não há nenhuma opção para s…" at bounding box center [124, 105] width 230 height 12
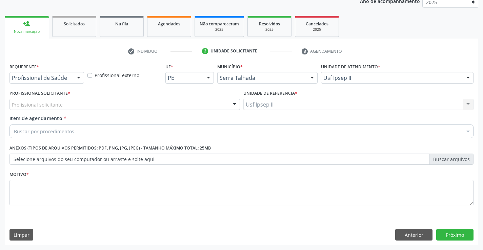
click at [88, 105] on div "Profissional solicitante" at bounding box center [124, 105] width 230 height 12
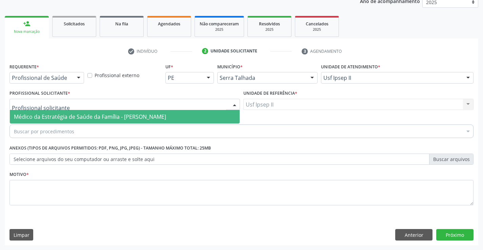
click at [81, 113] on span "Médico da Estratégia de Saúde da Família - [PERSON_NAME]" at bounding box center [125, 117] width 230 height 14
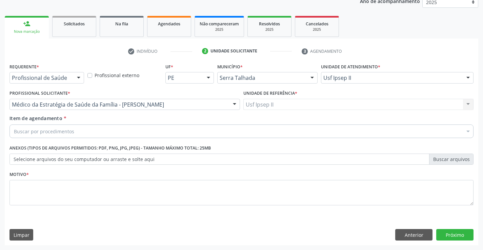
click at [71, 126] on div "Buscar por procedimentos" at bounding box center [241, 132] width 464 height 14
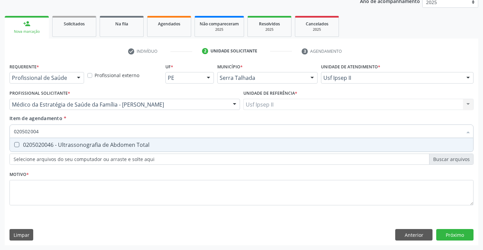
type input "0205020046"
click at [94, 149] on span "0205020046 - Ultrassonografia de Abdomen Total" at bounding box center [241, 145] width 463 height 14
checkbox Total "true"
click at [88, 187] on div "Requerente * Profissional de Saúde Profissional de Saúde Paciente Nenhum result…" at bounding box center [241, 139] width 464 height 154
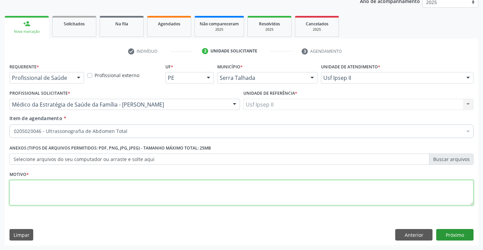
type textarea "A"
click at [455, 233] on button "Próximo" at bounding box center [454, 235] width 37 height 12
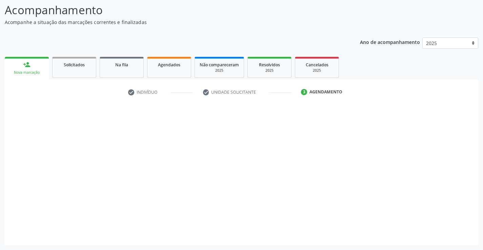
scroll to position [44, 0]
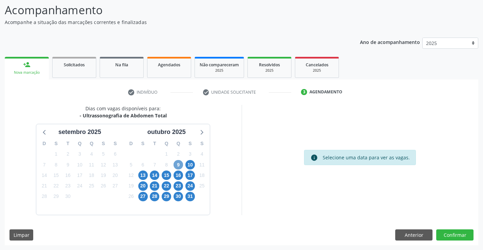
click at [181, 165] on span "9" at bounding box center [178, 164] width 9 height 9
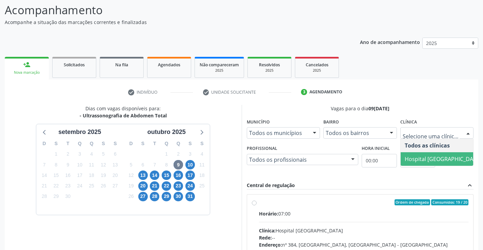
click at [420, 155] on span "Hospital [GEOGRAPHIC_DATA]" at bounding box center [443, 159] width 85 height 14
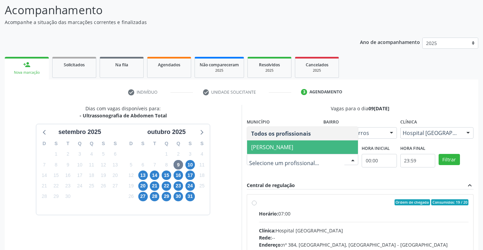
click at [286, 151] on span "Yuri Araujo Magalhaes" at bounding box center [302, 148] width 111 height 14
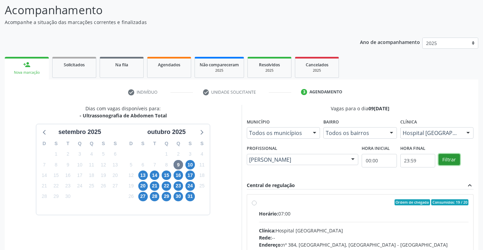
click at [451, 159] on button "Filtrar" at bounding box center [449, 160] width 21 height 12
click at [348, 214] on div "Horário: 07:00" at bounding box center [364, 213] width 210 height 7
click at [257, 206] on input "Ordem de chegada Consumidos: 19 / 20 Horário: 07:00 Clínica: Hospital Sao Franc…" at bounding box center [254, 203] width 5 height 6
radio input "true"
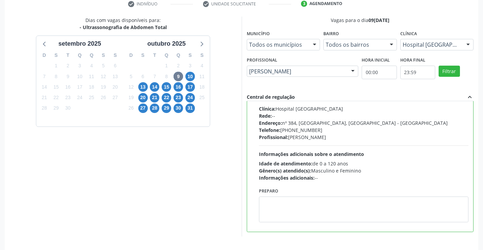
scroll to position [155, 0]
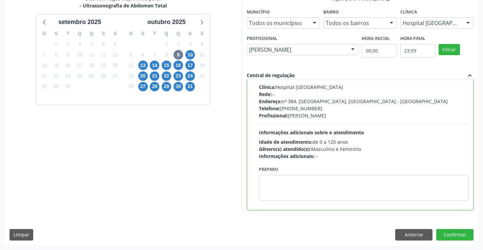
click at [447, 229] on div "Dias com vagas disponíveis para: - Ultrassonografia de Abdomen Total setembro 2…" at bounding box center [241, 120] width 473 height 250
click at [445, 238] on button "Confirmar" at bounding box center [454, 235] width 37 height 12
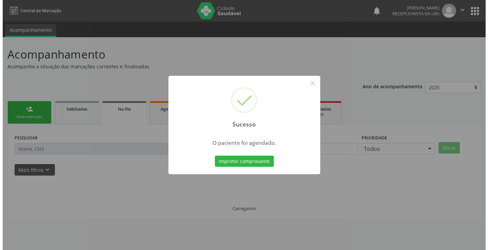
scroll to position [0, 0]
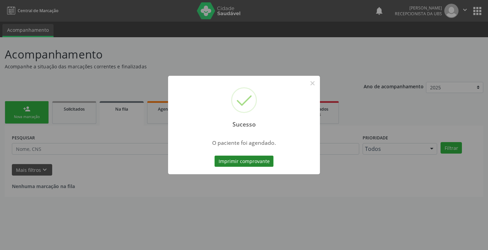
click at [251, 160] on button "Imprimir comprovante" at bounding box center [244, 162] width 59 height 12
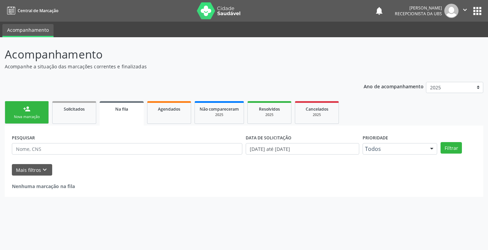
click at [34, 109] on link "person_add Nova marcação" at bounding box center [27, 112] width 44 height 23
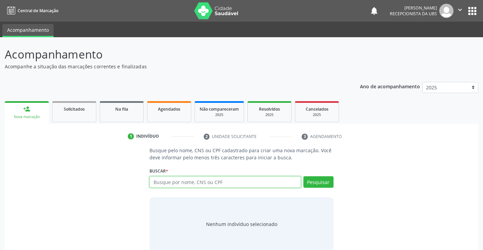
click at [170, 183] on input "text" at bounding box center [224, 183] width 151 height 12
paste input "705002236238350"
type input "705002236238350"
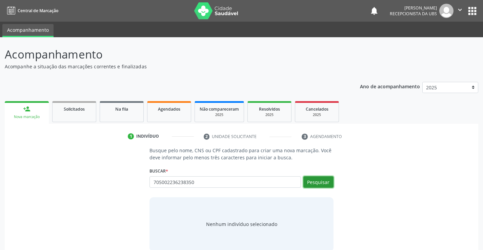
click at [309, 183] on button "Pesquisar" at bounding box center [318, 183] width 30 height 12
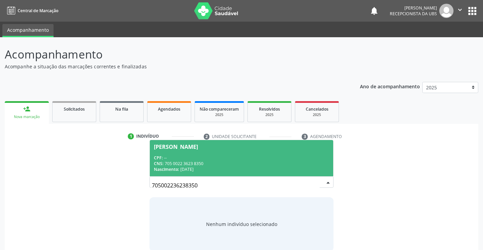
click at [213, 167] on div "Nascimento: 09/02/1960" at bounding box center [241, 170] width 175 height 6
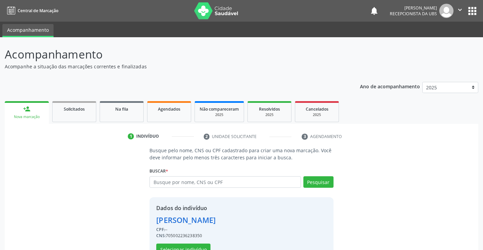
scroll to position [21, 0]
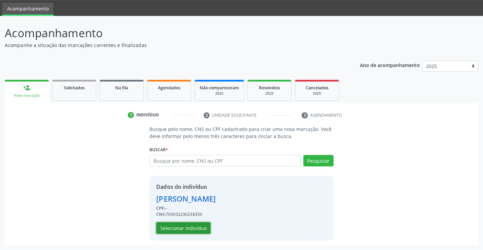
click at [192, 225] on button "Selecionar indivíduo" at bounding box center [183, 229] width 54 height 12
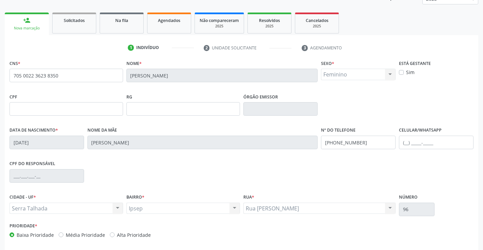
scroll to position [89, 0]
click at [373, 143] on input "(99) 99999-9999" at bounding box center [358, 143] width 75 height 14
type input "(87) 99627-7103"
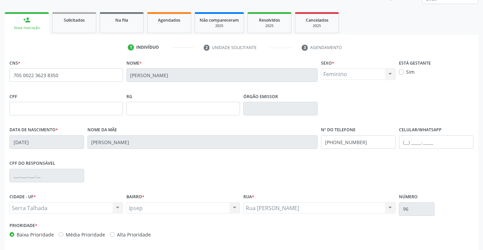
click at [365, 178] on div "CPF do responsável" at bounding box center [241, 176] width 467 height 34
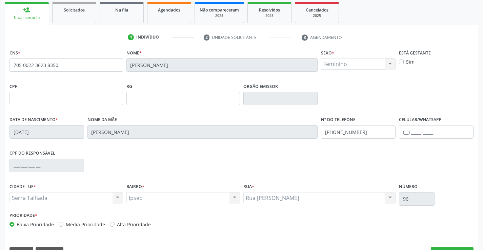
scroll to position [83, 0]
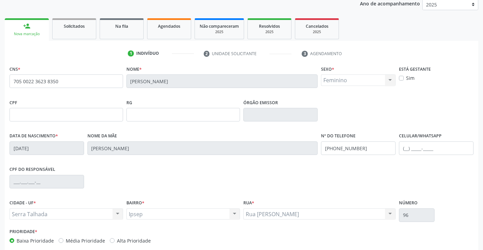
click at [389, 182] on div "CPF do responsável" at bounding box center [241, 182] width 467 height 34
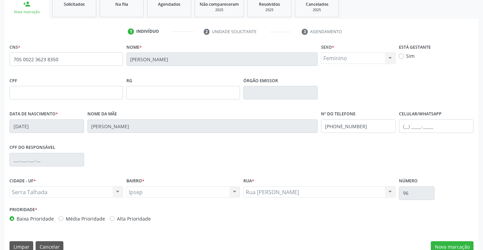
scroll to position [117, 0]
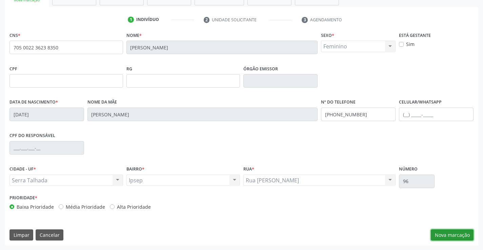
click at [458, 238] on button "Nova marcação" at bounding box center [452, 236] width 43 height 12
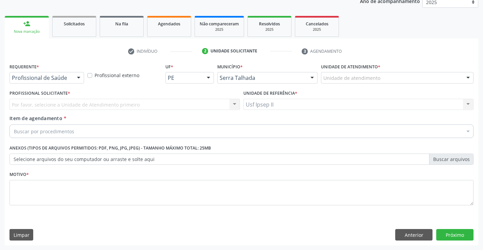
scroll to position [85, 0]
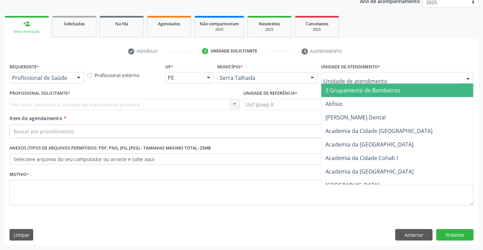
click at [440, 80] on div at bounding box center [397, 78] width 152 height 12
type input "IPS"
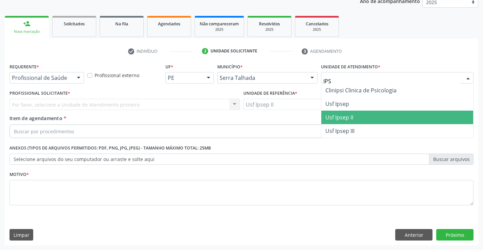
click at [341, 114] on span "Usf Ipsep II" at bounding box center [339, 117] width 28 height 7
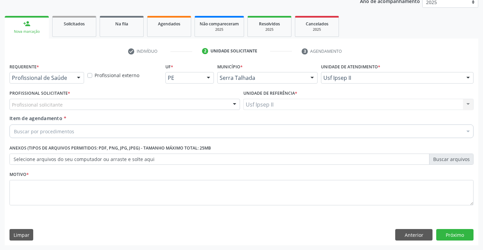
click at [182, 102] on div "Profissional solicitante" at bounding box center [124, 105] width 230 height 12
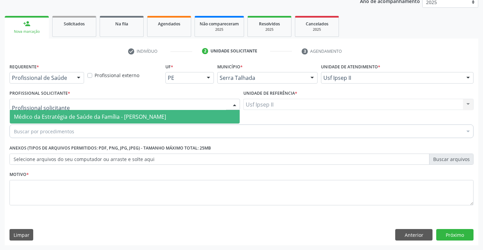
click at [165, 114] on span "Médico da Estratégia de Saúde da Família - [PERSON_NAME]" at bounding box center [90, 116] width 152 height 7
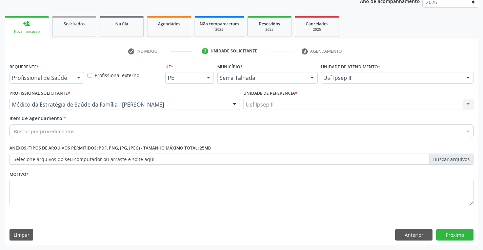
click at [161, 131] on div "Buscar por procedimentos" at bounding box center [241, 132] width 464 height 14
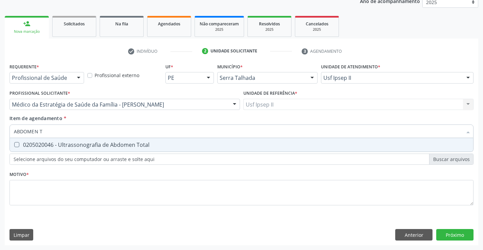
type input "ABDOMEN TO"
click at [160, 143] on div "0205020046 - Ultrassonografia de Abdomen Total" at bounding box center [241, 144] width 455 height 5
checkbox Total "true"
click at [136, 198] on div "Requerente * Profissional de Saúde Profissional de Saúde Paciente Nenhum result…" at bounding box center [241, 139] width 464 height 154
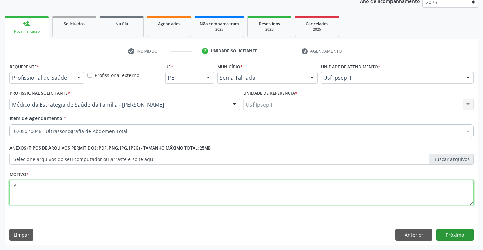
type textarea "A"
click at [449, 237] on button "Próximo" at bounding box center [454, 235] width 37 height 12
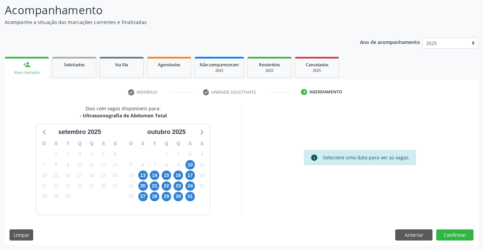
scroll to position [44, 0]
click at [189, 163] on span "10" at bounding box center [189, 164] width 9 height 9
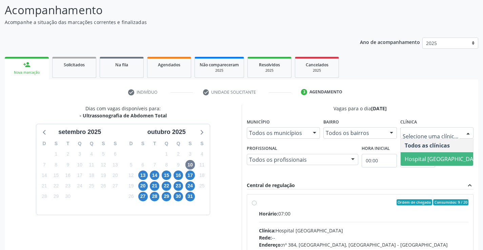
click at [426, 153] on span "Hospital [GEOGRAPHIC_DATA]" at bounding box center [443, 159] width 85 height 14
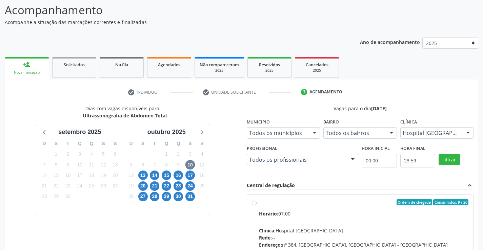
click at [324, 170] on fieldset "Profissional Todos os profissionais Todos os profissionais Yuri Araujo Magalhae…" at bounding box center [303, 157] width 112 height 26
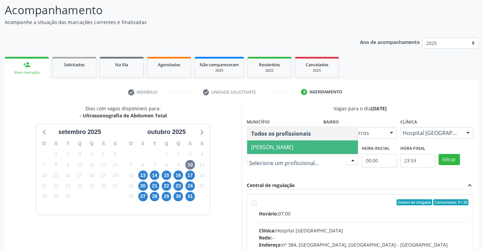
click at [292, 151] on span "Yuri Araujo Magalhaes" at bounding box center [302, 148] width 111 height 14
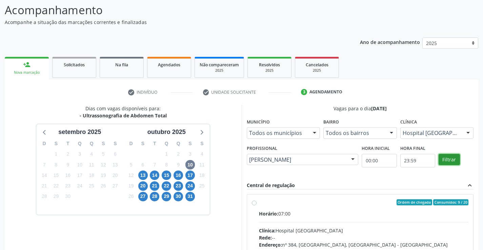
click at [456, 161] on button "Filtrar" at bounding box center [449, 160] width 21 height 12
click at [402, 209] on label "Ordem de chegada Consumidos: 9 / 20 Horário: 07:00 Clínica: Hospital Sao Franci…" at bounding box center [364, 252] width 210 height 104
click at [257, 206] on input "Ordem de chegada Consumidos: 9 / 20 Horário: 07:00 Clínica: Hospital Sao Franci…" at bounding box center [254, 203] width 5 height 6
radio input "true"
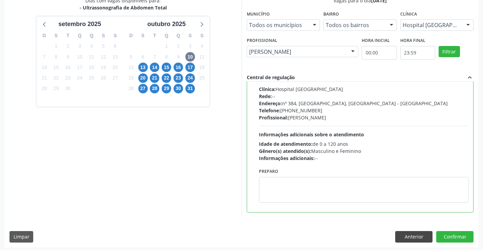
scroll to position [155, 0]
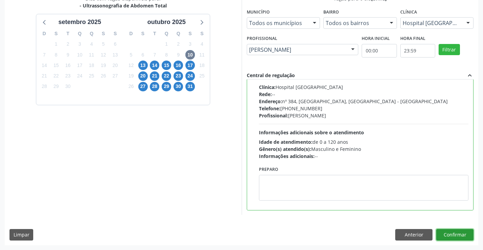
click at [441, 233] on button "Confirmar" at bounding box center [454, 235] width 37 height 12
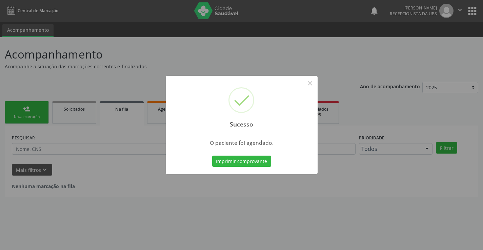
scroll to position [0, 0]
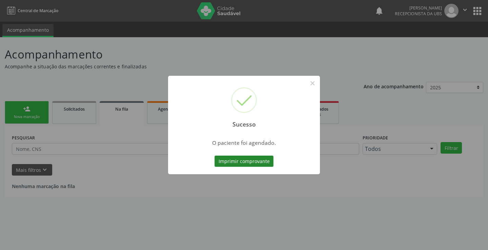
click at [246, 164] on button "Imprimir comprovante" at bounding box center [244, 162] width 59 height 12
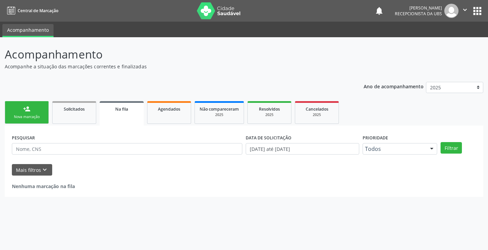
click at [21, 115] on div "Nova marcação" at bounding box center [27, 117] width 34 height 5
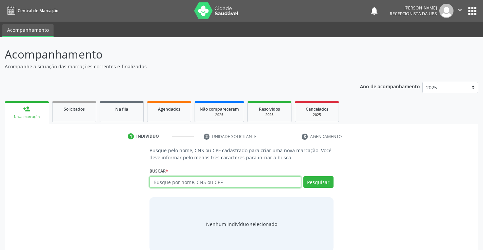
click at [164, 186] on input "text" at bounding box center [224, 183] width 151 height 12
paste input "700509994864254"
type input "700509994864254"
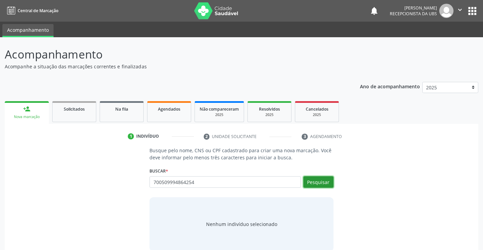
click at [324, 182] on button "Pesquisar" at bounding box center [318, 183] width 30 height 12
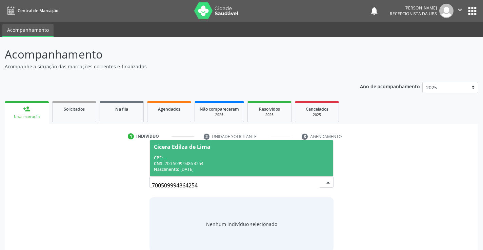
click at [224, 167] on div "Nascimento: 11/10/1979" at bounding box center [241, 170] width 175 height 6
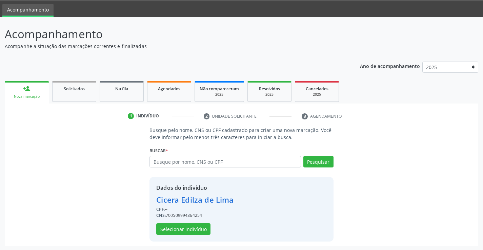
scroll to position [21, 0]
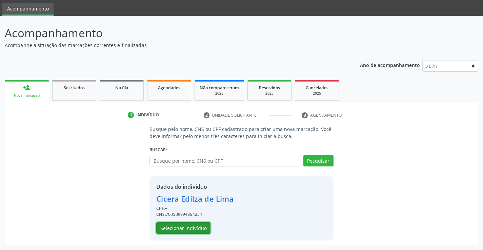
click at [194, 227] on button "Selecionar indivíduo" at bounding box center [183, 229] width 54 height 12
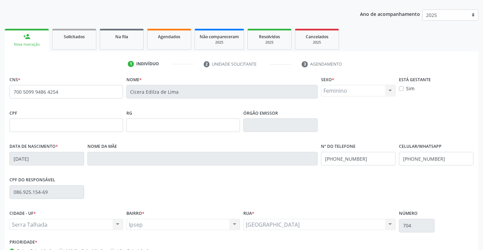
scroll to position [89, 0]
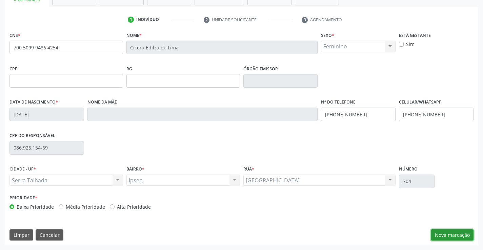
click at [448, 237] on button "Nova marcação" at bounding box center [452, 236] width 43 height 12
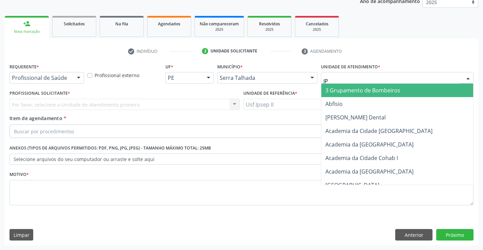
type input "IPS"
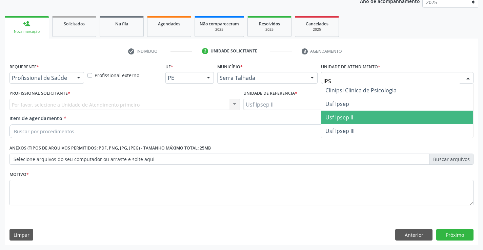
click at [344, 119] on span "Usf Ipsep II" at bounding box center [339, 117] width 28 height 7
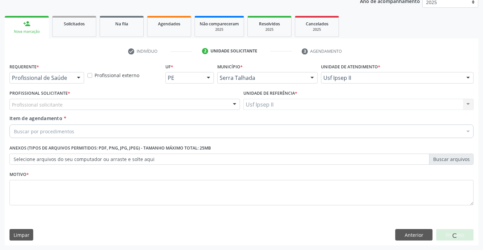
click at [105, 103] on div "Profissional solicitante" at bounding box center [124, 105] width 230 height 12
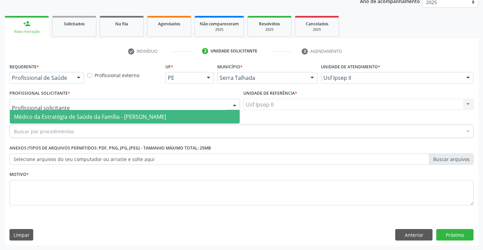
click at [96, 115] on span "Médico da Estratégia de Saúde da Família - [PERSON_NAME]" at bounding box center [90, 116] width 152 height 7
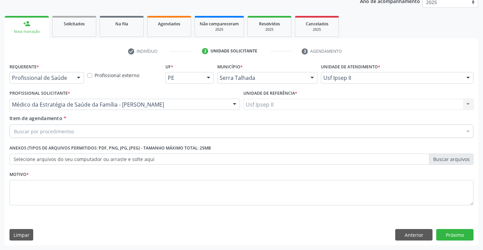
click at [89, 130] on div "Buscar por procedimentos" at bounding box center [241, 132] width 464 height 14
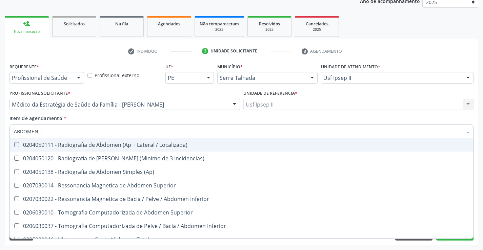
type input "ABDOMEN TO"
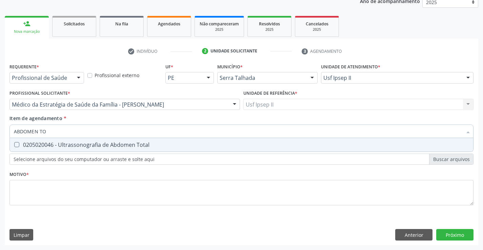
click at [90, 144] on div "0205020046 - Ultrassonografia de Abdomen Total" at bounding box center [241, 144] width 455 height 5
checkbox Total "true"
click at [71, 193] on div "Requerente * Profissional de Saúde Profissional de Saúde Paciente Nenhum result…" at bounding box center [241, 139] width 464 height 154
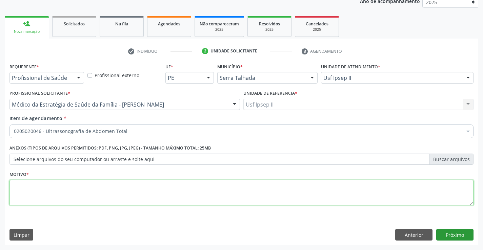
type textarea "A"
click at [445, 237] on button "Próximo" at bounding box center [454, 235] width 37 height 12
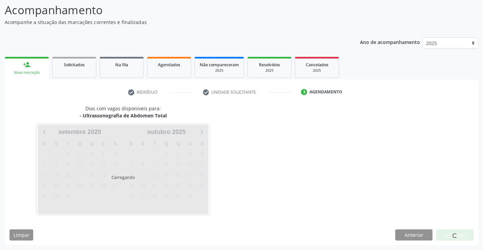
scroll to position [44, 0]
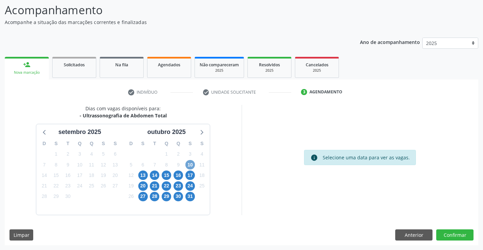
click at [190, 166] on span "10" at bounding box center [189, 164] width 9 height 9
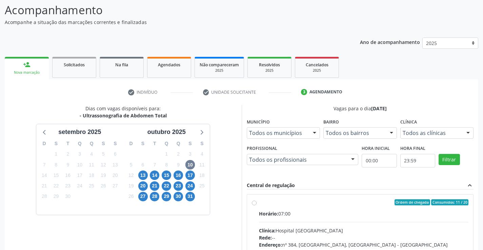
click at [450, 137] on div "Todos as clínicas" at bounding box center [437, 133] width 74 height 12
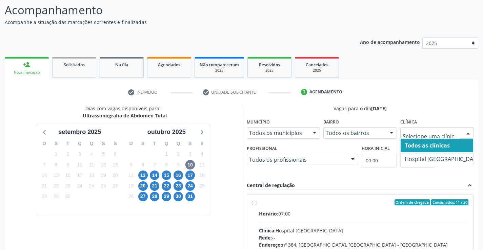
click at [430, 158] on span "Hospital [GEOGRAPHIC_DATA]" at bounding box center [443, 159] width 77 height 7
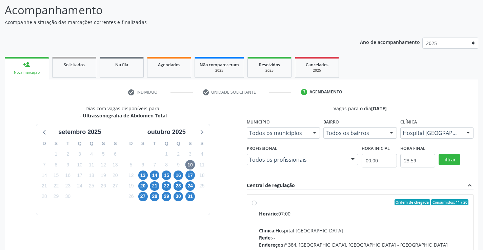
click at [317, 155] on div "Todos os profissionais" at bounding box center [303, 160] width 112 height 12
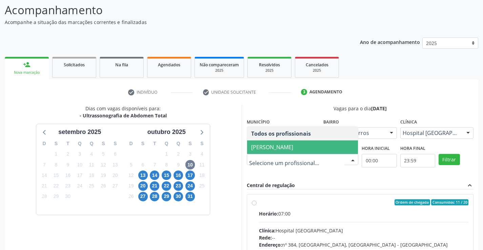
click at [289, 147] on span "Yuri Araujo Magalhaes" at bounding box center [272, 147] width 42 height 7
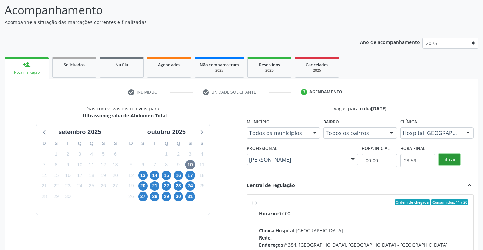
click at [448, 160] on button "Filtrar" at bounding box center [449, 160] width 21 height 12
click at [377, 203] on div "Ordem de chegada Consumidos: 11 / 20" at bounding box center [364, 203] width 210 height 6
click at [257, 203] on input "Ordem de chegada Consumidos: 11 / 20 Horário: 07:00 Clínica: Hospital Sao Franc…" at bounding box center [254, 203] width 5 height 6
radio input "true"
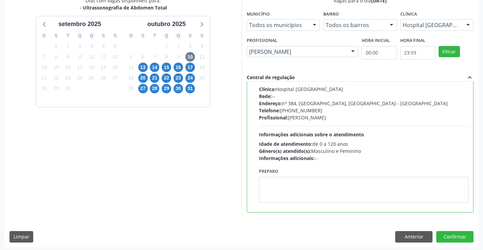
scroll to position [155, 0]
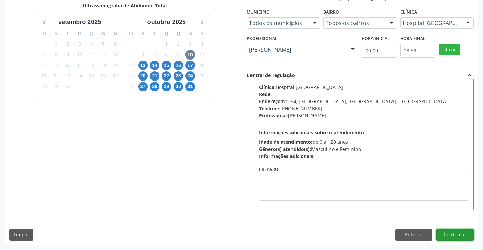
click at [451, 230] on button "Confirmar" at bounding box center [454, 235] width 37 height 12
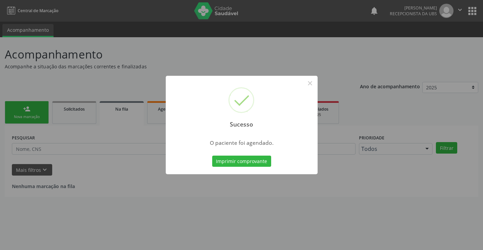
scroll to position [0, 0]
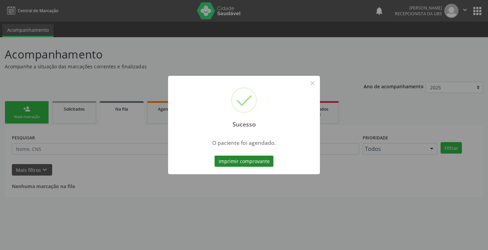
click at [257, 165] on button "Imprimir comprovante" at bounding box center [244, 162] width 59 height 12
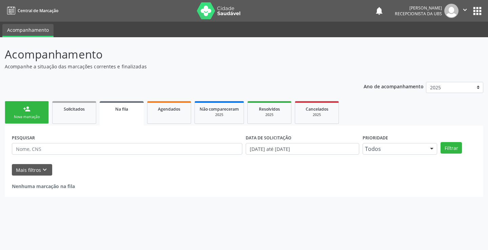
click at [22, 114] on div "Sucesso × O paciente foi agendado. Imprimir comprovante Cancel" at bounding box center [244, 125] width 488 height 250
click at [21, 115] on div "Nova marcação" at bounding box center [27, 117] width 34 height 5
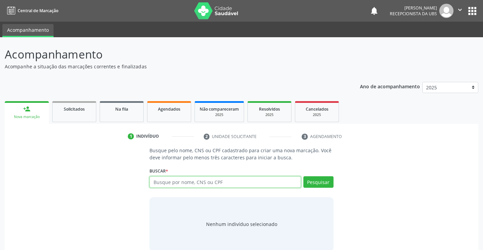
click at [173, 185] on input "text" at bounding box center [224, 183] width 151 height 12
paste input "706003884057247"
type input "706003884057247"
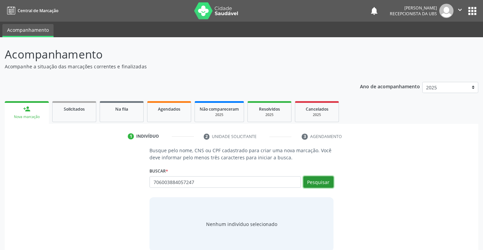
click at [326, 185] on button "Pesquisar" at bounding box center [318, 183] width 30 height 12
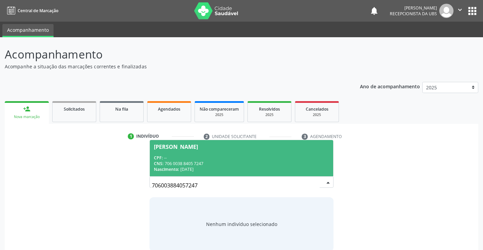
click at [211, 161] on div "CNS: 706 0038 8405 7247" at bounding box center [241, 164] width 175 height 6
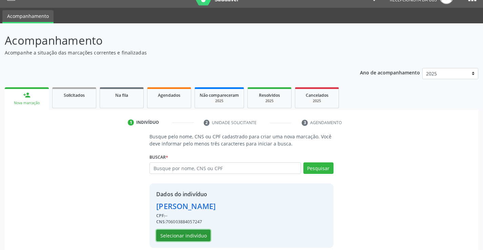
scroll to position [21, 0]
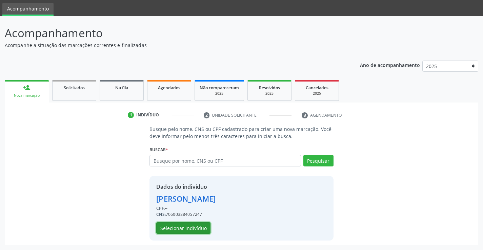
click at [186, 231] on button "Selecionar indivíduo" at bounding box center [183, 229] width 54 height 12
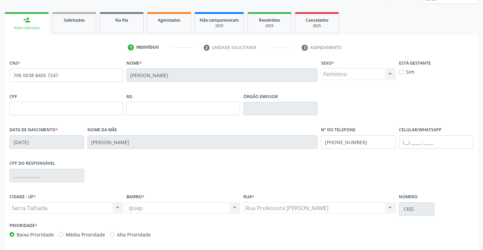
scroll to position [117, 0]
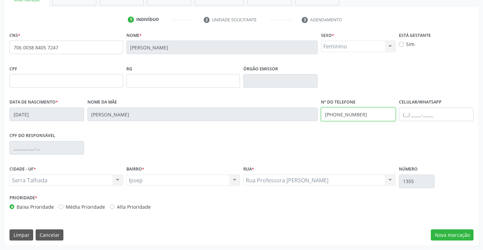
click at [350, 114] on input "(87) 99605-3018" at bounding box center [358, 115] width 75 height 14
type input "(87) 99613-7793"
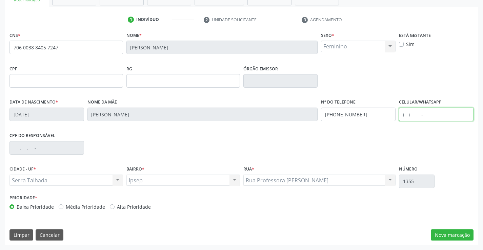
click at [427, 118] on input "text" at bounding box center [436, 115] width 75 height 14
type input "(87) 98134-6864"
click at [423, 136] on div "CPF do responsável" at bounding box center [241, 148] width 467 height 34
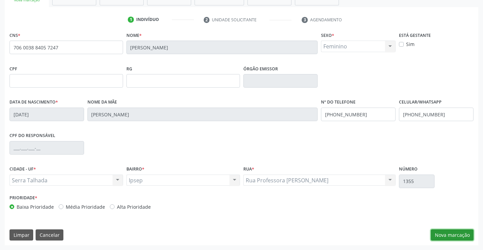
click at [433, 232] on button "Nova marcação" at bounding box center [452, 236] width 43 height 12
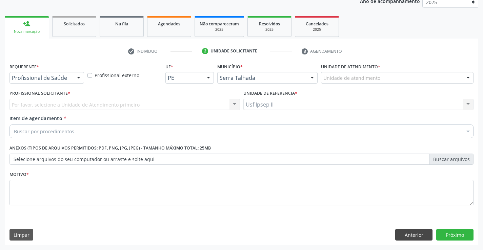
scroll to position [85, 0]
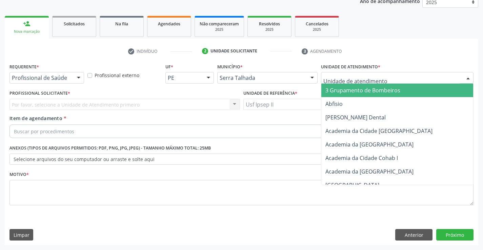
click at [376, 74] on div at bounding box center [397, 78] width 152 height 12
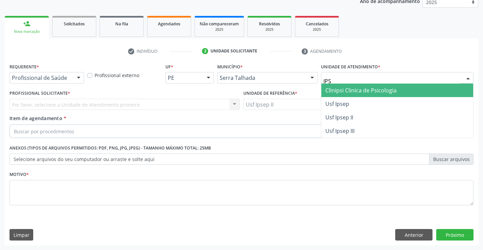
type input "IPSE"
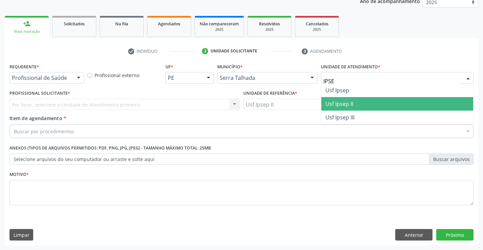
click at [341, 102] on span "Usf Ipsep II" at bounding box center [339, 103] width 28 height 7
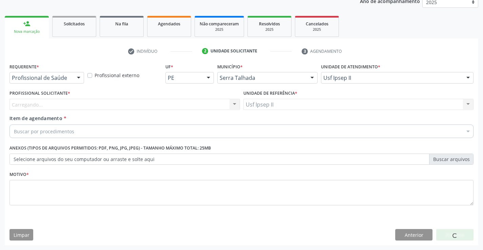
click at [156, 109] on div "Carregando..." at bounding box center [124, 105] width 230 height 12
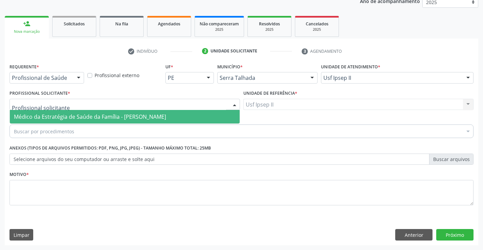
click at [128, 116] on span "Médico da Estratégia de Saúde da Família - [PERSON_NAME]" at bounding box center [90, 116] width 152 height 7
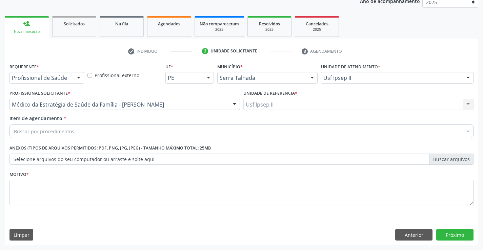
click at [111, 131] on div "Buscar por procedimentos" at bounding box center [241, 132] width 464 height 14
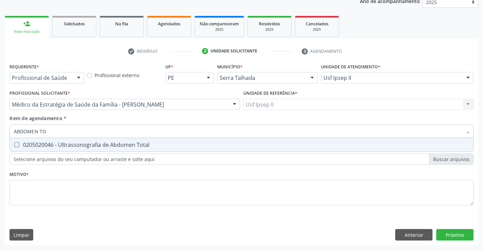
type input "ABDOMEN TOT"
click at [113, 142] on div "0205020046 - Ultrassonografia de Abdomen Total" at bounding box center [241, 144] width 455 height 5
checkbox Total "true"
click at [65, 189] on div "Requerente * Profissional de Saúde Profissional de Saúde Paciente Nenhum result…" at bounding box center [241, 139] width 464 height 154
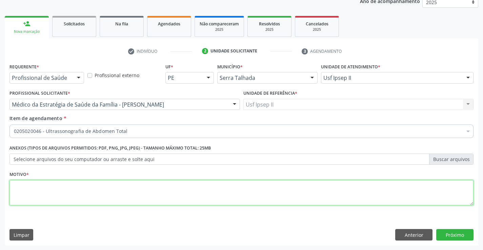
type textarea "A"
click at [461, 237] on button "Próximo" at bounding box center [454, 235] width 37 height 12
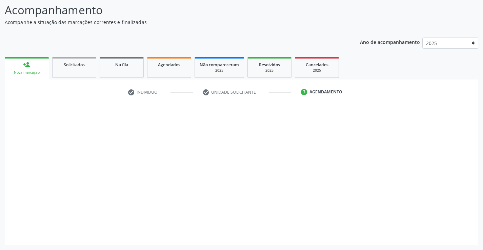
scroll to position [44, 0]
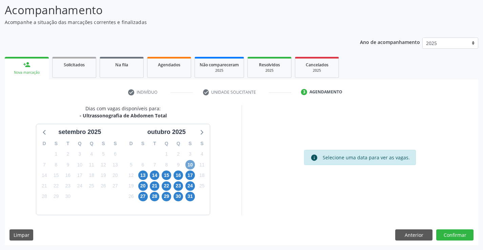
click at [192, 165] on span "10" at bounding box center [189, 164] width 9 height 9
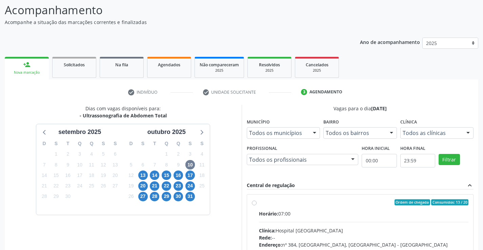
click at [433, 138] on div "Todos as clínicas" at bounding box center [437, 133] width 74 height 12
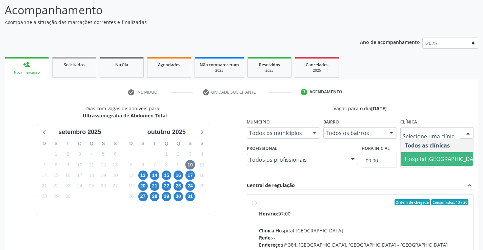
click at [425, 156] on span "Hospital [GEOGRAPHIC_DATA]" at bounding box center [443, 159] width 77 height 7
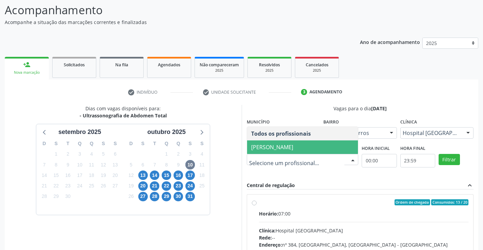
click at [293, 150] on span "Yuri Araujo Magalhaes" at bounding box center [272, 147] width 42 height 7
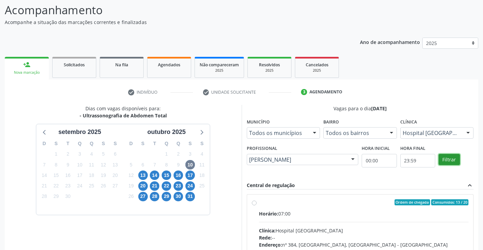
click at [454, 162] on button "Filtrar" at bounding box center [449, 160] width 21 height 12
click at [389, 215] on div "Horário: 07:00" at bounding box center [364, 213] width 210 height 7
click at [257, 206] on input "Ordem de chegada Consumidos: 13 / 20 Horário: 07:00 Clínica: Hospital Sao Franc…" at bounding box center [254, 203] width 5 height 6
radio input "true"
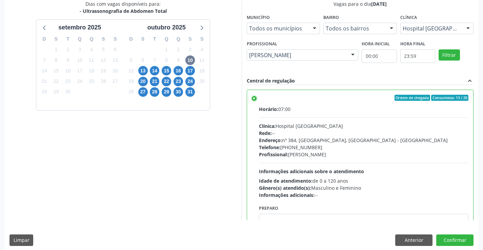
scroll to position [155, 0]
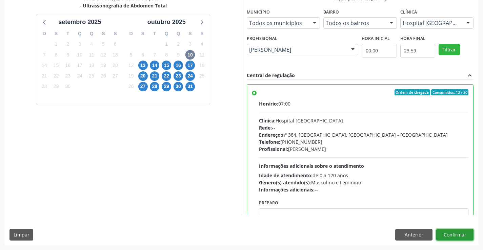
click at [453, 236] on button "Confirmar" at bounding box center [454, 235] width 37 height 12
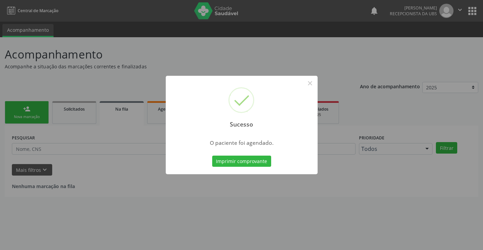
scroll to position [0, 0]
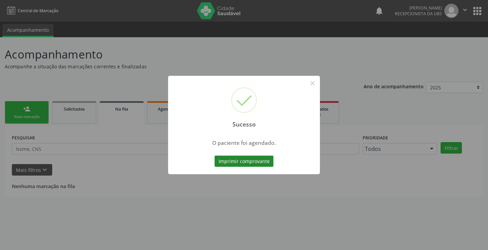
click at [268, 161] on button "Imprimir comprovante" at bounding box center [244, 162] width 59 height 12
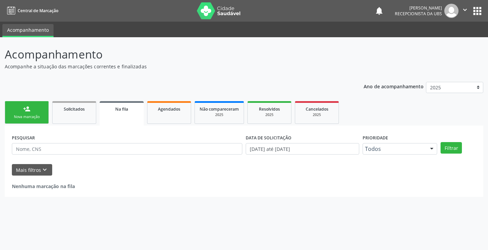
click at [32, 104] on div "Sucesso × O paciente foi agendado. Imprimir comprovante Cancel" at bounding box center [244, 125] width 488 height 250
click at [25, 121] on link "person_add Nova marcação" at bounding box center [27, 112] width 44 height 23
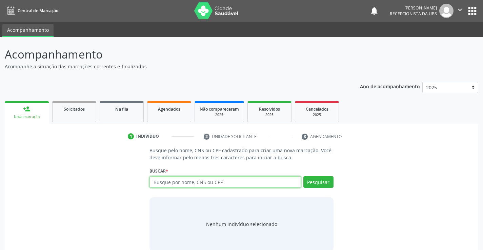
click at [161, 185] on input "text" at bounding box center [224, 183] width 151 height 12
paste input "700504960534753"
type input "700504960534753"
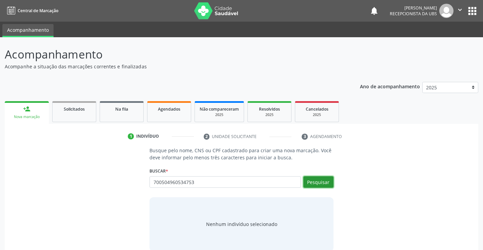
click at [317, 182] on button "Pesquisar" at bounding box center [318, 183] width 30 height 12
type input "700504960534753"
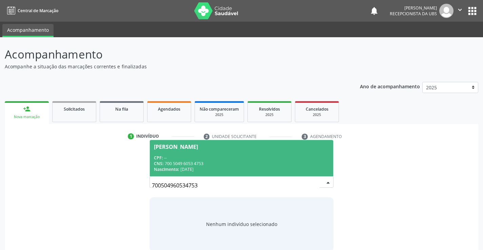
click at [256, 168] on div "Nascimento: 12/12/1989" at bounding box center [241, 170] width 175 height 6
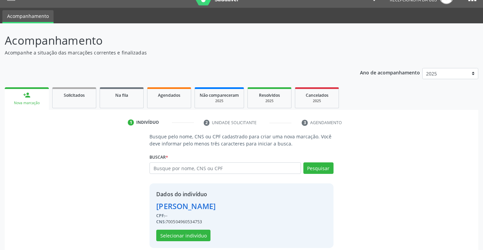
scroll to position [21, 0]
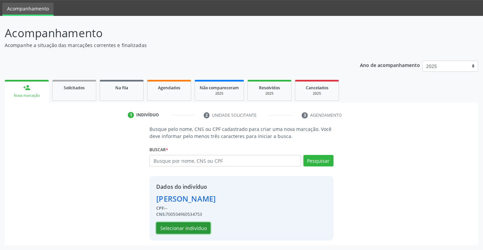
click at [192, 225] on button "Selecionar indivíduo" at bounding box center [183, 229] width 54 height 12
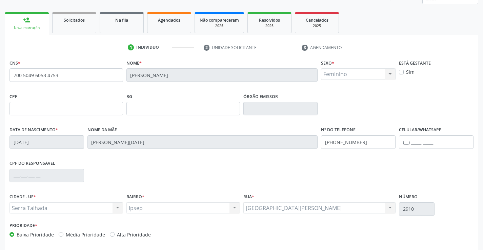
scroll to position [117, 0]
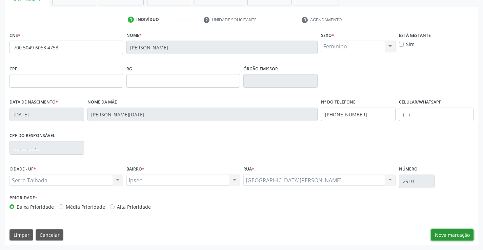
click at [442, 237] on button "Nova marcação" at bounding box center [452, 236] width 43 height 12
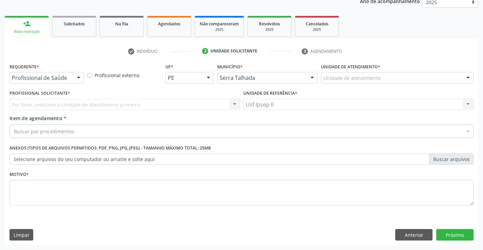
scroll to position [85, 0]
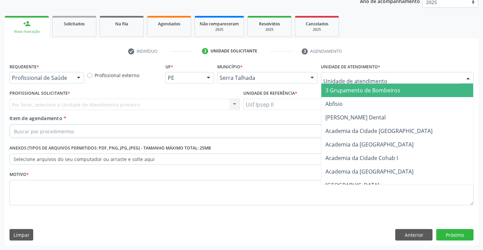
click at [408, 80] on div at bounding box center [397, 78] width 152 height 12
type input "IPS"
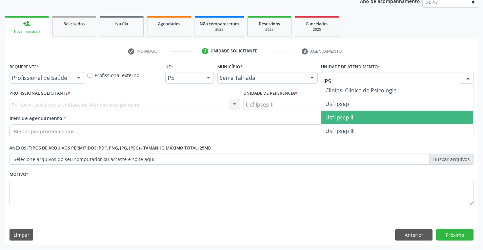
click at [366, 119] on span "Usf Ipsep II" at bounding box center [397, 118] width 152 height 14
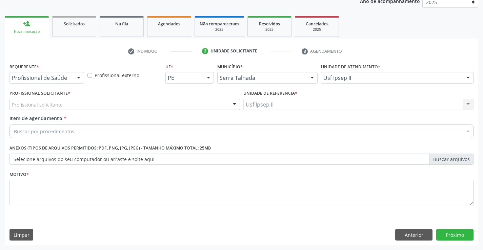
click at [109, 103] on div "Profissional solicitante" at bounding box center [124, 105] width 230 height 12
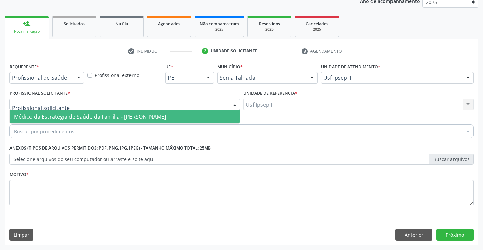
click at [107, 116] on span "Médico da Estratégia de Saúde da Família - [PERSON_NAME]" at bounding box center [90, 116] width 152 height 7
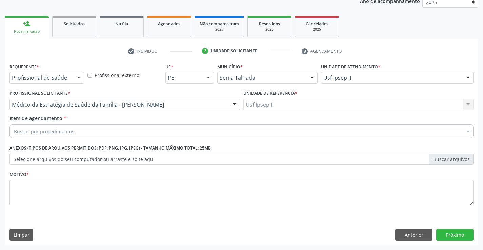
click at [100, 130] on div "Buscar por procedimentos" at bounding box center [241, 132] width 464 height 14
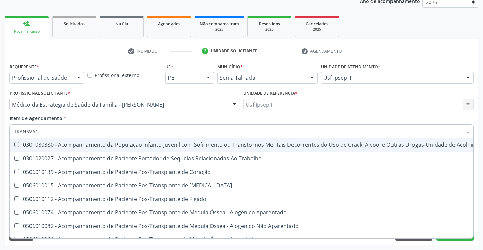
type input "TRANSVAGI"
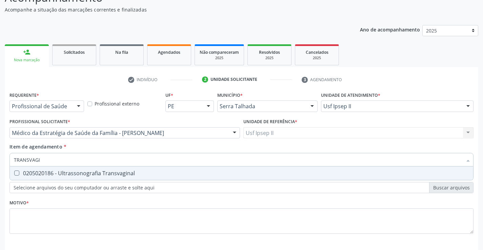
scroll to position [68, 0]
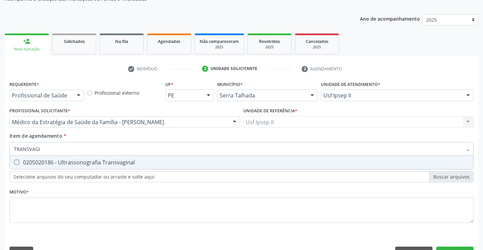
click at [124, 164] on div "0205020186 - Ultrassonografia Transvaginal" at bounding box center [241, 162] width 455 height 5
checkbox Transvaginal "true"
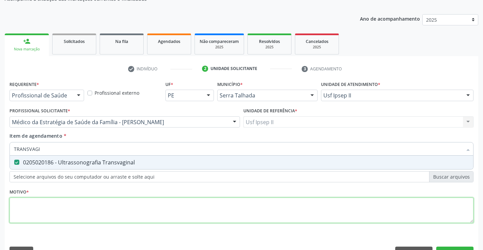
click at [96, 208] on div "Requerente * Profissional de Saúde Profissional de Saúde Paciente Nenhum result…" at bounding box center [241, 156] width 464 height 154
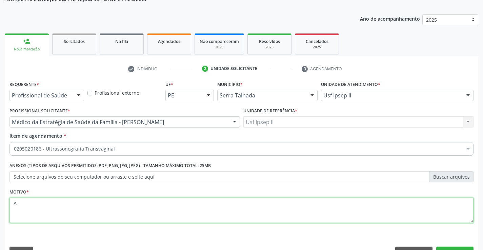
scroll to position [85, 0]
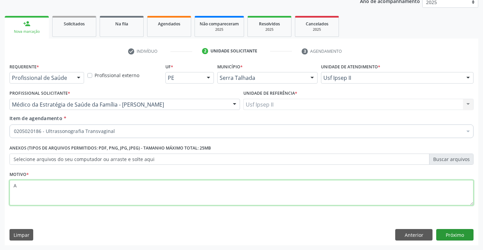
type textarea "A"
click at [448, 235] on button "Próximo" at bounding box center [454, 235] width 37 height 12
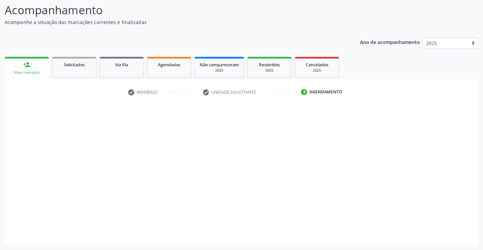
scroll to position [44, 0]
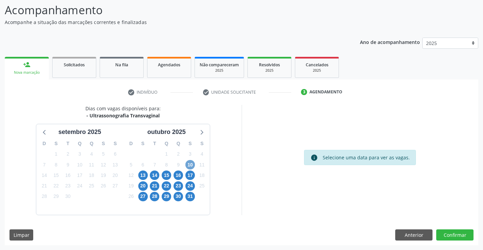
click at [191, 163] on span "10" at bounding box center [189, 164] width 9 height 9
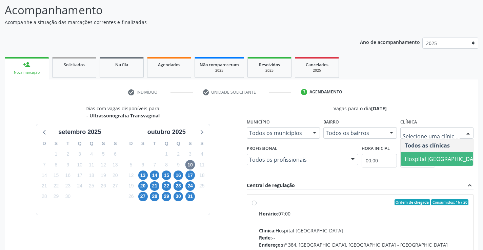
click at [423, 157] on span "Hospital [GEOGRAPHIC_DATA]" at bounding box center [443, 159] width 77 height 7
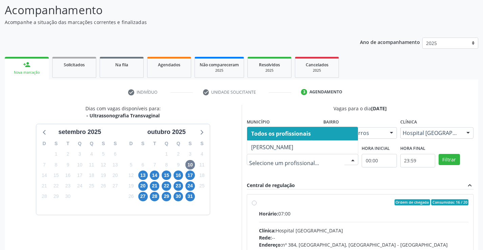
click at [293, 147] on span "Yuri Araujo Magalhaes" at bounding box center [272, 147] width 42 height 7
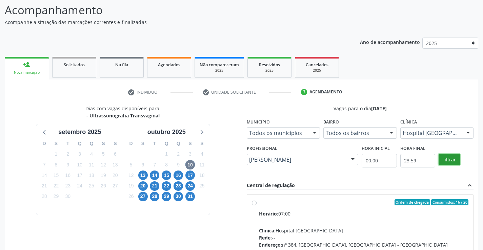
click at [442, 160] on button "Filtrar" at bounding box center [449, 160] width 21 height 12
click at [394, 209] on label "Ordem de chegada Consumidos: 16 / 20 Horário: 07:00 Clínica: Hospital Sao Franc…" at bounding box center [364, 252] width 210 height 104
click at [257, 206] on input "Ordem de chegada Consumidos: 16 / 20 Horário: 07:00 Clínica: Hospital Sao Franc…" at bounding box center [254, 203] width 5 height 6
radio input "true"
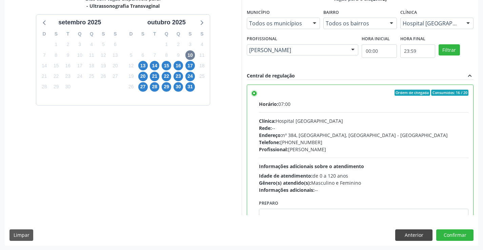
scroll to position [155, 0]
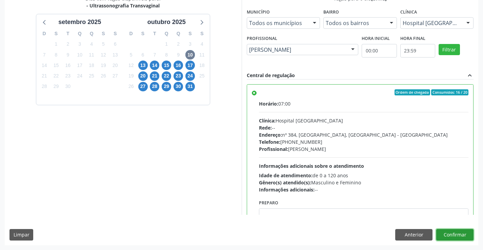
click at [441, 239] on button "Confirmar" at bounding box center [454, 235] width 37 height 12
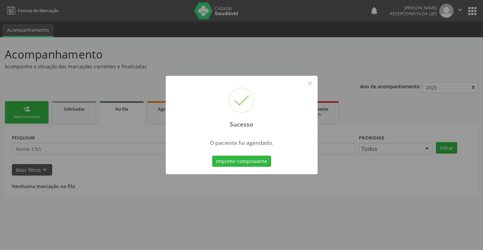
scroll to position [0, 0]
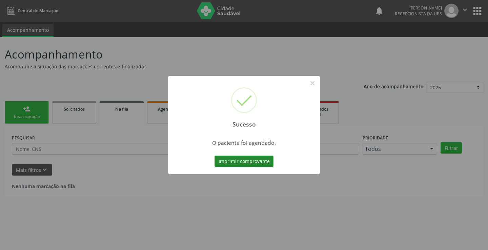
click at [248, 161] on button "Imprimir comprovante" at bounding box center [244, 162] width 59 height 12
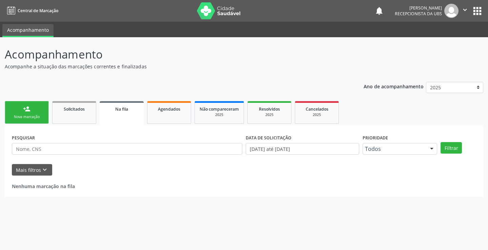
click at [22, 112] on link "person_add Nova marcação" at bounding box center [27, 112] width 44 height 23
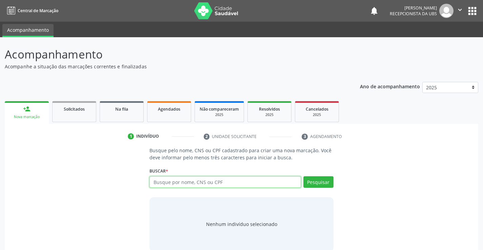
click at [195, 182] on input "text" at bounding box center [224, 183] width 151 height 12
paste input "898002390480243"
type input "898002390480243"
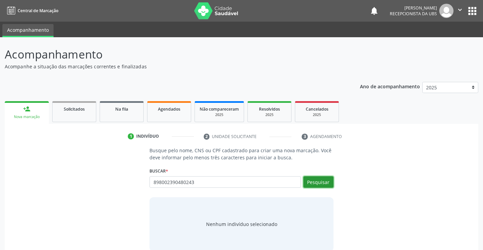
click at [317, 182] on button "Pesquisar" at bounding box center [318, 183] width 30 height 12
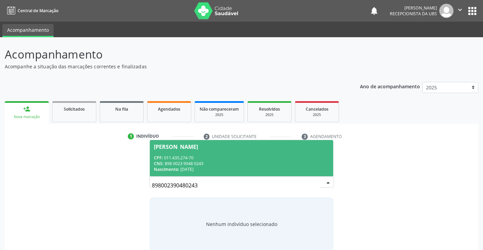
click at [209, 171] on div "Nascimento: 15/11/1978" at bounding box center [241, 170] width 175 height 6
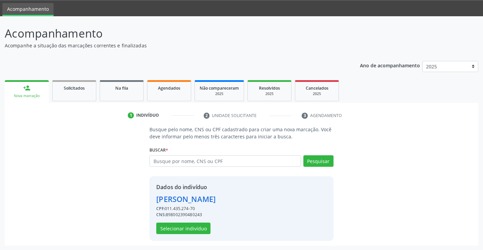
scroll to position [21, 0]
click at [181, 227] on button "Selecionar indivíduo" at bounding box center [183, 229] width 54 height 12
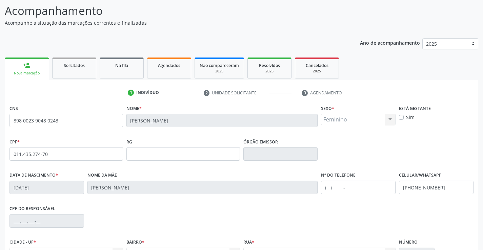
scroll to position [117, 0]
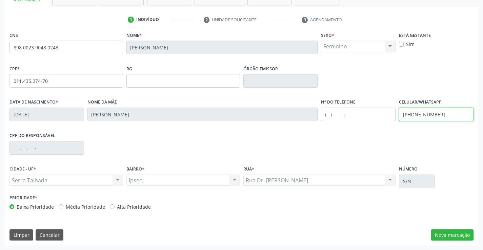
click at [442, 116] on input "(99) 9999-9998" at bounding box center [436, 115] width 75 height 14
click at [358, 120] on input "text" at bounding box center [358, 115] width 75 height 14
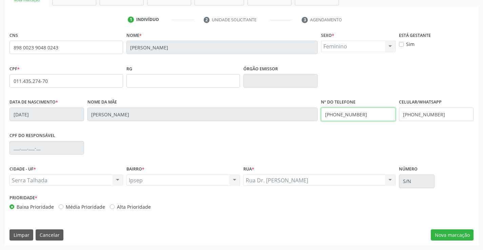
type input "(87) 98823-0406"
click at [412, 112] on input "(99) 9999-9998" at bounding box center [436, 115] width 75 height 14
type input "(87) 98823-0406"
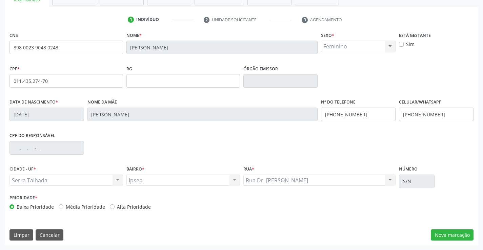
click at [401, 143] on div "CPF do responsável" at bounding box center [241, 148] width 467 height 34
click at [443, 231] on button "Nova marcação" at bounding box center [452, 236] width 43 height 12
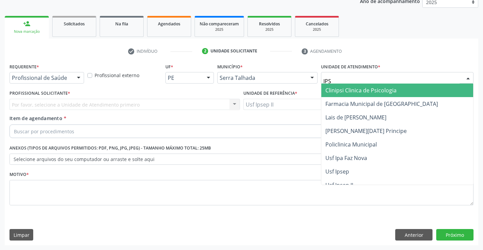
type input "IPSE"
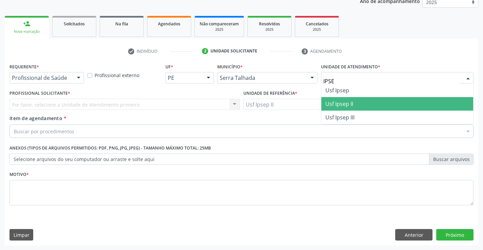
click at [359, 104] on span "Usf Ipsep II" at bounding box center [397, 104] width 152 height 14
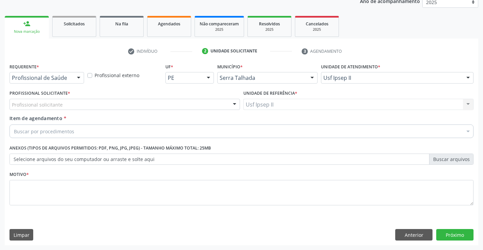
click at [93, 106] on div "Profissional solicitante" at bounding box center [124, 105] width 230 height 12
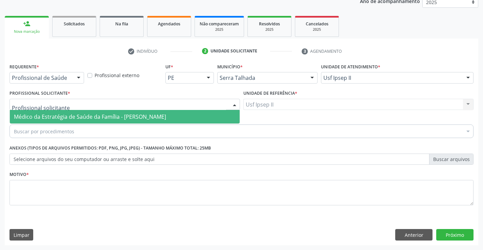
click at [91, 117] on span "Médico da Estratégia de Saúde da Família - [PERSON_NAME]" at bounding box center [90, 116] width 152 height 7
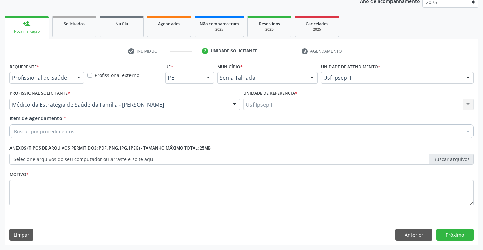
click at [83, 137] on div "Buscar por procedimentos" at bounding box center [241, 132] width 464 height 14
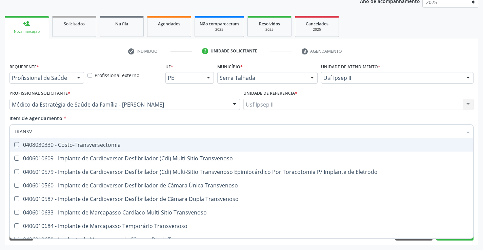
type input "TRANSVA"
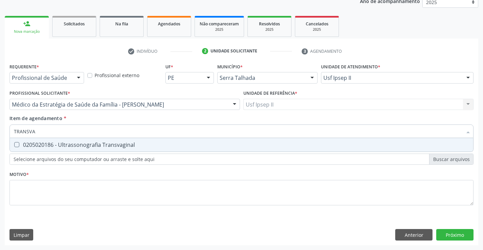
click at [96, 143] on div "0205020186 - Ultrassonografia Transvaginal" at bounding box center [241, 144] width 455 height 5
checkbox Transvaginal "true"
click at [80, 186] on div "Requerente * Profissional de Saúde Profissional de Saúde Paciente Nenhum result…" at bounding box center [241, 139] width 464 height 154
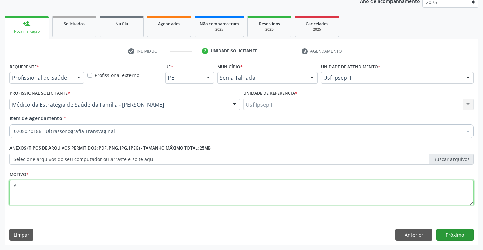
type textarea "A"
click at [443, 230] on button "Próximo" at bounding box center [454, 235] width 37 height 12
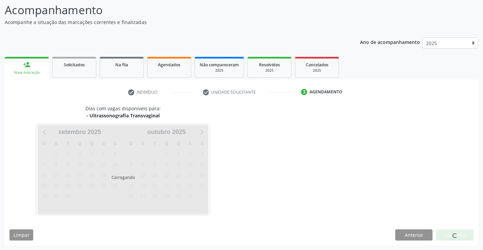
scroll to position [64, 0]
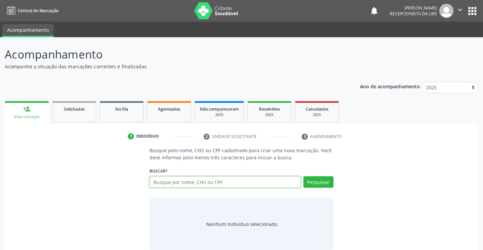
scroll to position [11, 0]
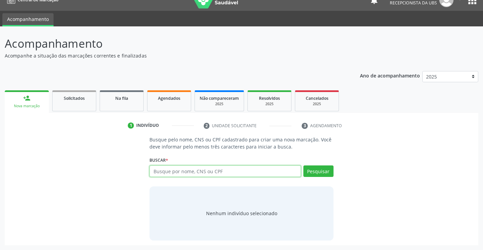
paste input "898002390480243"
type input "898002390480243"
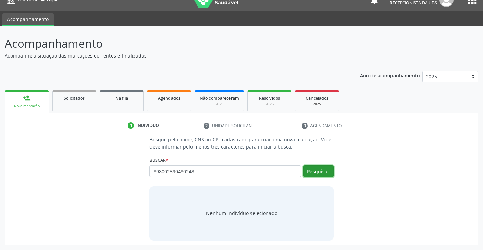
click at [311, 174] on button "Pesquisar" at bounding box center [318, 172] width 30 height 12
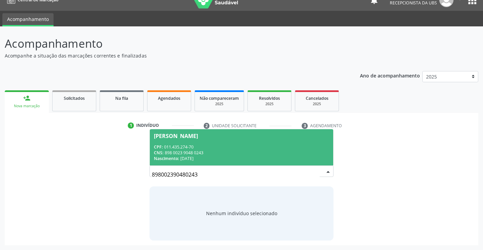
click at [201, 150] on div "CNS: 898 0023 9048 0243" at bounding box center [241, 153] width 175 height 6
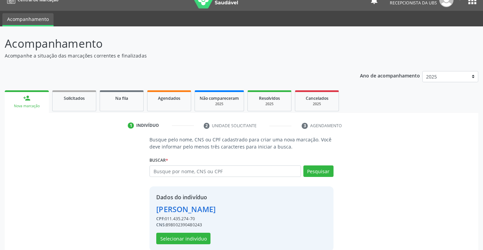
scroll to position [21, 0]
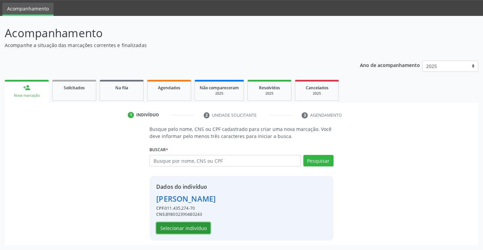
click at [187, 228] on button "Selecionar indivíduo" at bounding box center [183, 229] width 54 height 12
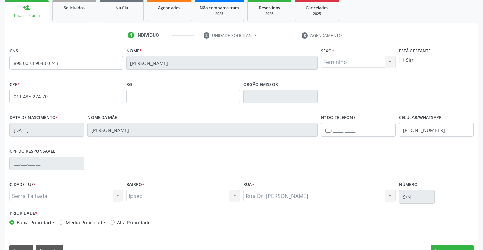
scroll to position [117, 0]
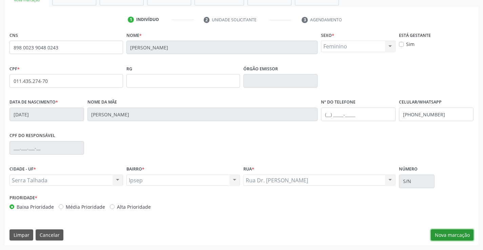
click at [470, 240] on button "Nova marcação" at bounding box center [452, 236] width 43 height 12
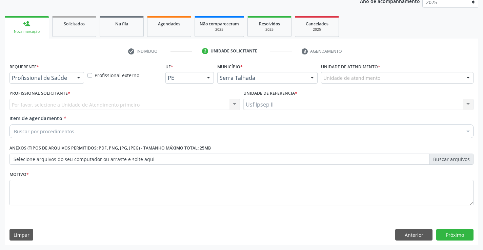
scroll to position [85, 0]
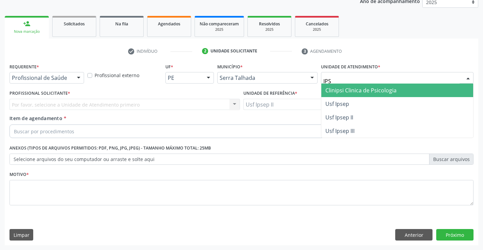
type input "IPSE"
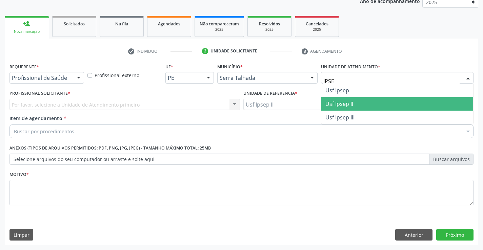
click at [354, 101] on span "Usf Ipsep II" at bounding box center [397, 104] width 152 height 14
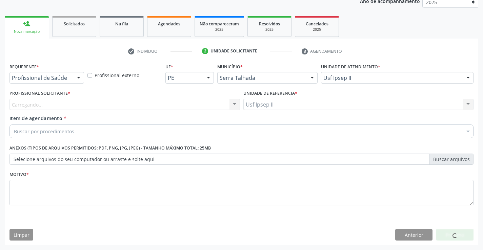
click at [113, 107] on div "Carregando... Nenhum resultado encontrado para: " " Não há nenhuma opção para s…" at bounding box center [124, 105] width 230 height 12
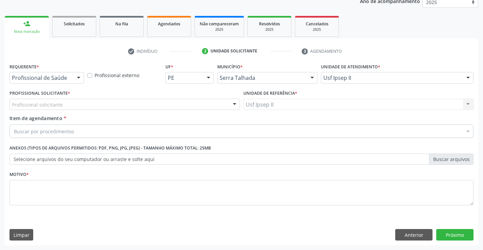
click at [113, 107] on div "Profissional solicitante" at bounding box center [124, 105] width 230 height 12
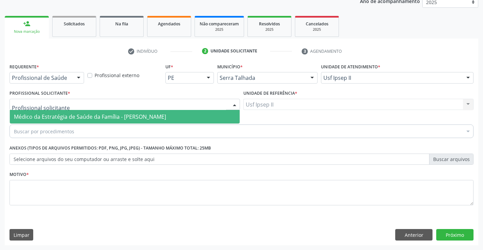
click at [108, 115] on span "Médico da Estratégia de Saúde da Família - [PERSON_NAME]" at bounding box center [90, 116] width 152 height 7
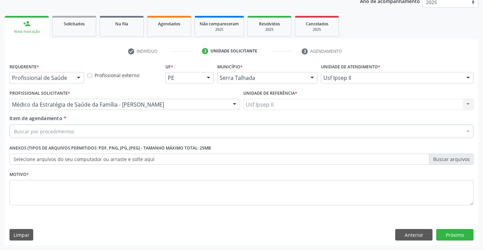
click at [96, 130] on div "Buscar por procedimentos" at bounding box center [241, 132] width 464 height 14
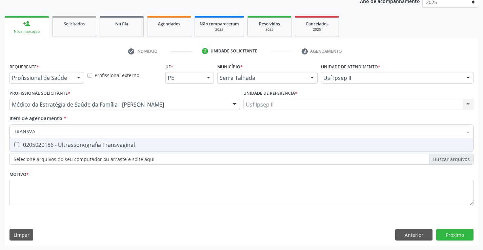
type input "TRANSVAG"
click at [108, 141] on span "0205020186 - Ultrassonografia Transvaginal" at bounding box center [241, 145] width 463 height 14
checkbox Transvaginal "true"
click at [100, 197] on div "Requerente * Profissional de Saúde Profissional de Saúde Paciente Nenhum result…" at bounding box center [241, 139] width 464 height 154
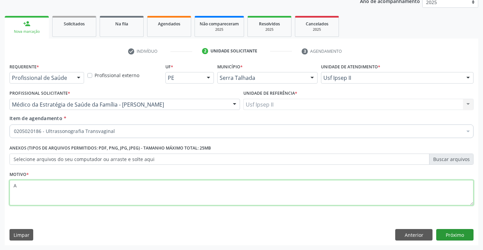
type textarea "A"
click at [460, 239] on button "Próximo" at bounding box center [454, 235] width 37 height 12
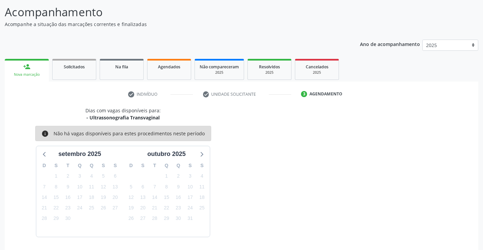
scroll to position [30, 0]
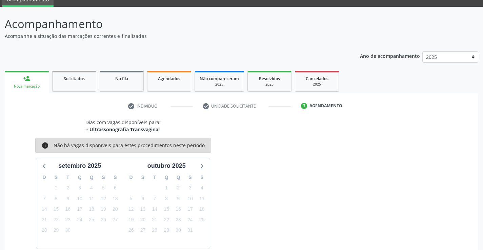
click at [26, 76] on div "person_add" at bounding box center [26, 78] width 7 height 7
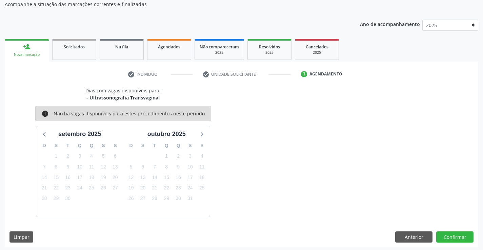
scroll to position [0, 0]
